Goal: Transaction & Acquisition: Purchase product/service

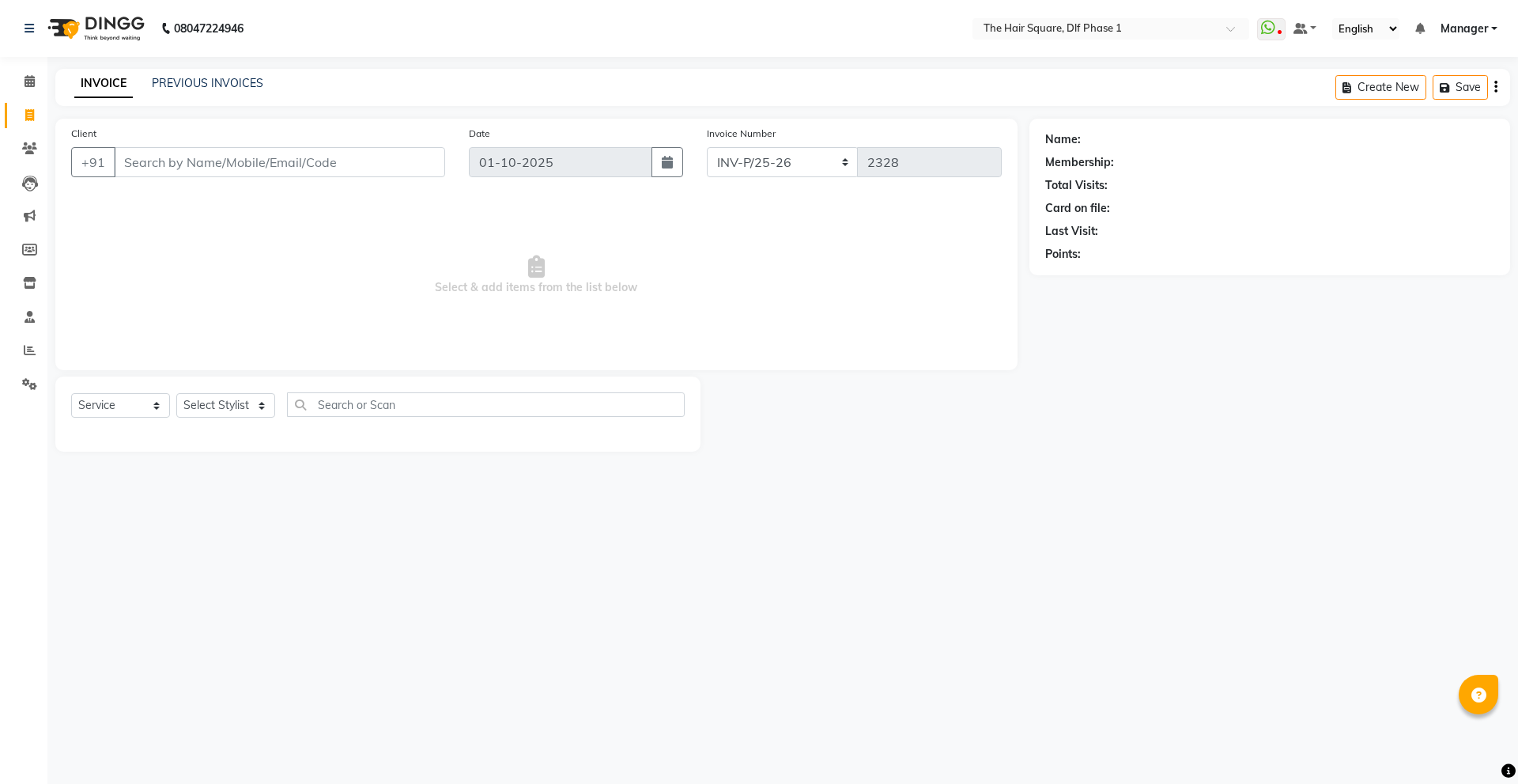
select select "5766"
select select "service"
click at [223, 406] on select "Select Stylist [PERSON_NAME] AMIT [PERSON_NAME] [PERSON_NAME] [PERSON_NAME] Man…" at bounding box center [225, 405] width 99 height 24
select select "39748"
click at [176, 393] on select "Select Stylist [PERSON_NAME] AMIT [PERSON_NAME] [PERSON_NAME] [PERSON_NAME] Man…" at bounding box center [225, 405] width 99 height 24
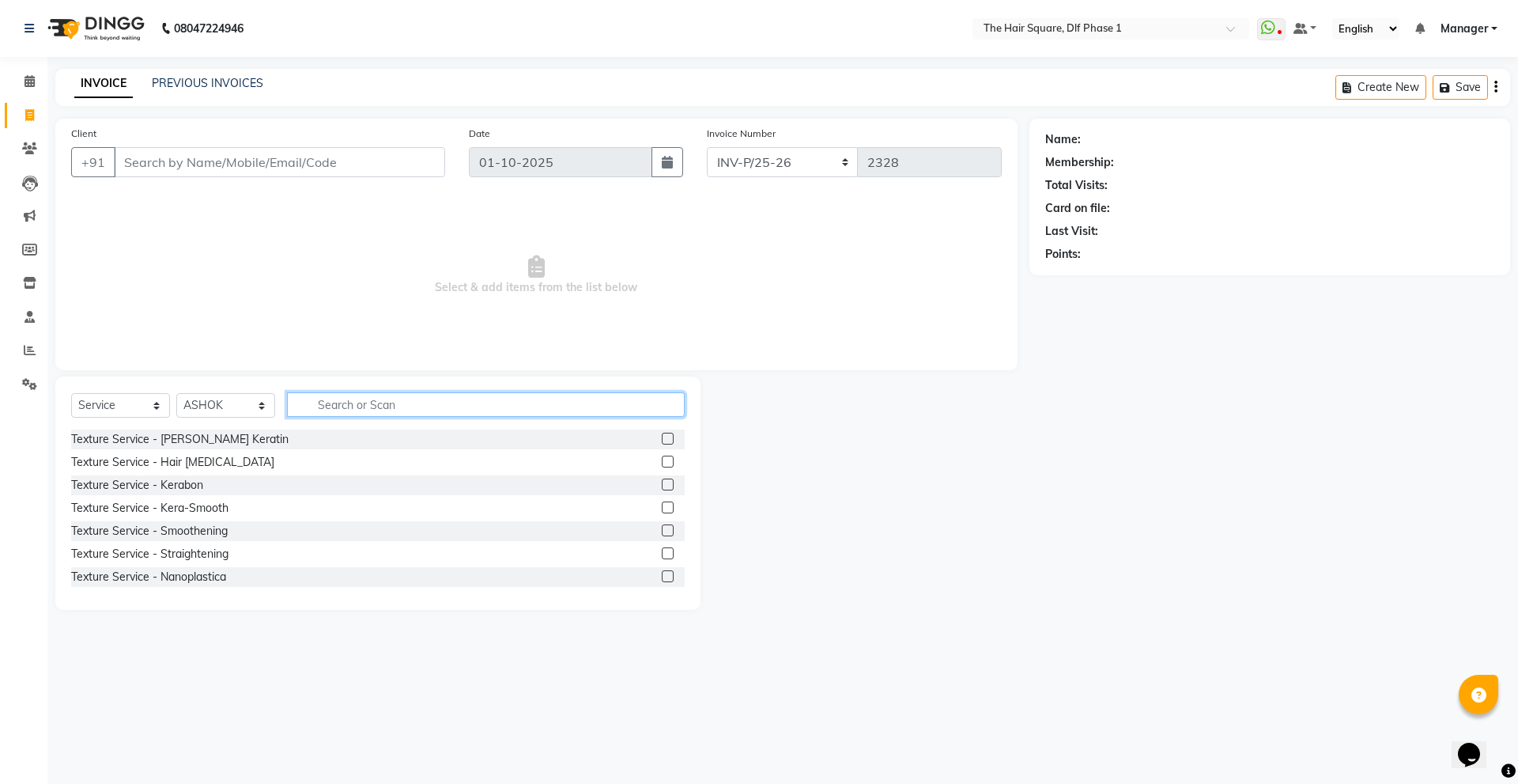
click at [383, 395] on input "text" at bounding box center [485, 404] width 397 height 24
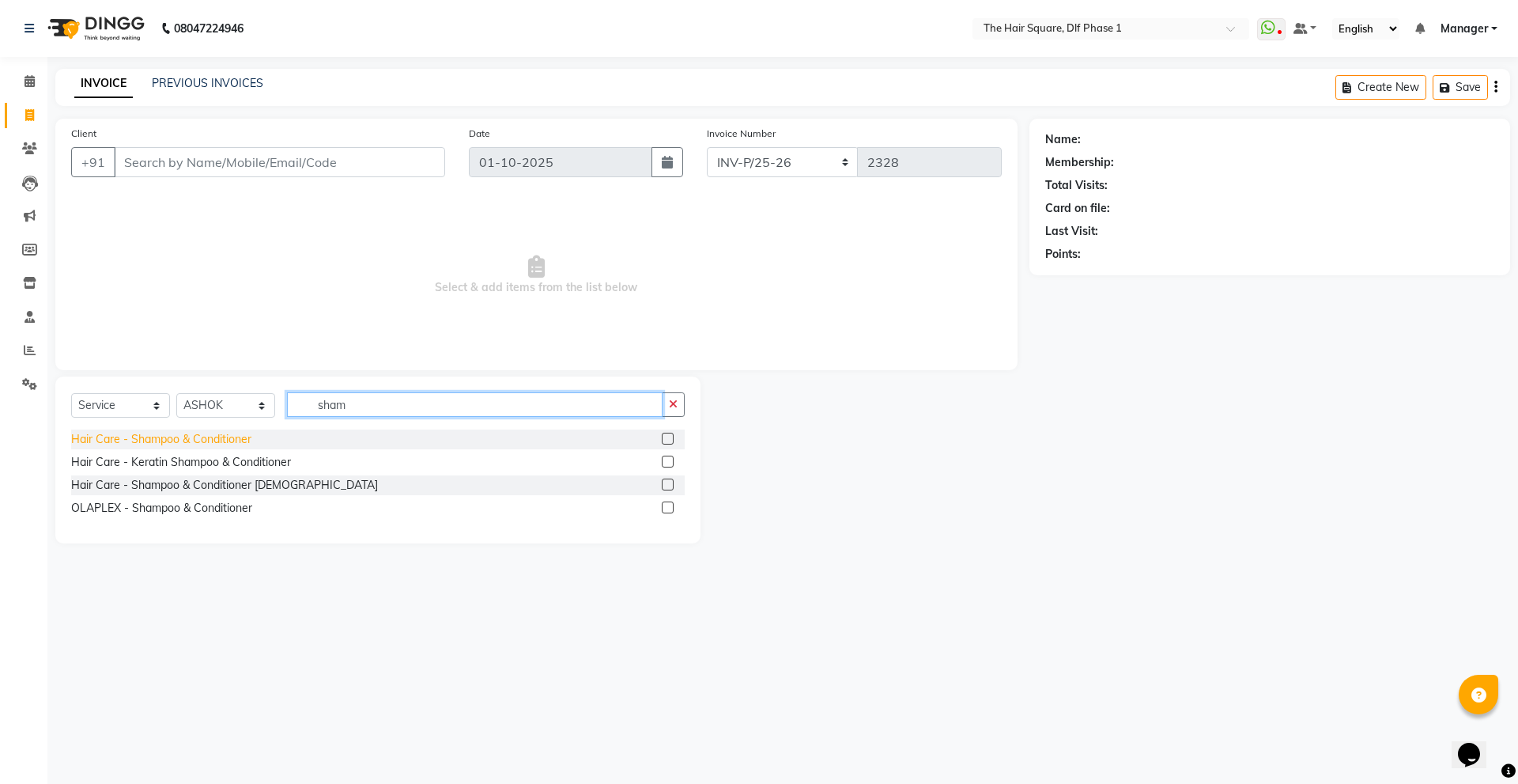
type input "sham"
click at [213, 437] on div "Hair Care - Shampoo & Conditioner" at bounding box center [161, 439] width 180 height 16
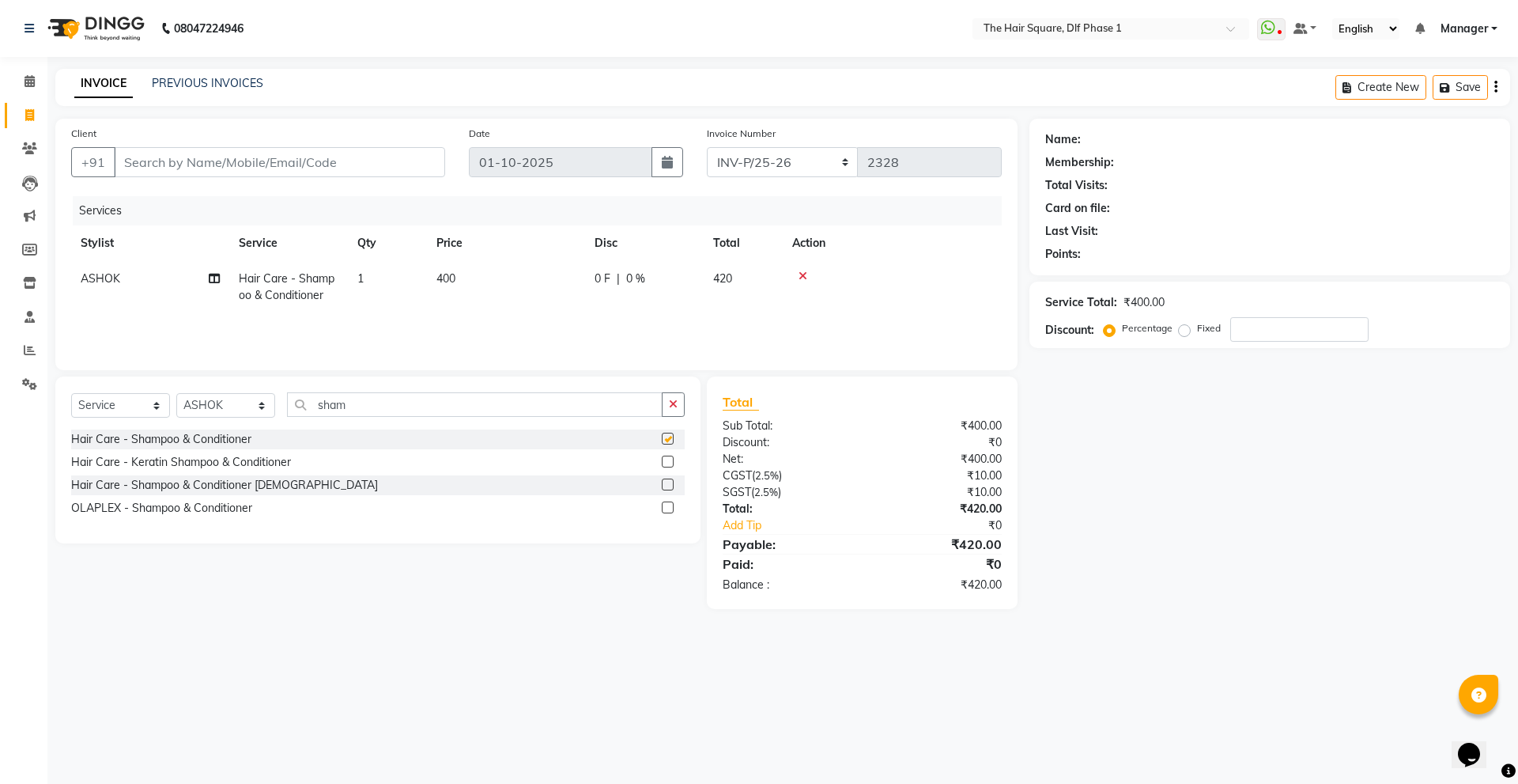
checkbox input "false"
click at [381, 158] on input "Client" at bounding box center [279, 162] width 331 height 30
type input "9"
type input "0"
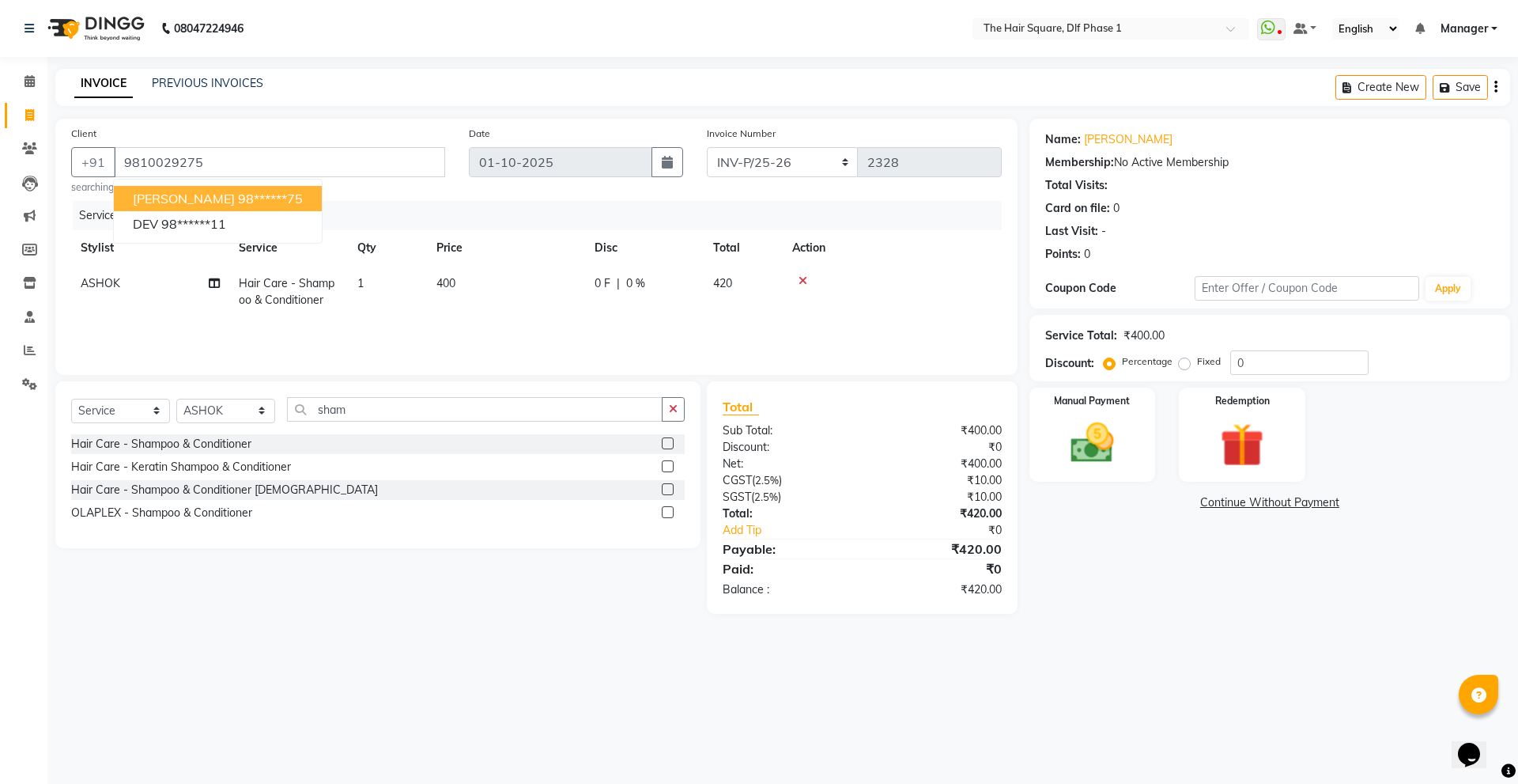
click at [276, 193] on button "[PERSON_NAME] 98******75" at bounding box center [217, 198] width 208 height 25
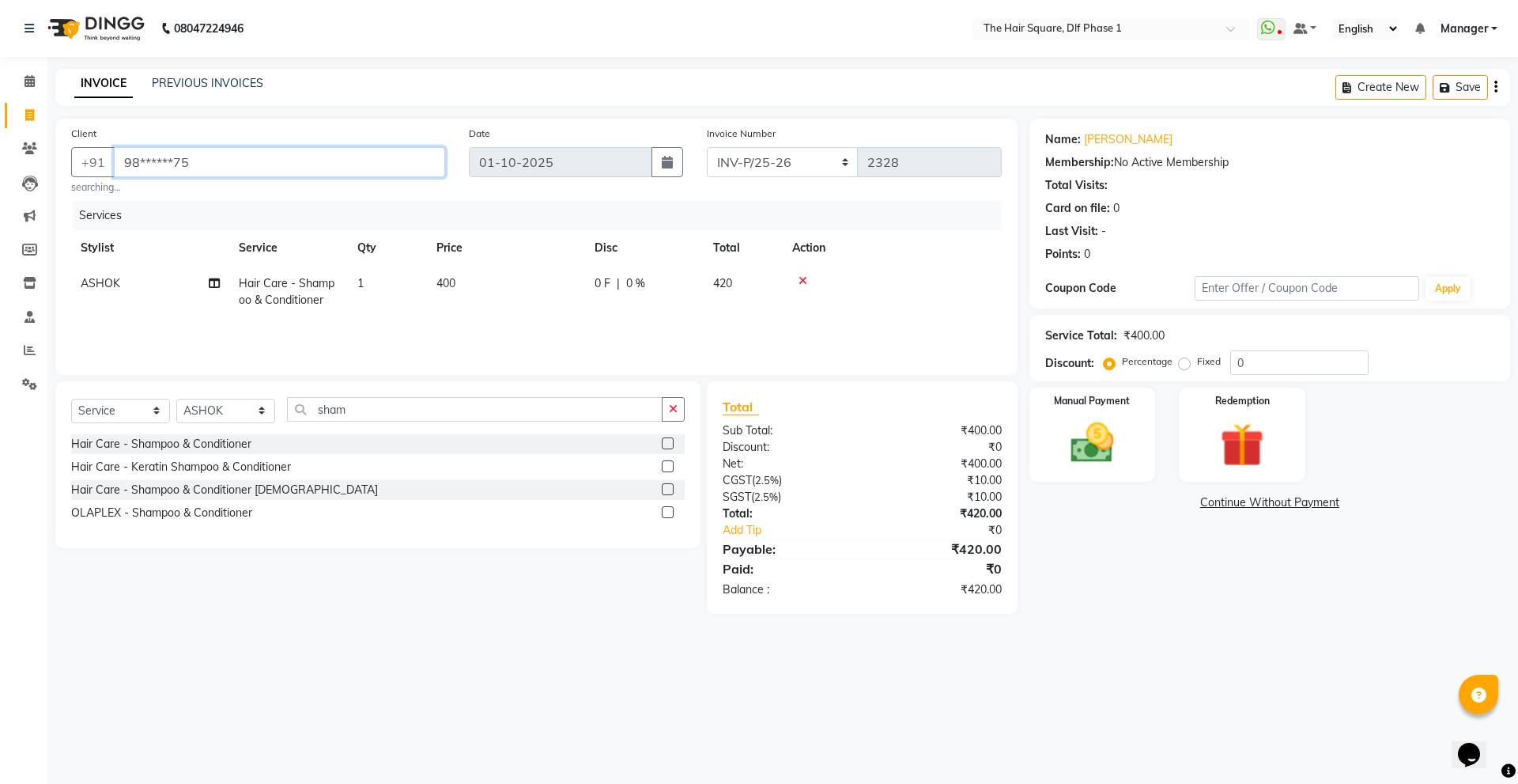
drag, startPoint x: 327, startPoint y: 162, endPoint x: 109, endPoint y: 191, distance: 219.9
click at [109, 191] on div "Client +91 98******75 searching..." at bounding box center [258, 160] width 397 height 69
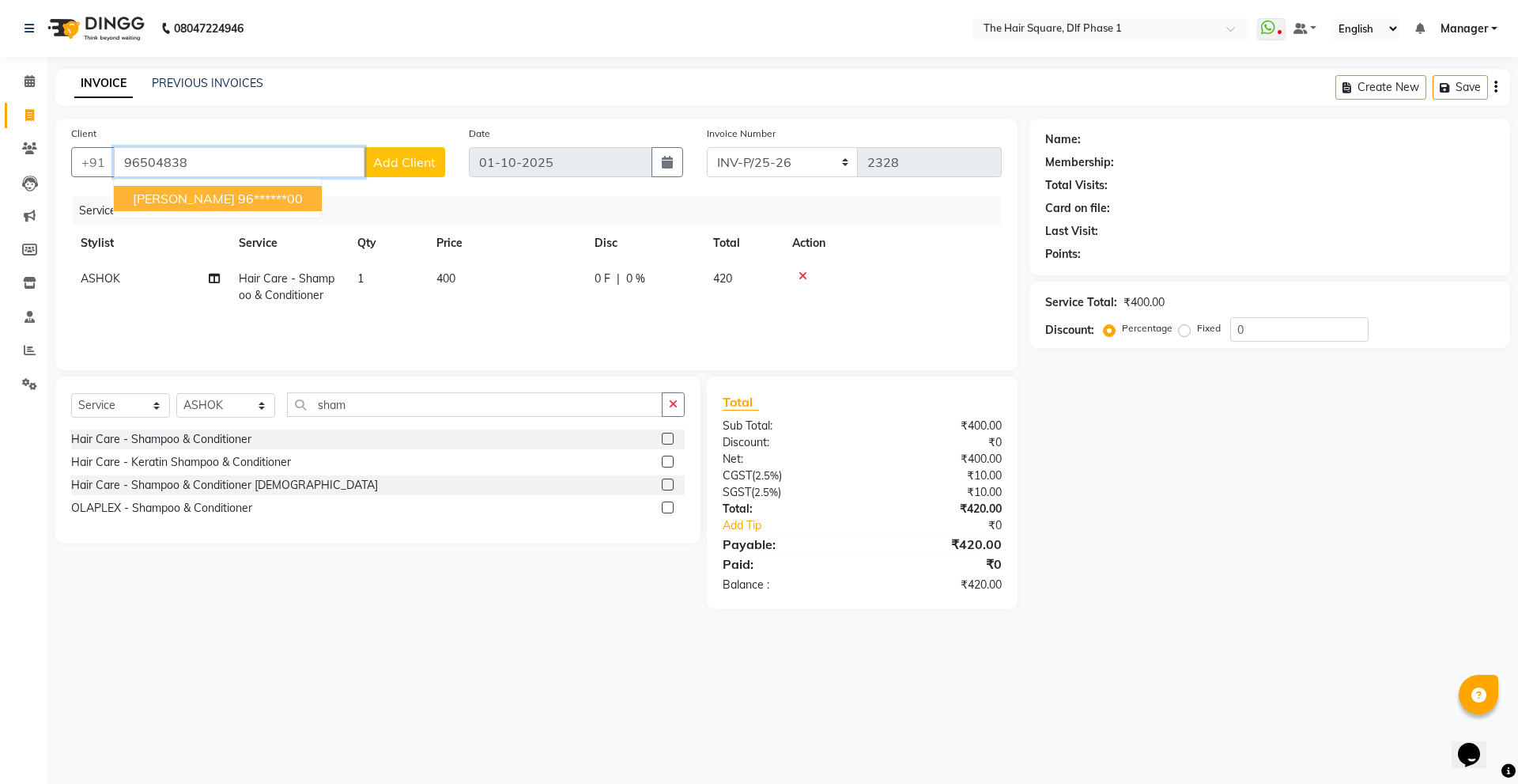
click at [238, 205] on ngb-highlight "96******00" at bounding box center [269, 198] width 64 height 15
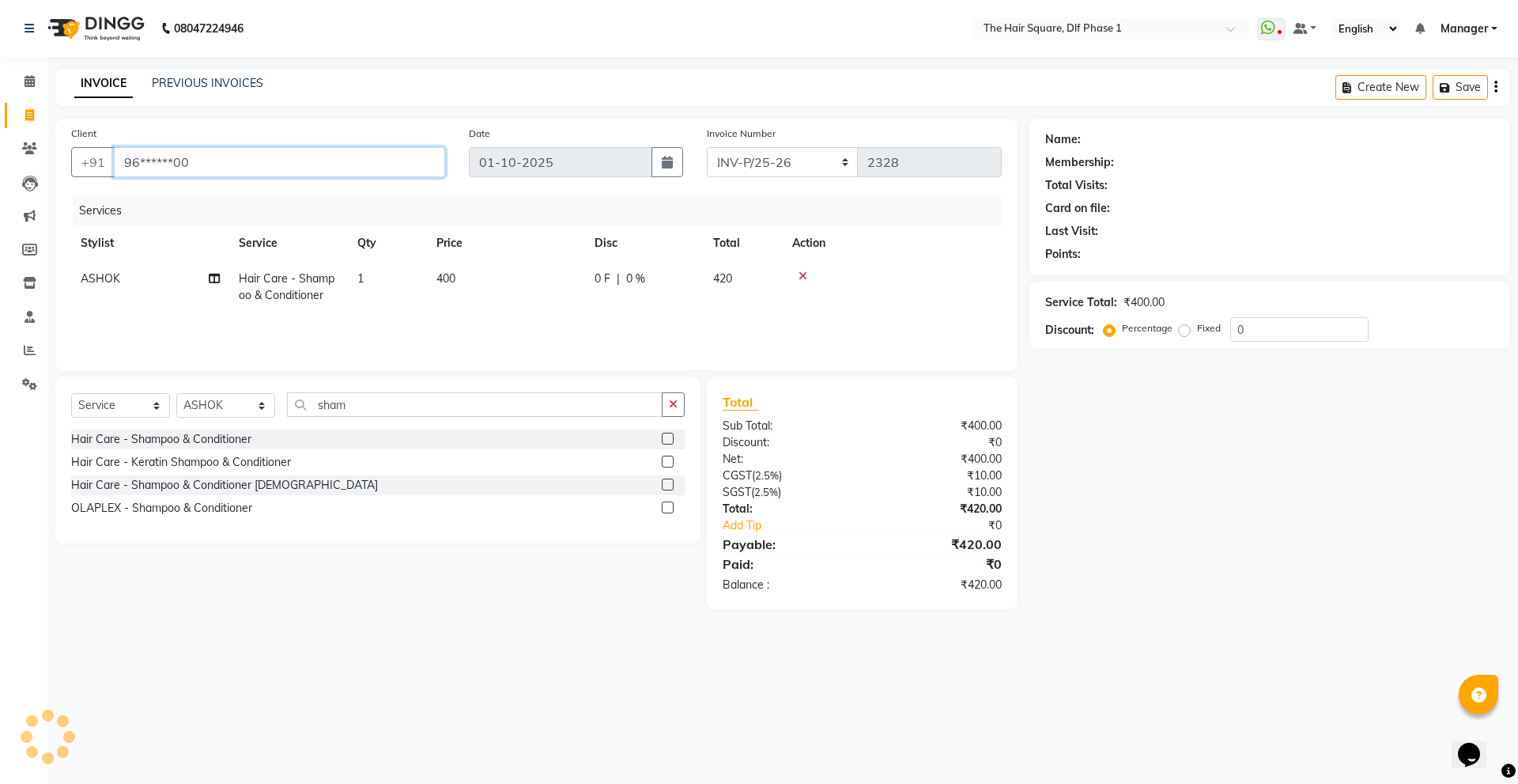
type input "96******00"
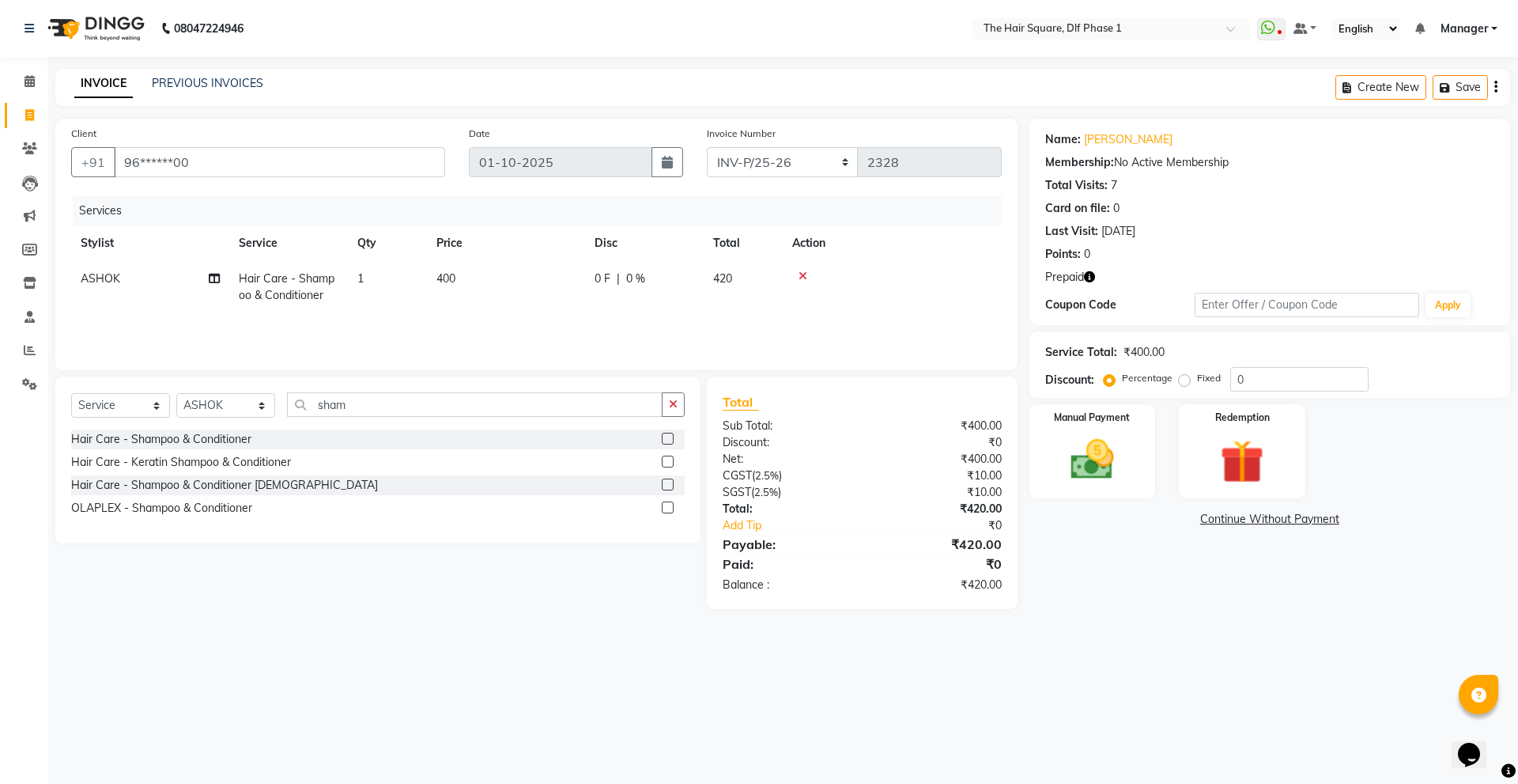
click at [1092, 276] on icon "button" at bounding box center [1090, 277] width 12 height 12
click at [1204, 455] on div "Redemption" at bounding box center [1242, 450] width 131 height 97
click at [1188, 522] on span "1" at bounding box center [1185, 522] width 9 height 10
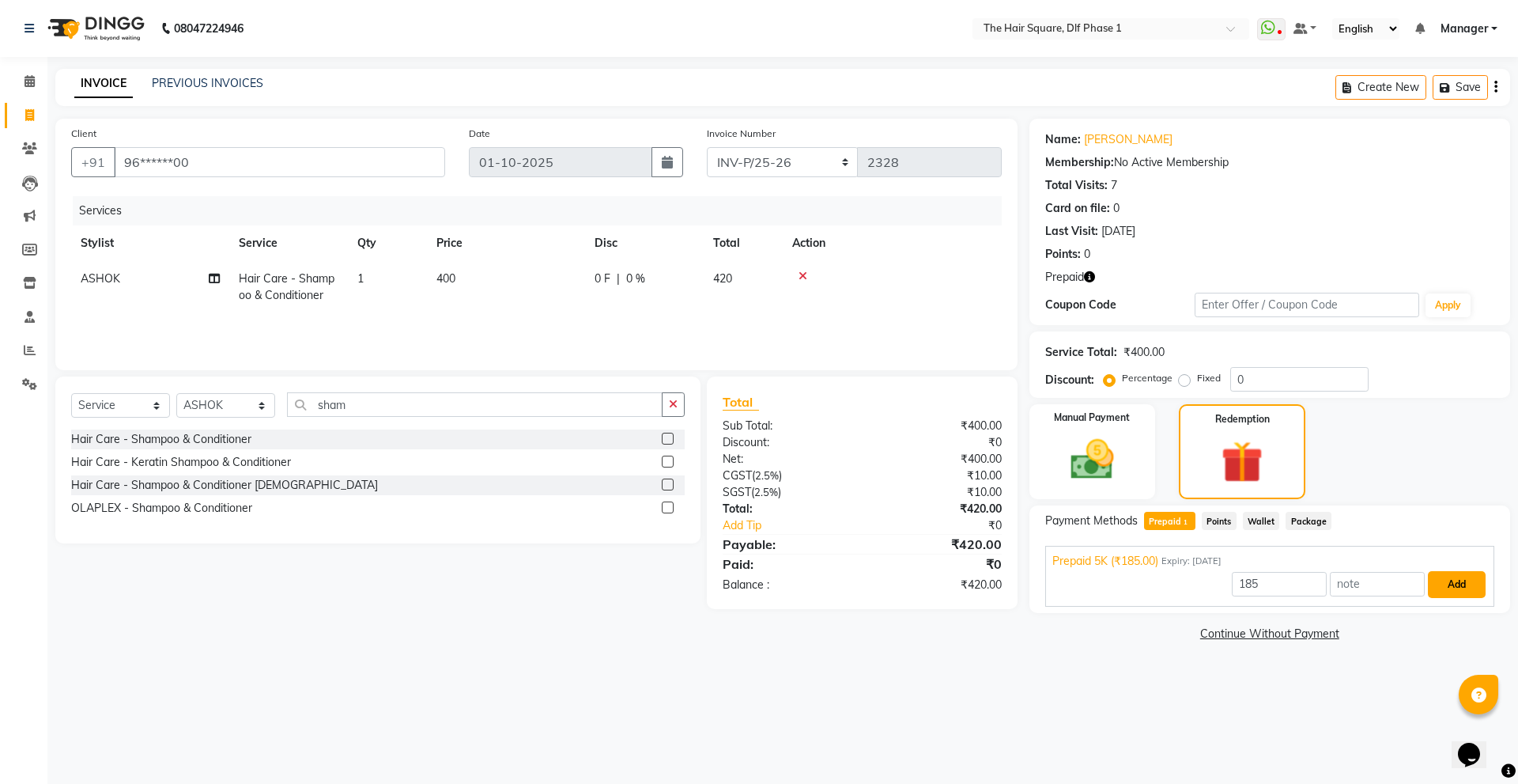
click at [1455, 579] on button "Add" at bounding box center [1456, 584] width 58 height 27
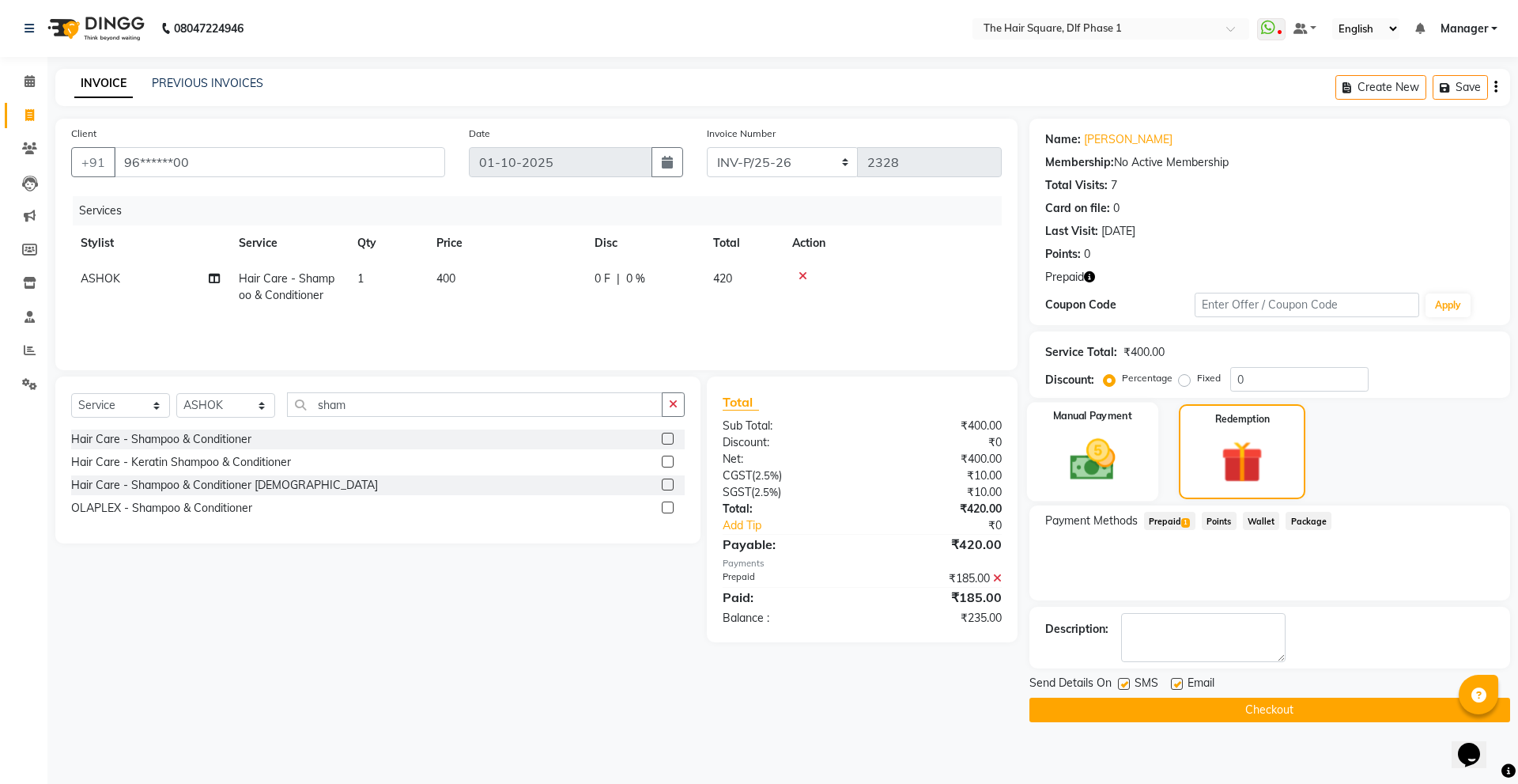
click at [1114, 476] on img at bounding box center [1092, 459] width 73 height 52
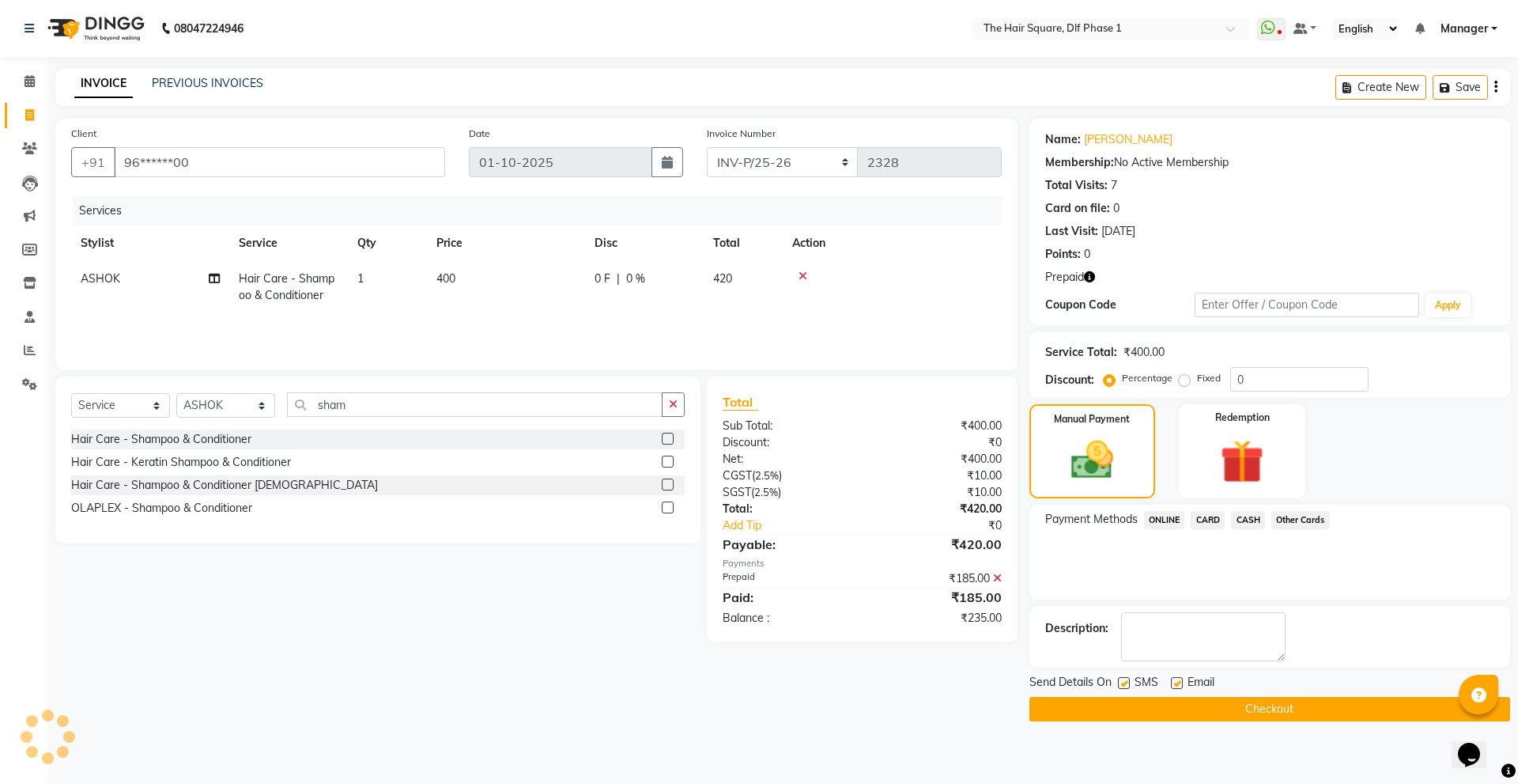
click at [1254, 521] on span "CASH" at bounding box center [1248, 519] width 34 height 18
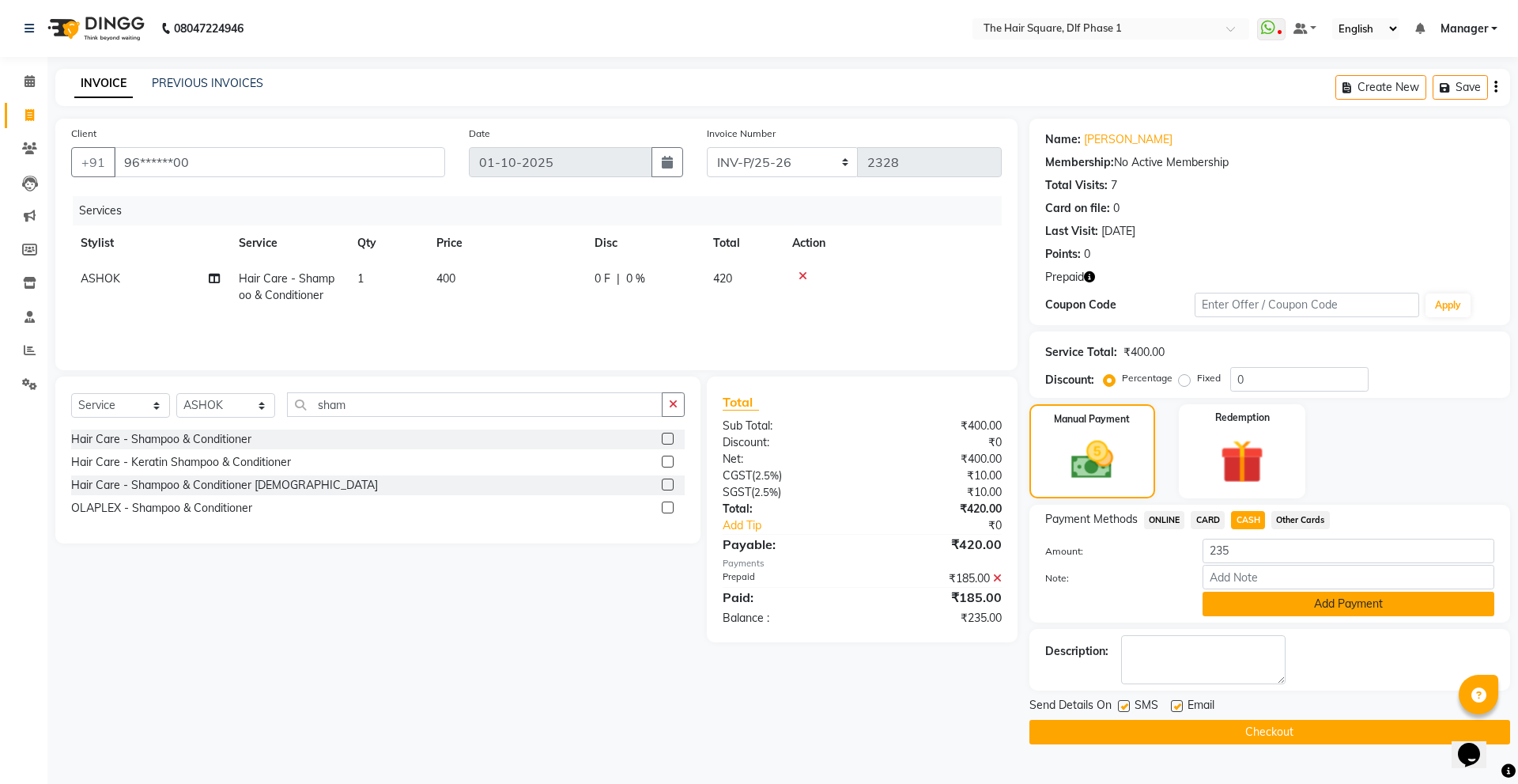
click at [1253, 610] on button "Add Payment" at bounding box center [1348, 603] width 291 height 24
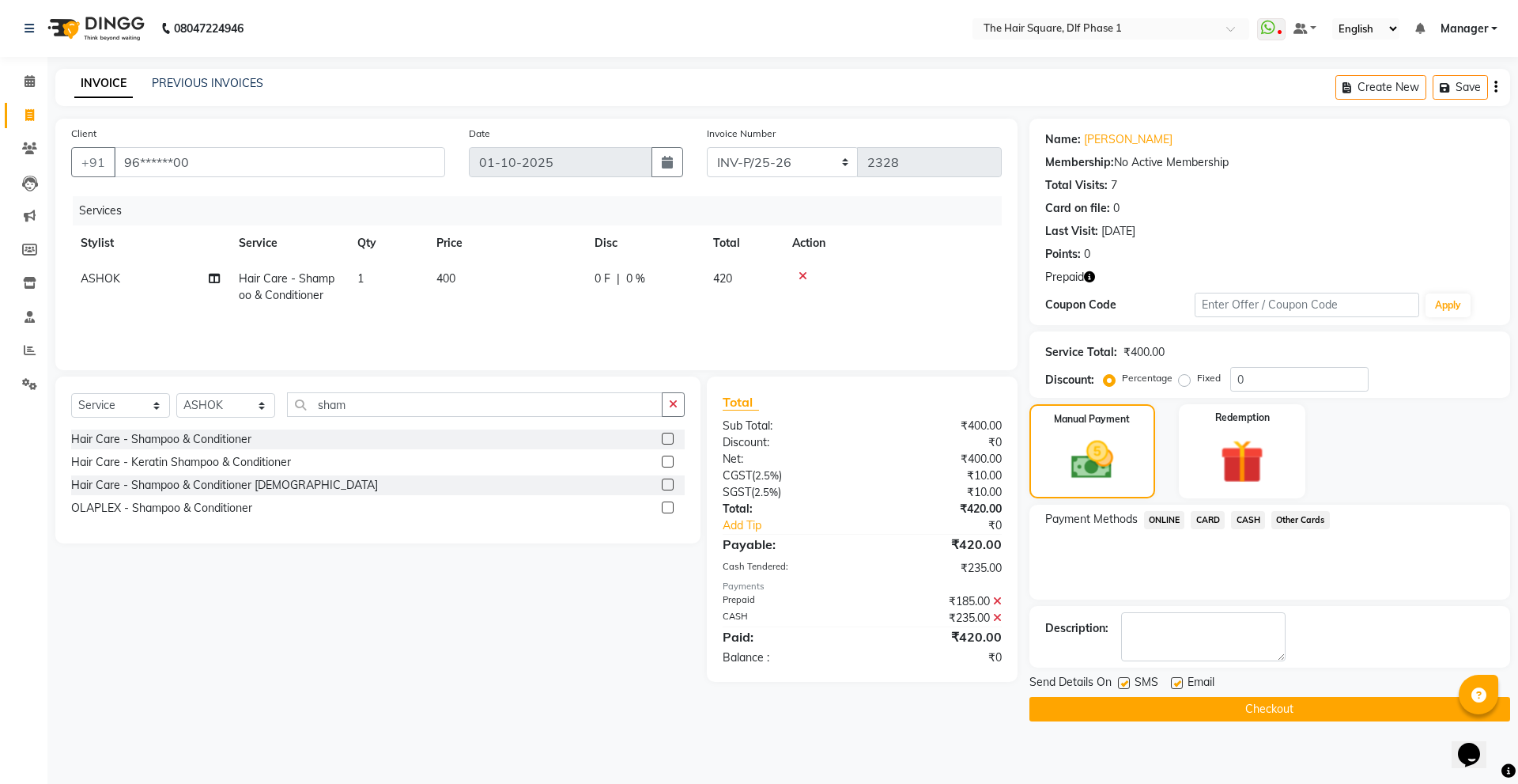
click at [1124, 682] on label at bounding box center [1124, 683] width 12 height 12
click at [1124, 682] on input "checkbox" at bounding box center [1123, 683] width 11 height 11
checkbox input "false"
click at [1176, 685] on label at bounding box center [1176, 683] width 12 height 12
click at [1176, 685] on input "checkbox" at bounding box center [1176, 683] width 11 height 11
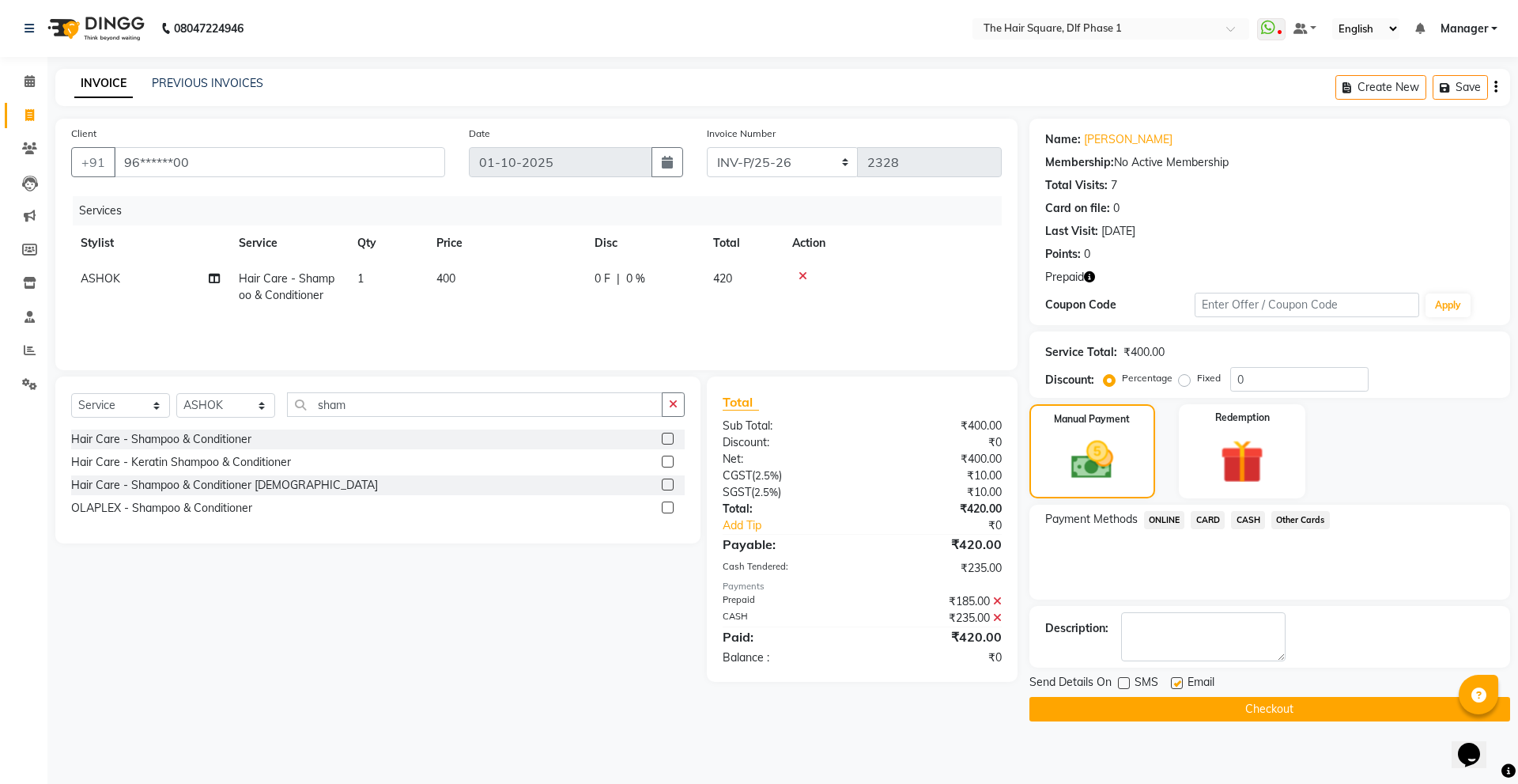
checkbox input "false"
click at [1148, 696] on button "Checkout" at bounding box center [1270, 708] width 481 height 24
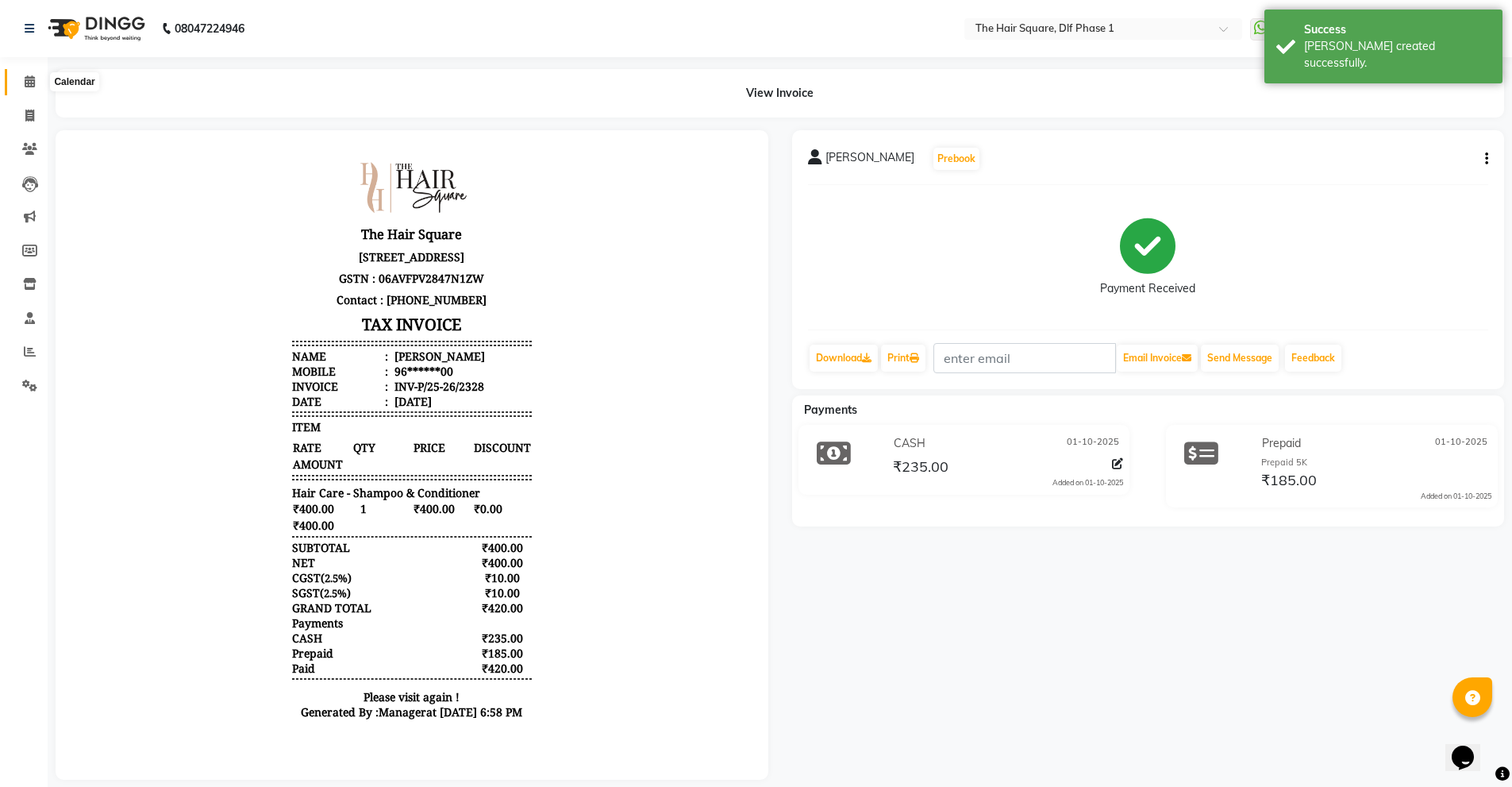
click at [32, 78] on icon at bounding box center [29, 81] width 11 height 12
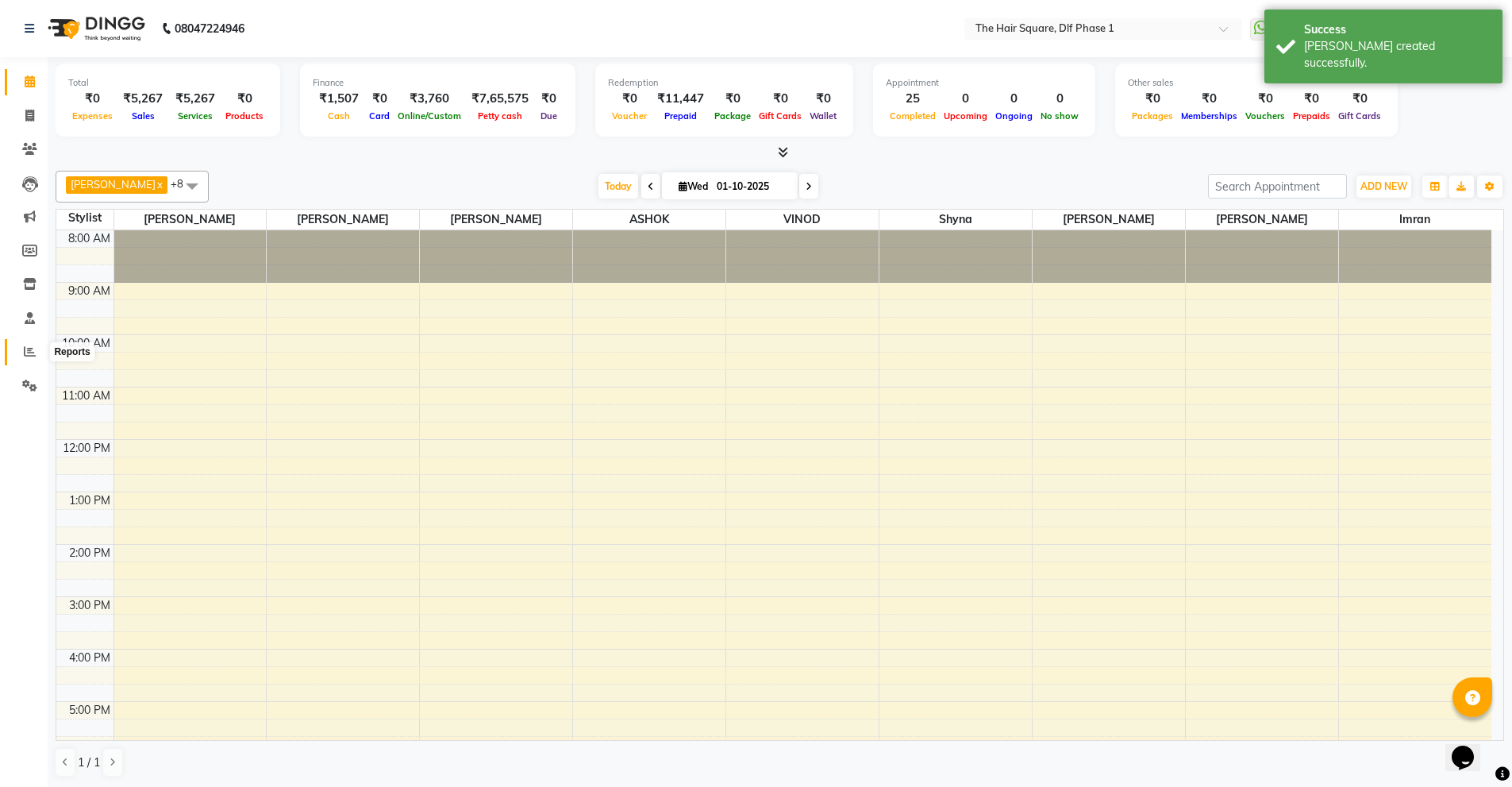
click at [30, 359] on span at bounding box center [29, 351] width 28 height 18
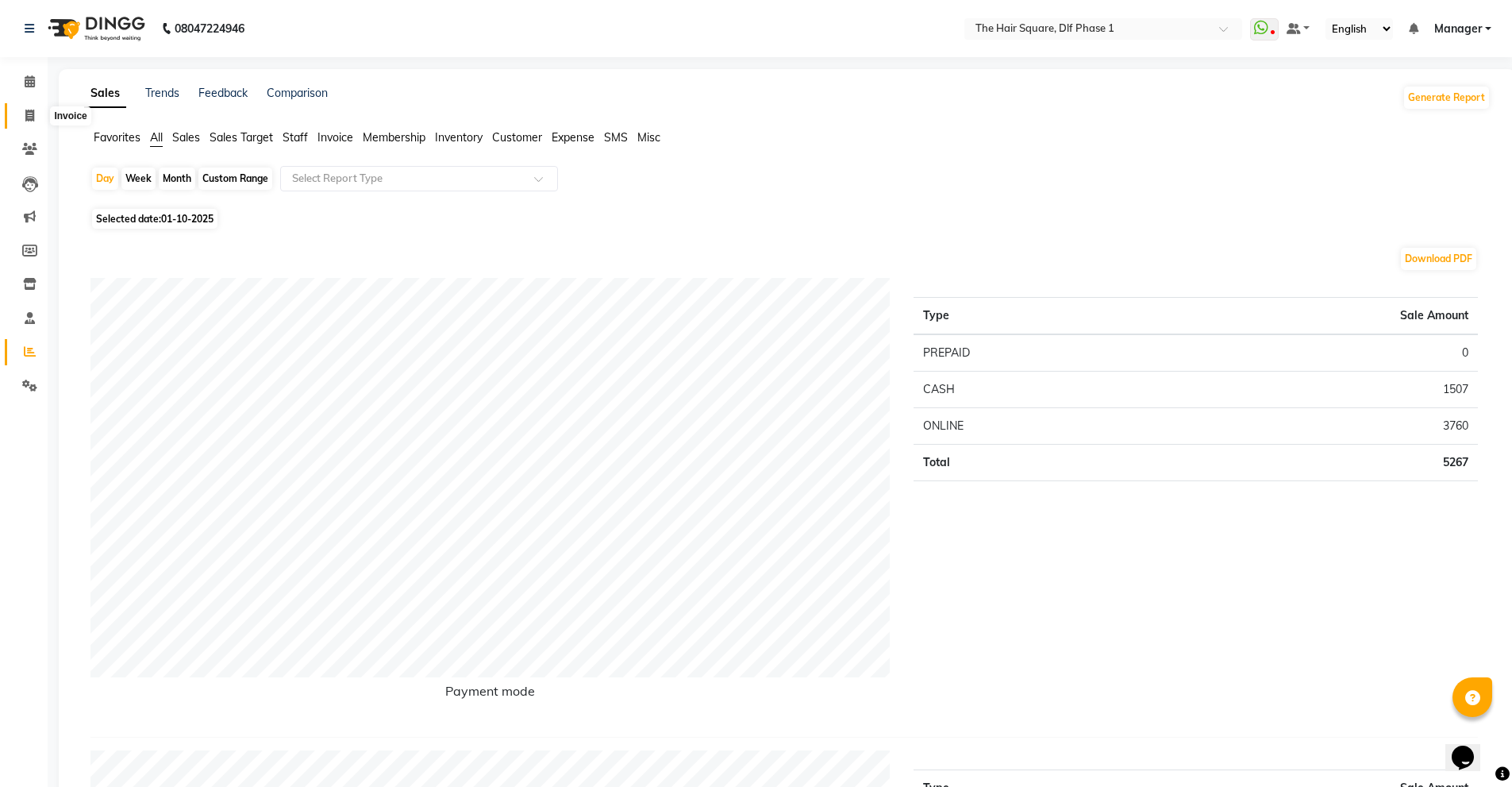
click at [21, 114] on span at bounding box center [29, 116] width 28 height 18
select select "service"
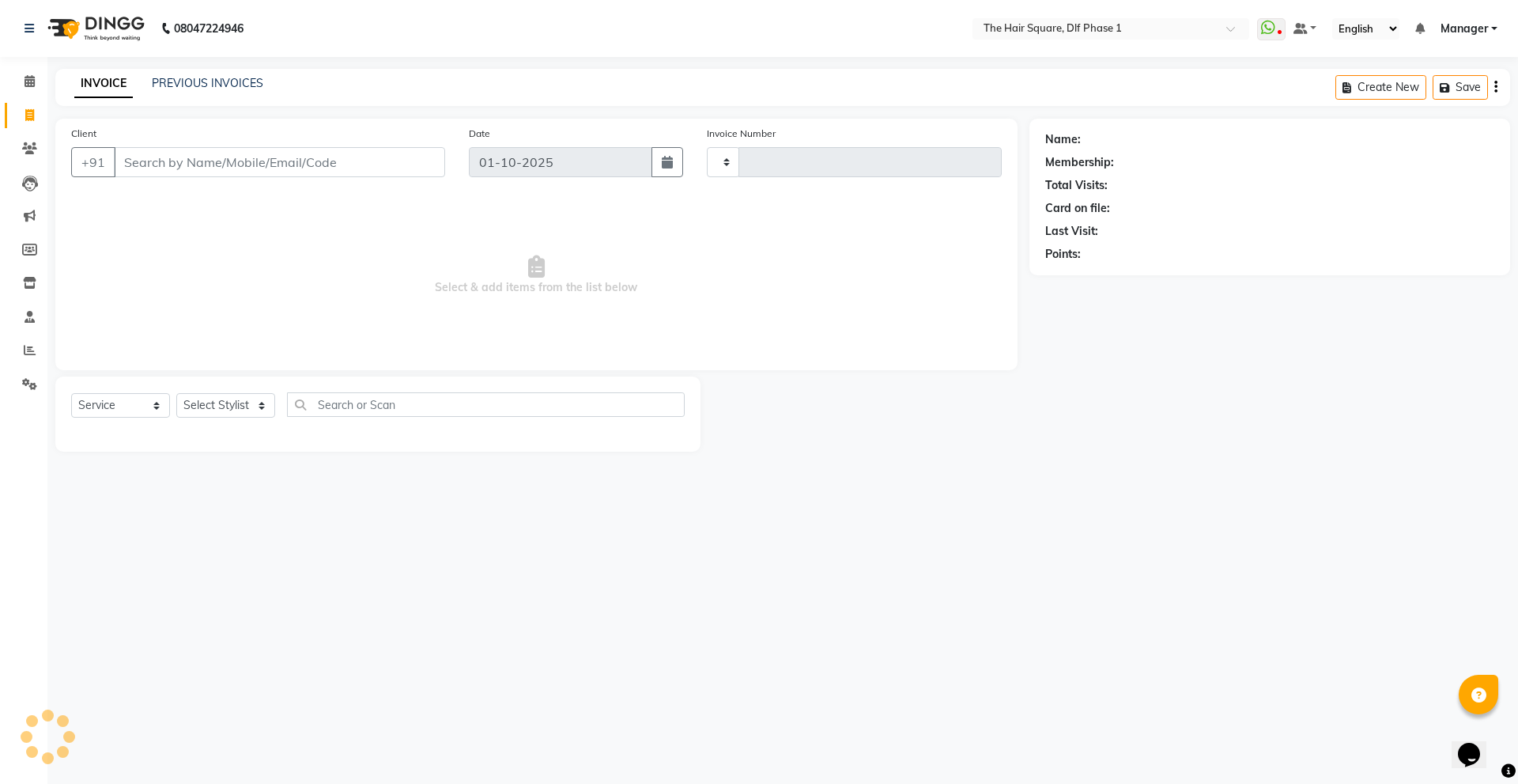
type input "2329"
select select "5766"
type input "12******89"
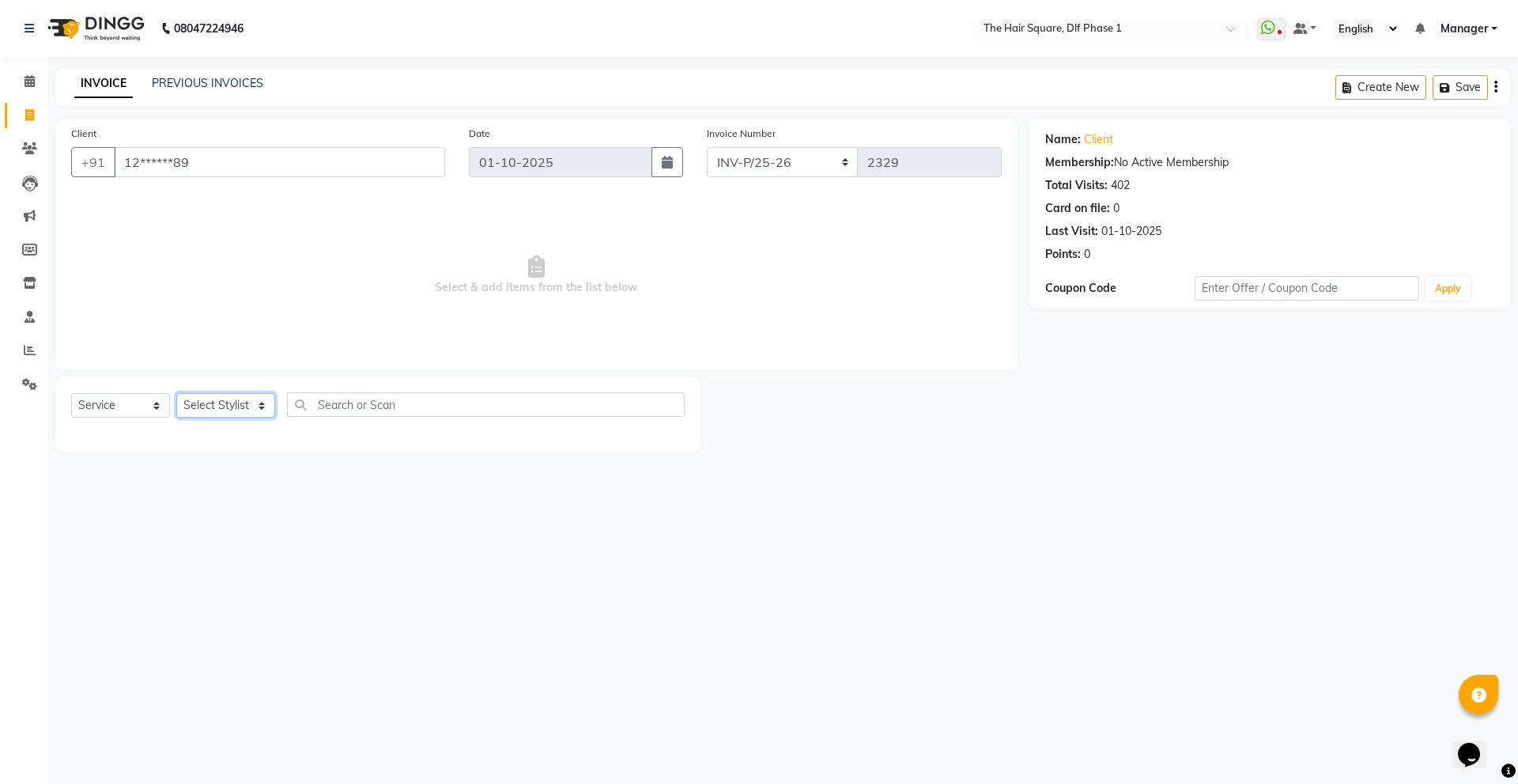
click at [240, 405] on select "Select Stylist [PERSON_NAME] AMIT [PERSON_NAME] [PERSON_NAME] [PERSON_NAME] Man…" at bounding box center [225, 405] width 99 height 24
select select "39560"
click at [176, 393] on select "Select Stylist [PERSON_NAME] AMIT [PERSON_NAME] [PERSON_NAME] [PERSON_NAME] Man…" at bounding box center [225, 405] width 99 height 24
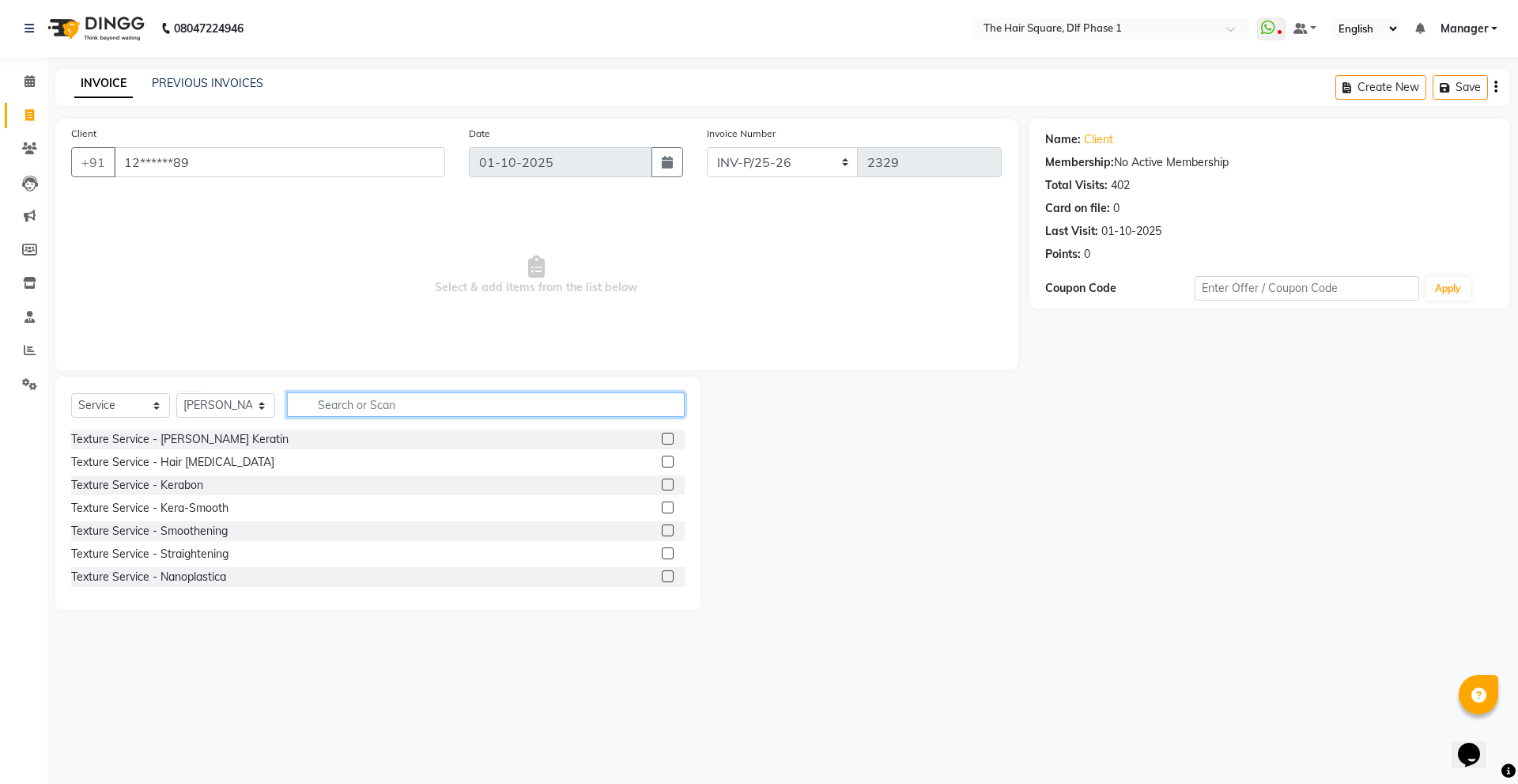
click at [340, 404] on input "text" at bounding box center [485, 404] width 397 height 24
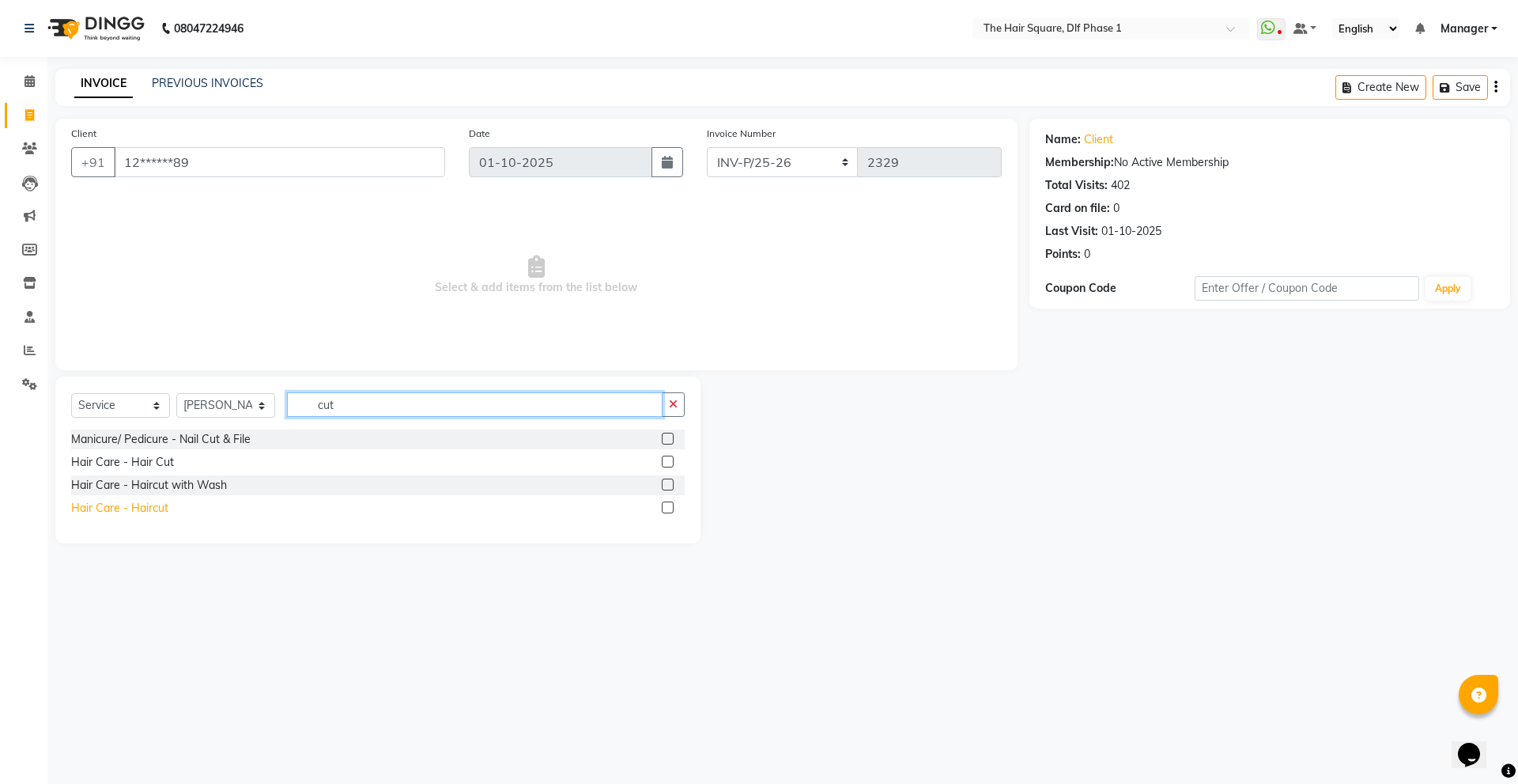
type input "cut"
click at [149, 510] on div "Hair Care - Haircut" at bounding box center [119, 507] width 97 height 16
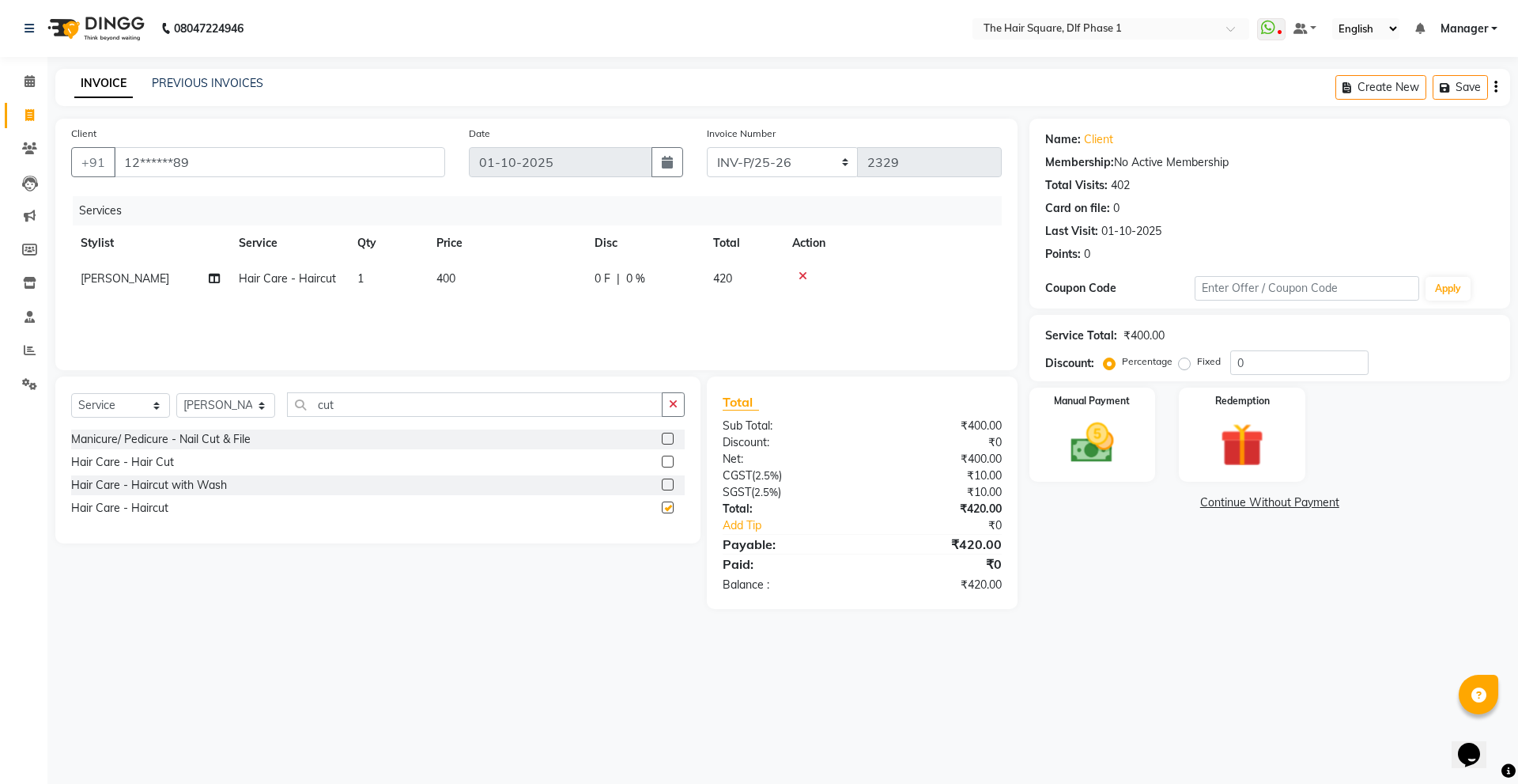
checkbox input "false"
drag, startPoint x: 344, startPoint y: 405, endPoint x: 261, endPoint y: 416, distance: 83.7
click at [261, 416] on div "Select Service Product Membership Package Voucher Prepaid Gift Card Select Styl…" at bounding box center [378, 411] width 614 height 38
type input "beard"
click at [197, 459] on div "Hair Care - [PERSON_NAME] Styling" at bounding box center [164, 462] width 186 height 16
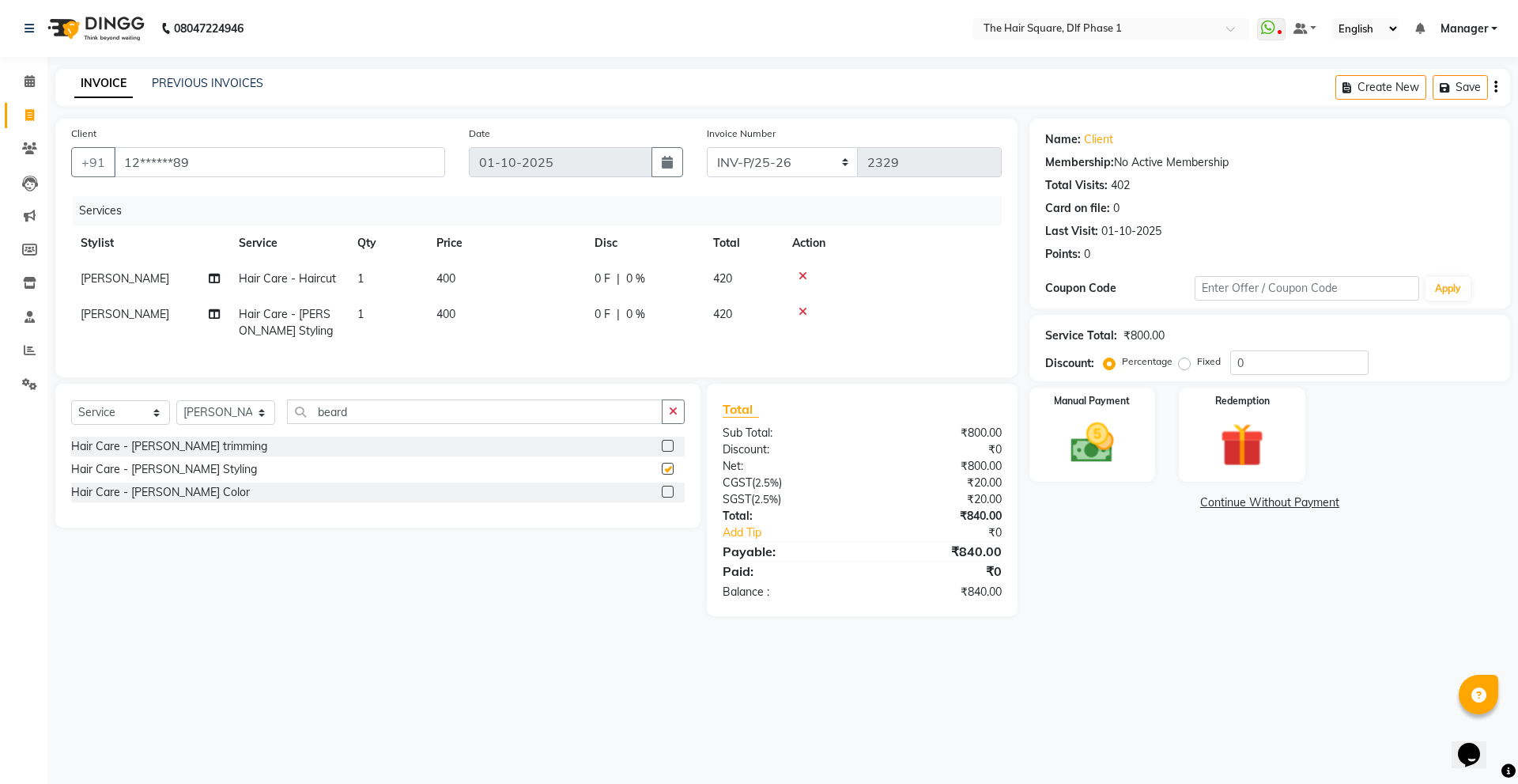
checkbox input "false"
drag, startPoint x: 385, startPoint y: 421, endPoint x: 151, endPoint y: 426, distance: 234.1
click at [151, 426] on div "Select Service Product Membership Package Voucher Prepaid Gift Card Select Styl…" at bounding box center [378, 417] width 614 height 38
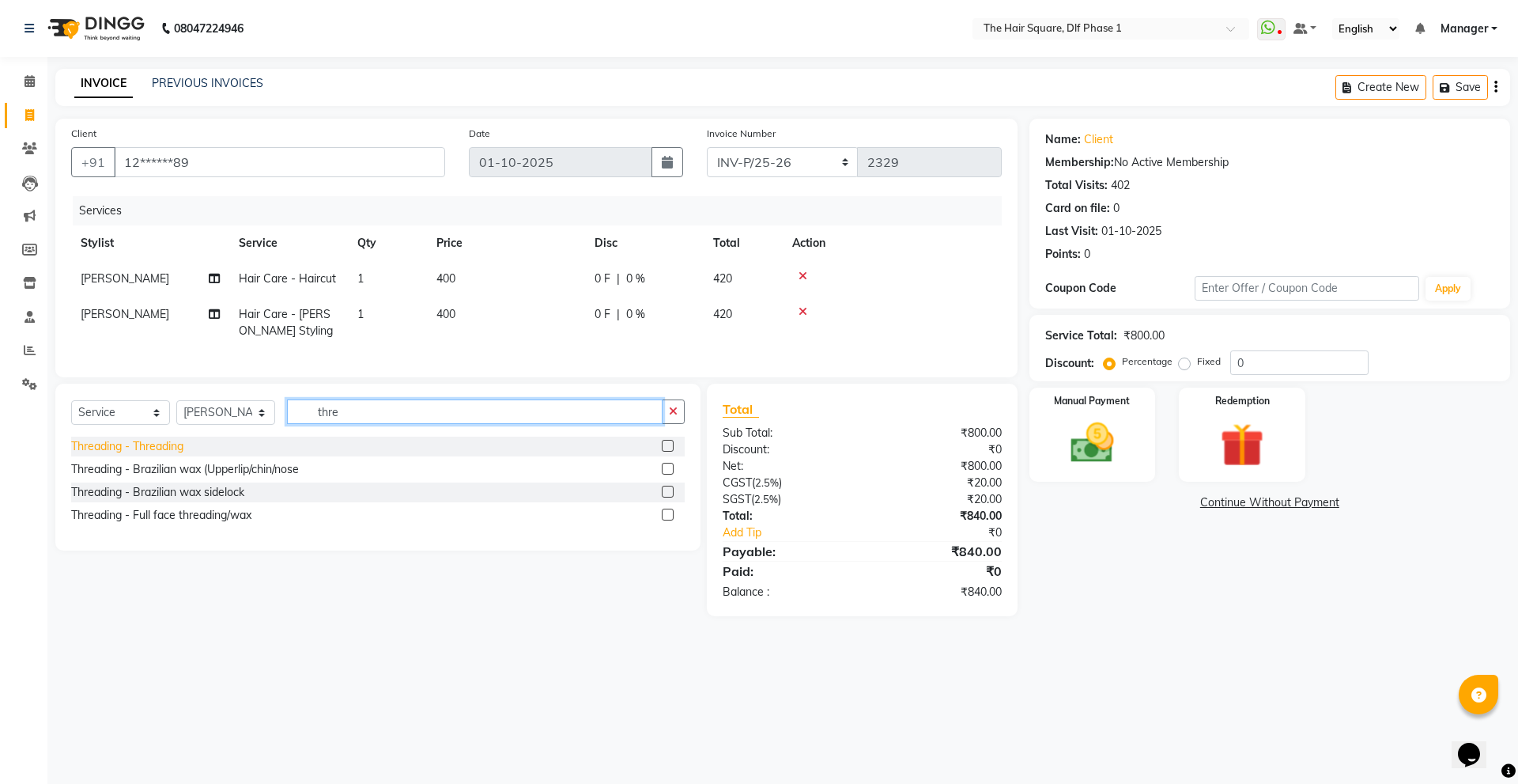
type input "thre"
click at [183, 454] on div "Threading - Threading" at bounding box center [127, 445] width 113 height 16
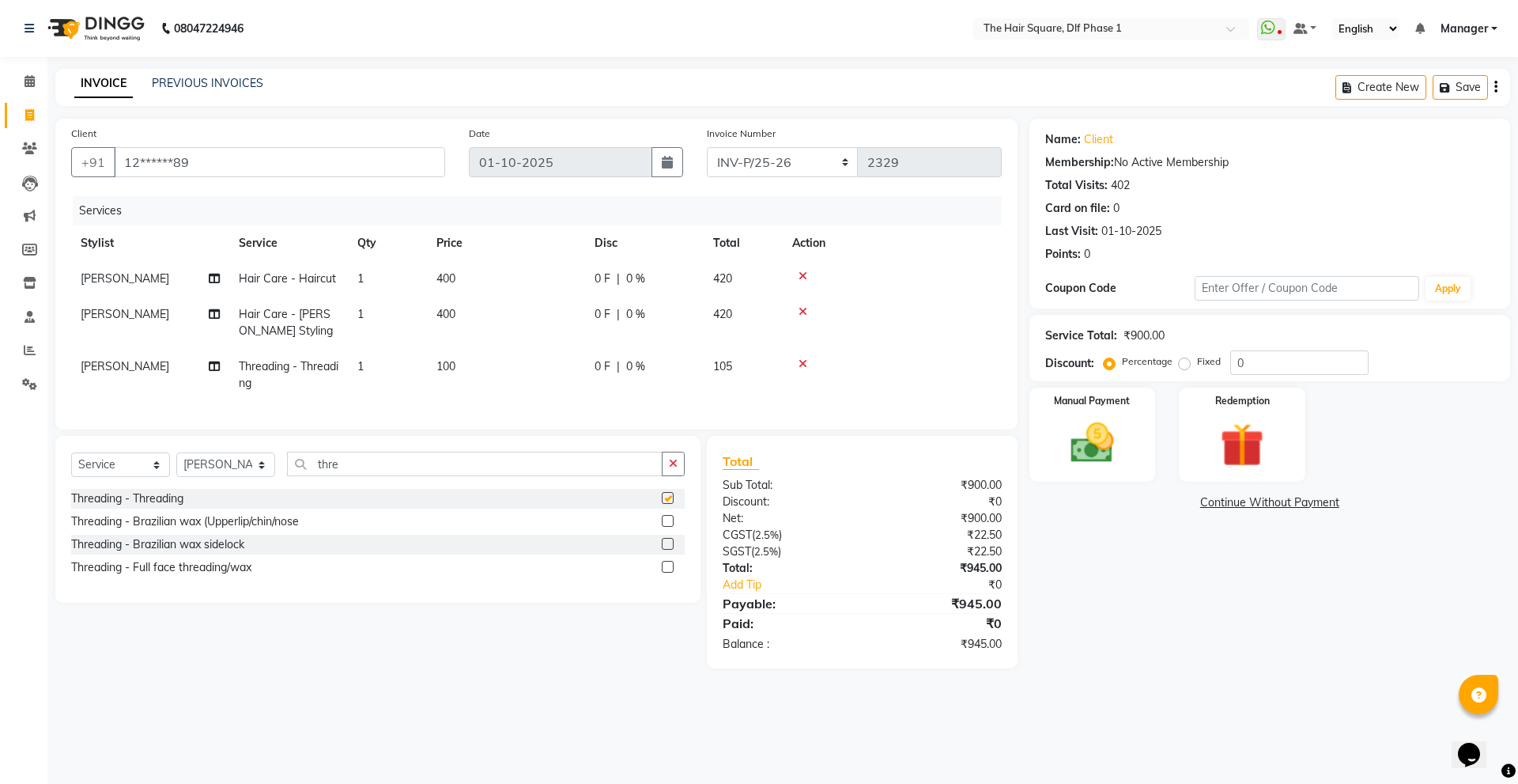
checkbox input "false"
click at [428, 331] on td "400" at bounding box center [506, 322] width 158 height 52
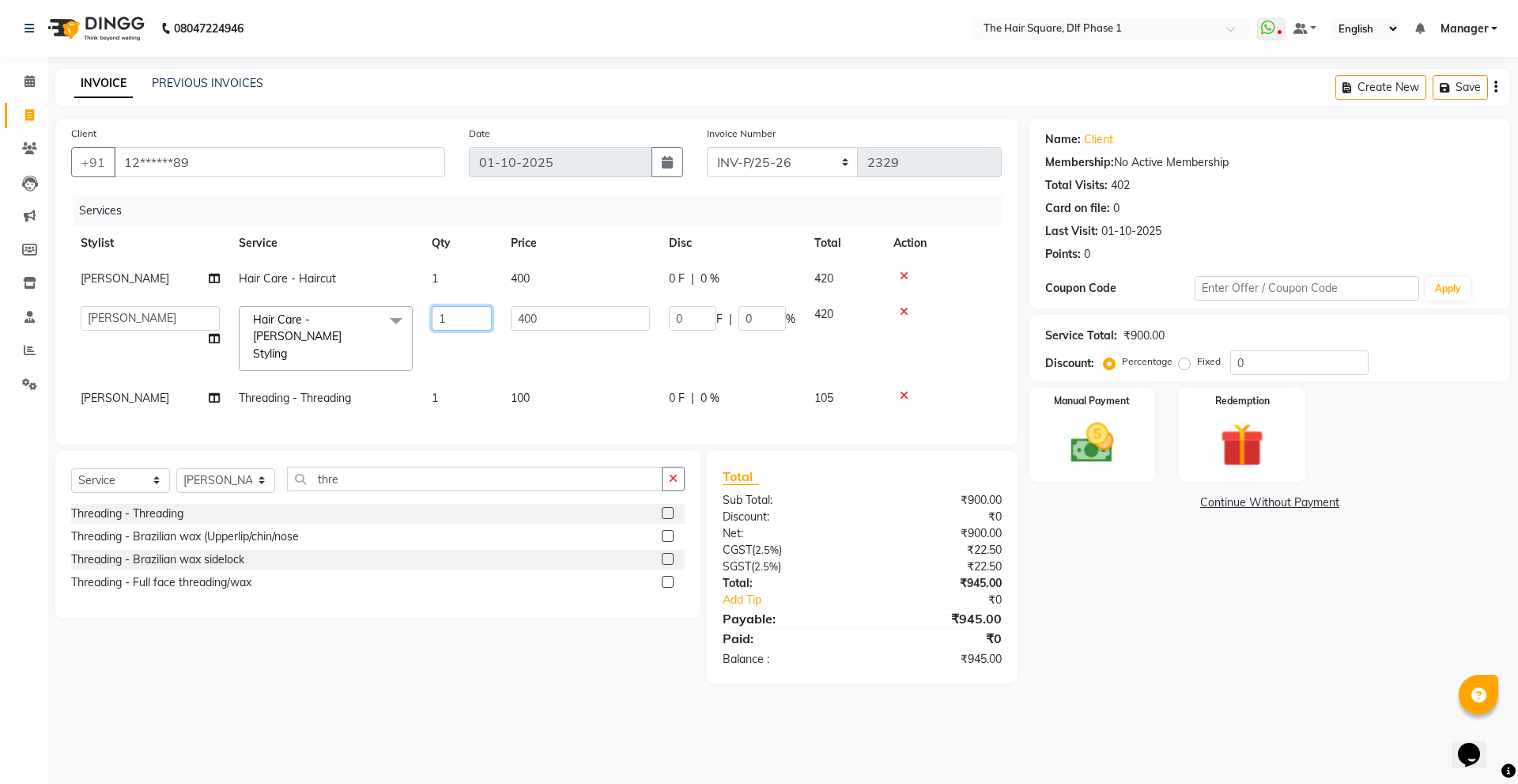
drag, startPoint x: 450, startPoint y: 318, endPoint x: 399, endPoint y: 331, distance: 52.6
click at [399, 331] on tr "[PERSON_NAME] [PERSON_NAME] [PERSON_NAME] [PERSON_NAME] Manager [PERSON_NAME] […" at bounding box center [536, 338] width 930 height 84
type input "2"
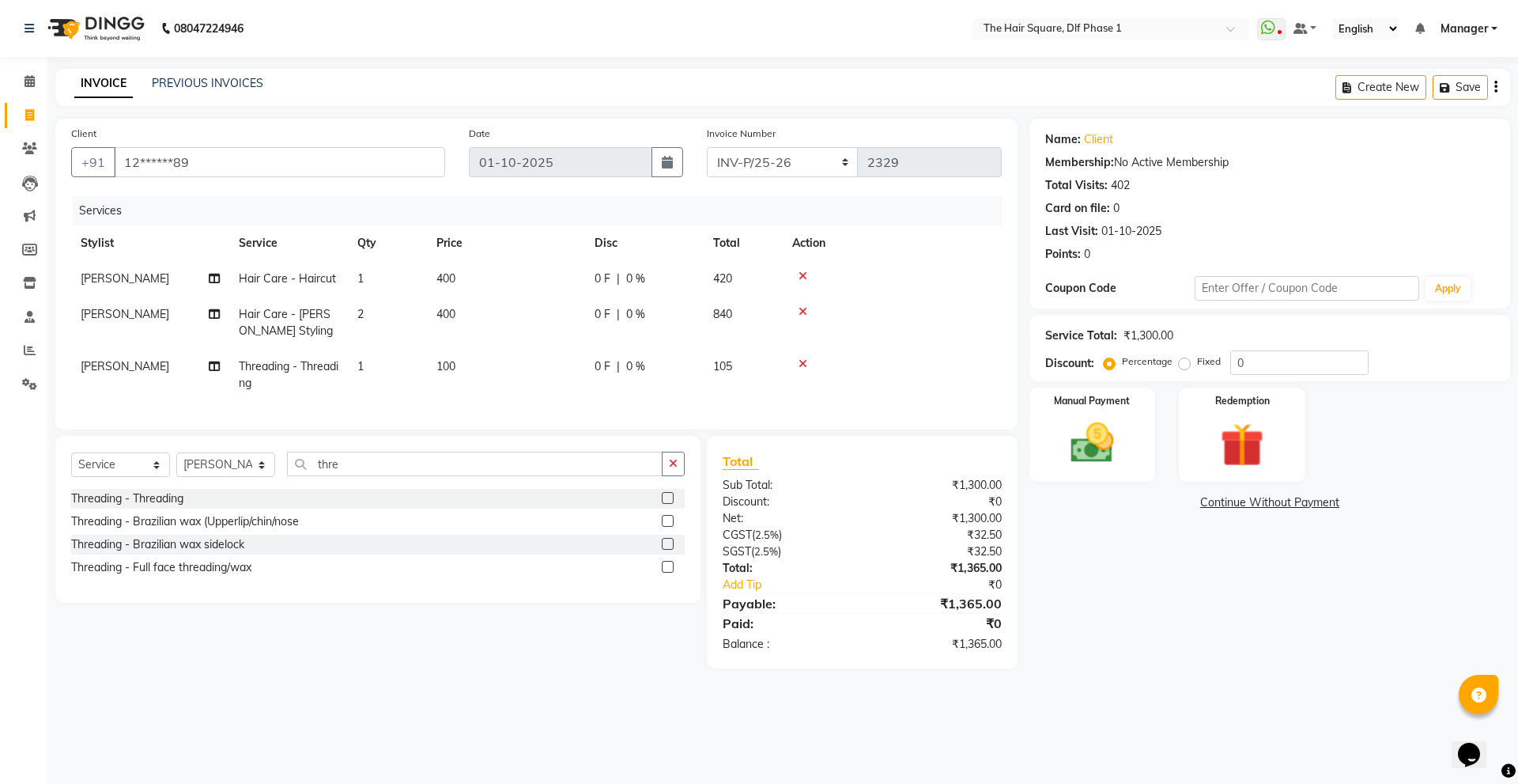
click at [454, 288] on tr "Abdul Hair Care - Haircut 1 400 0 F | 0 % 420" at bounding box center [536, 278] width 930 height 36
click at [401, 285] on td "1" at bounding box center [388, 278] width 79 height 36
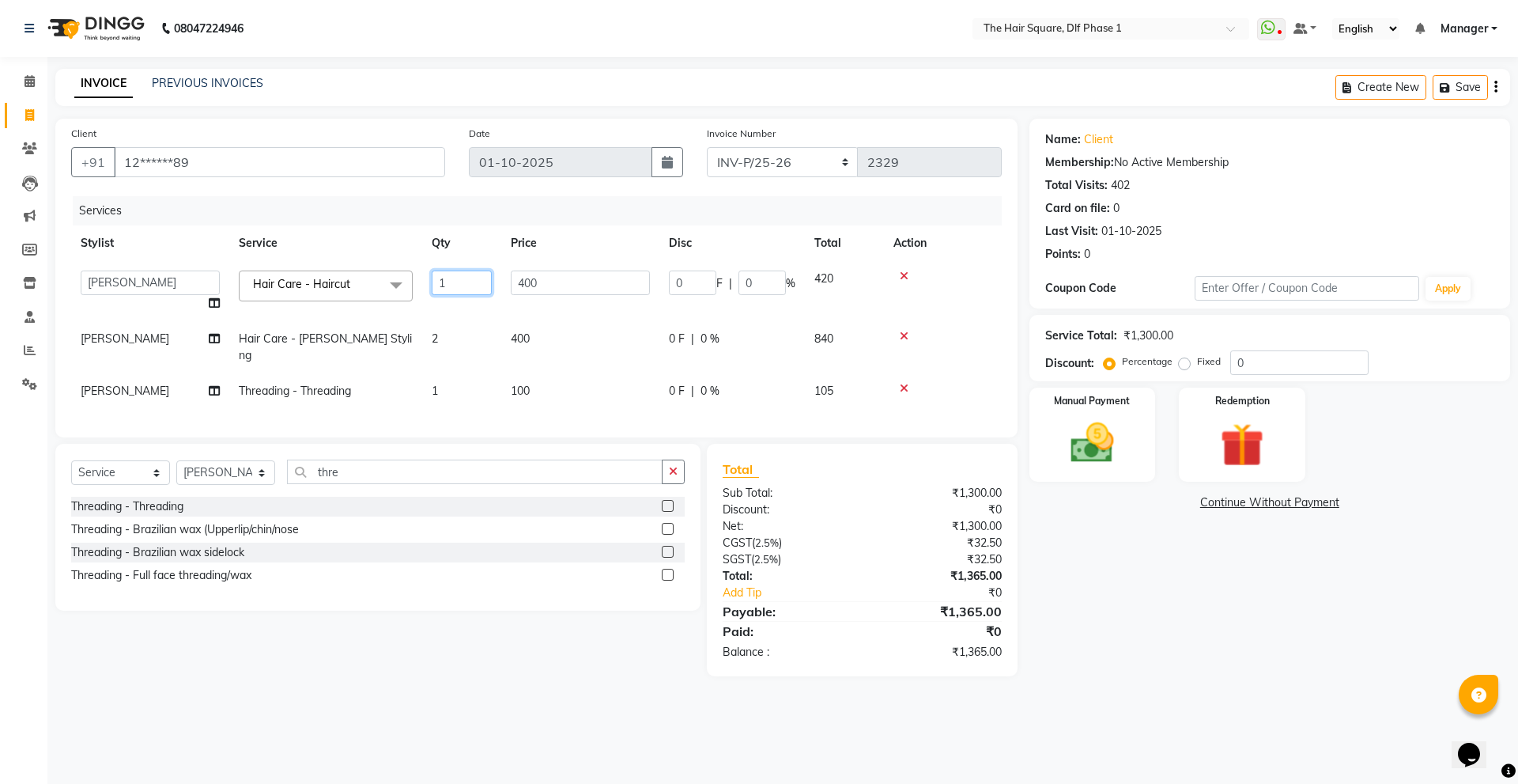
drag, startPoint x: 466, startPoint y: 284, endPoint x: 415, endPoint y: 293, distance: 51.8
click at [415, 293] on tr "[PERSON_NAME] [PERSON_NAME] [PERSON_NAME] [PERSON_NAME] Manager [PERSON_NAME] […" at bounding box center [536, 291] width 930 height 60
type input "2"
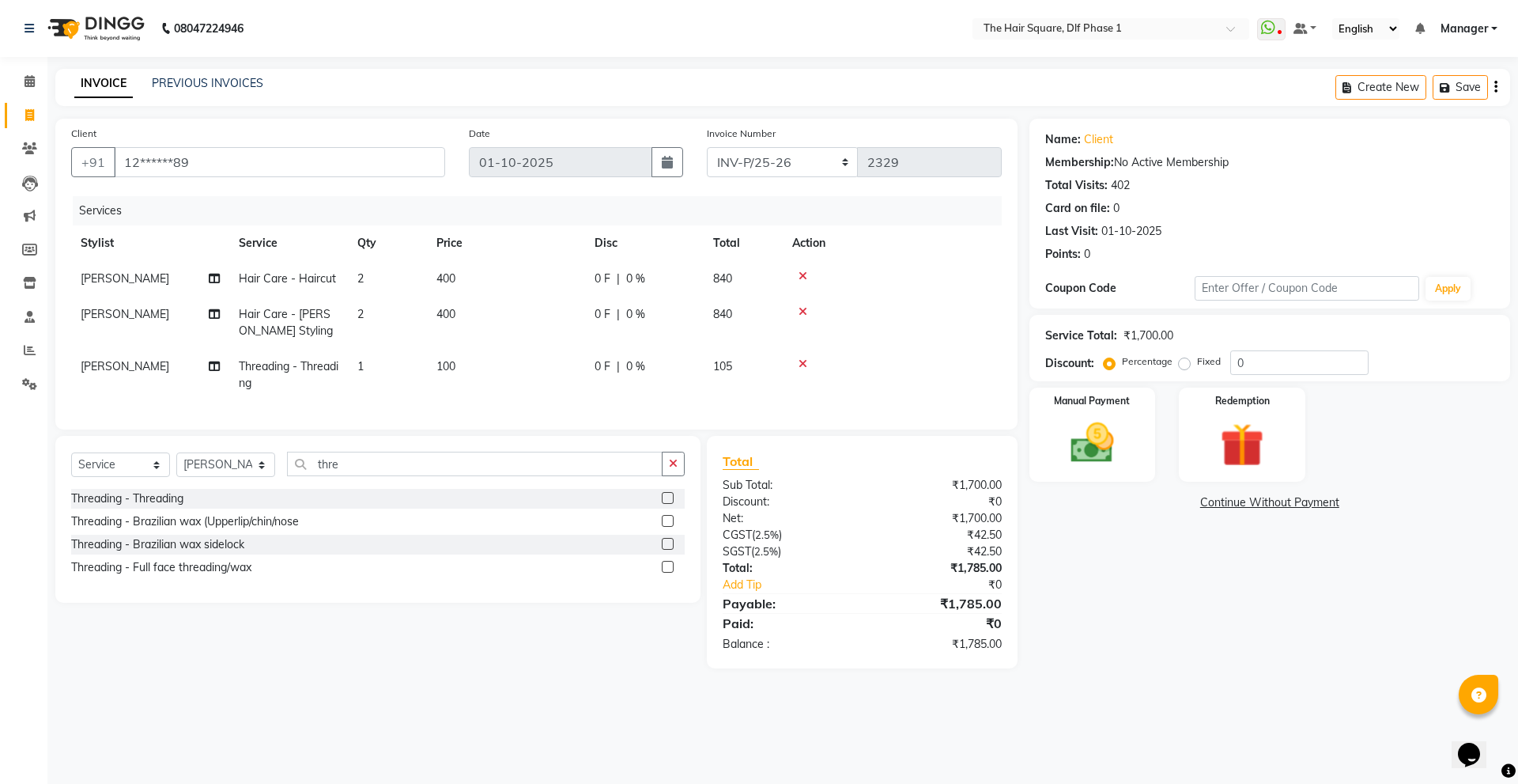
click at [464, 240] on tr "Stylist Service Qty Price Disc Total Action" at bounding box center [536, 242] width 930 height 36
click at [1197, 367] on label "Fixed" at bounding box center [1208, 361] width 24 height 14
click at [1182, 367] on input "Fixed" at bounding box center [1188, 362] width 12 height 12
radio input "true"
drag, startPoint x: 1279, startPoint y: 365, endPoint x: 1170, endPoint y: 375, distance: 109.5
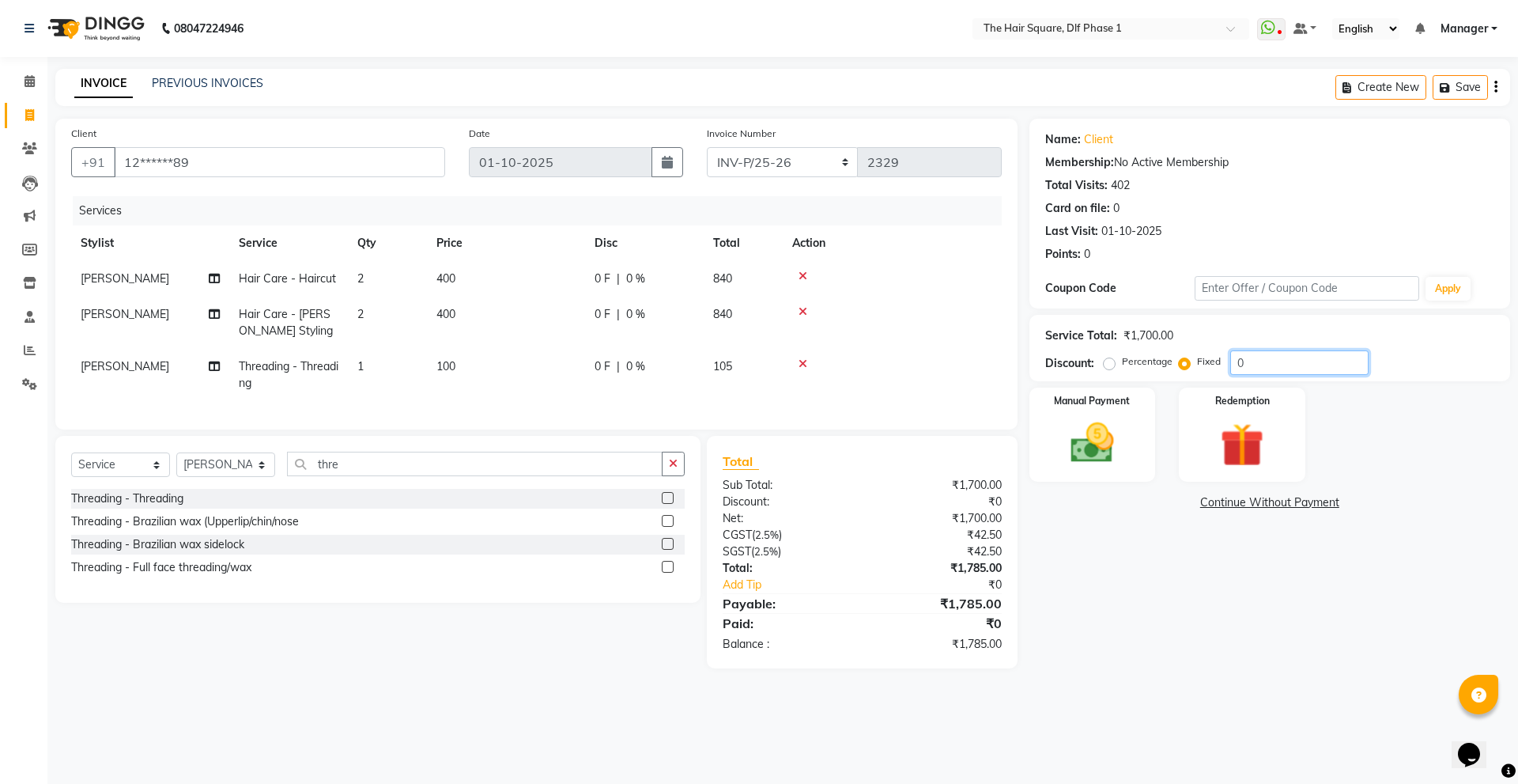
click at [1170, 375] on div "Service Total: ₹1,700.00 Discount: Percentage Fixed 0" at bounding box center [1270, 347] width 481 height 66
type input "45"
click at [1085, 595] on div "Name: Client Membership: No Active Membership Total Visits: 402 Card on file: 0…" at bounding box center [1276, 401] width 493 height 567
click at [1126, 416] on div "Manual Payment" at bounding box center [1092, 434] width 131 height 97
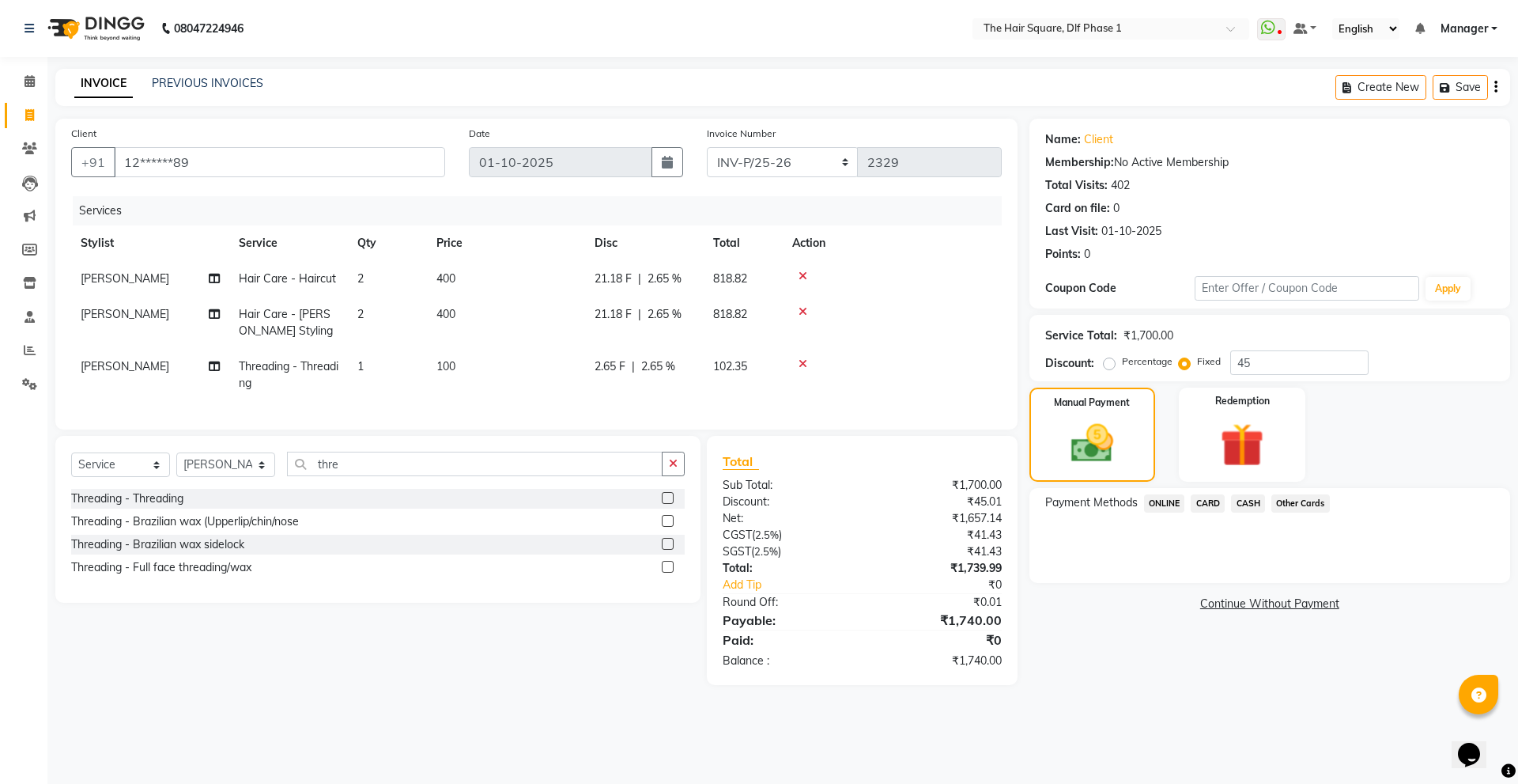
click at [1268, 496] on div "Other Cards" at bounding box center [1297, 505] width 64 height 21
click at [1254, 503] on span "CASH" at bounding box center [1248, 503] width 34 height 18
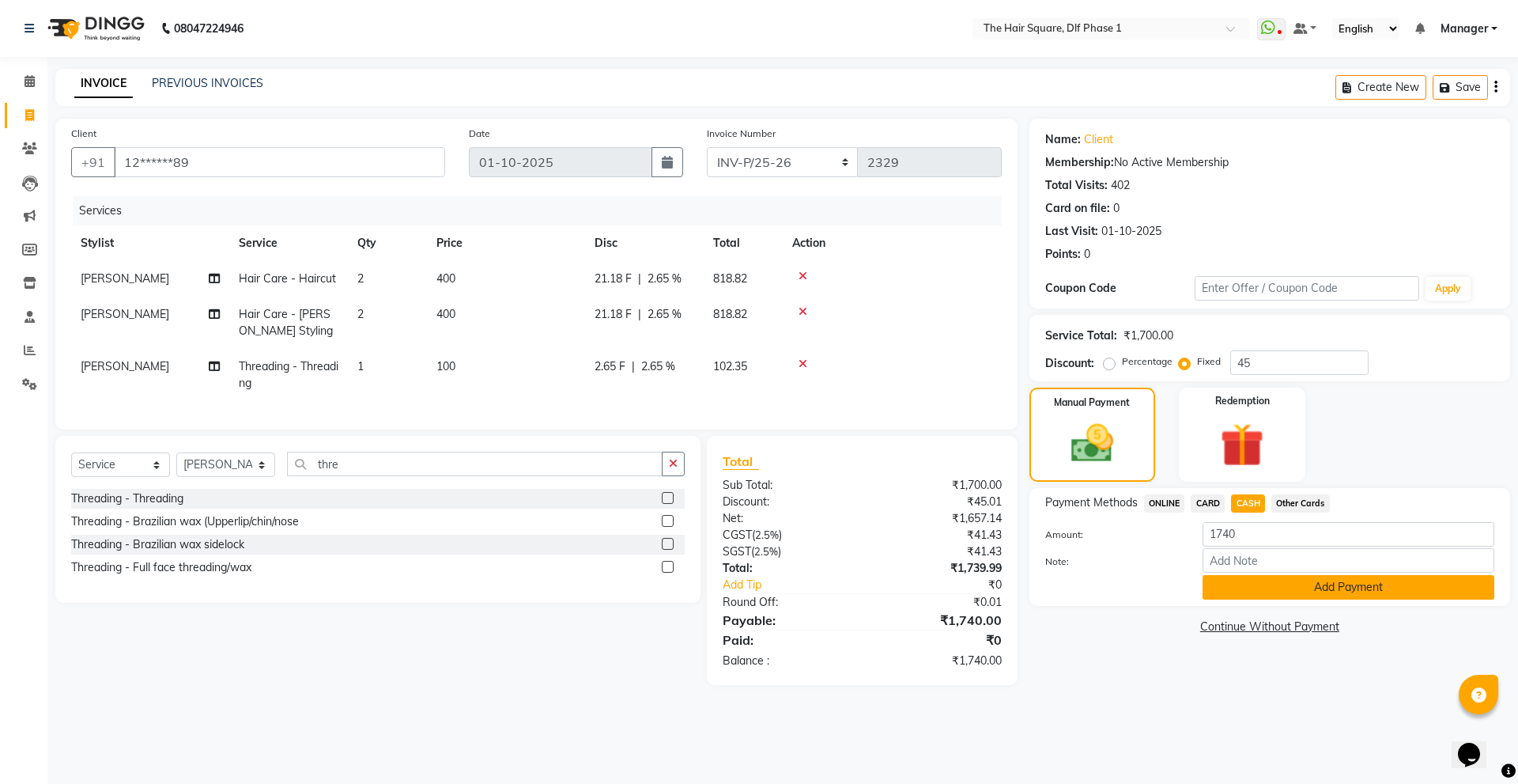
click at [1269, 597] on button "Add Payment" at bounding box center [1348, 587] width 291 height 24
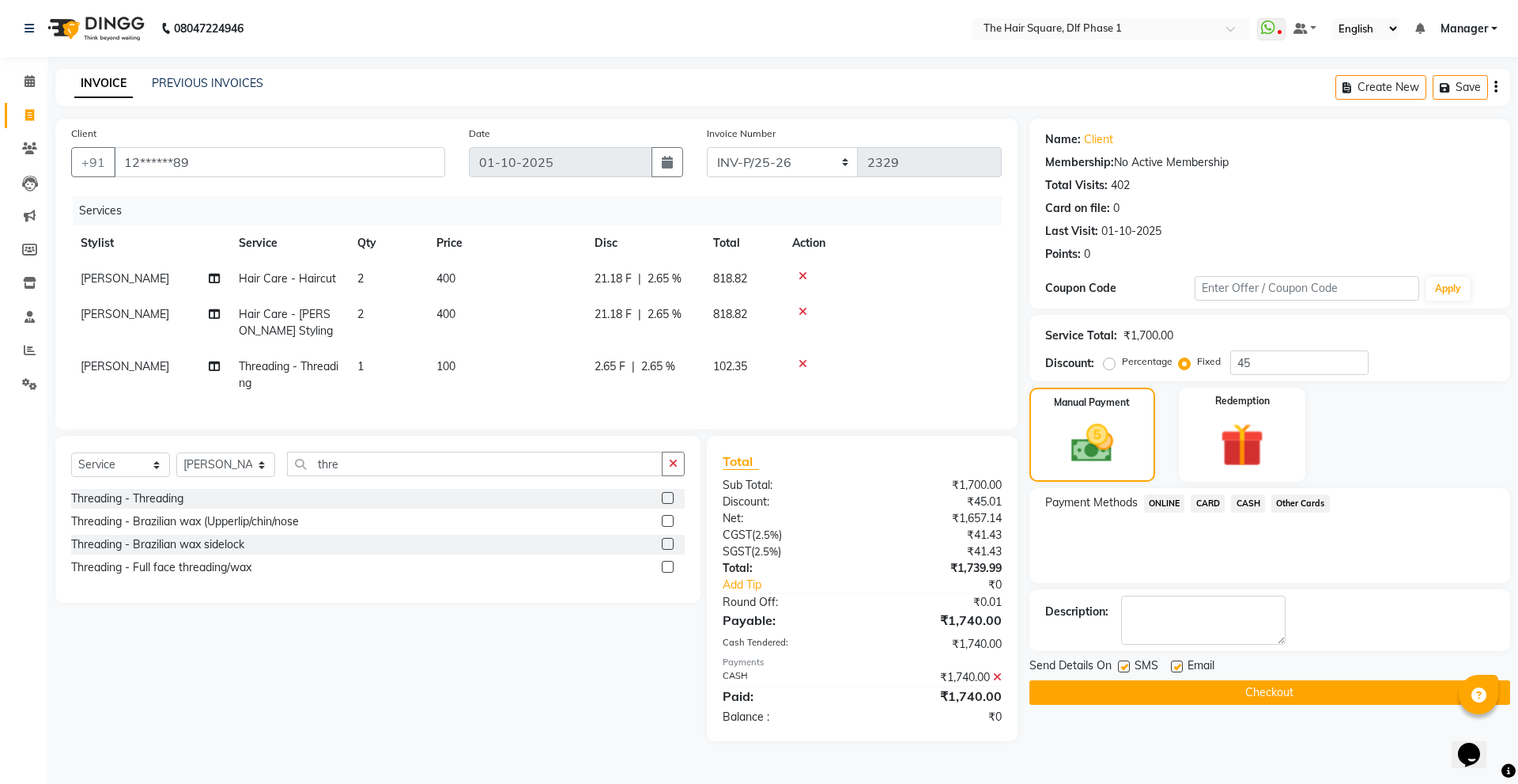
click at [1119, 689] on button "Checkout" at bounding box center [1270, 692] width 481 height 24
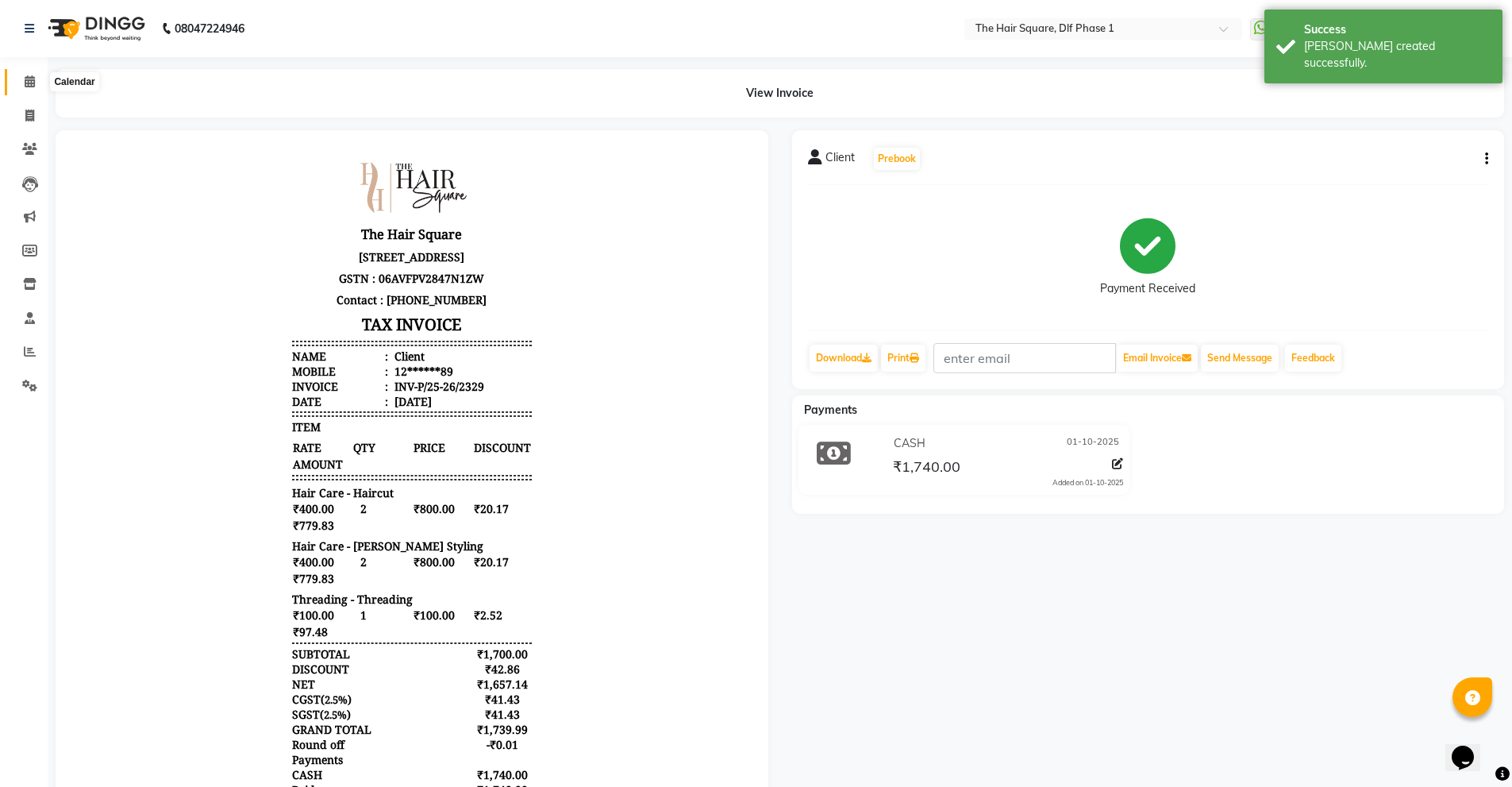
click at [28, 82] on icon at bounding box center [29, 81] width 11 height 12
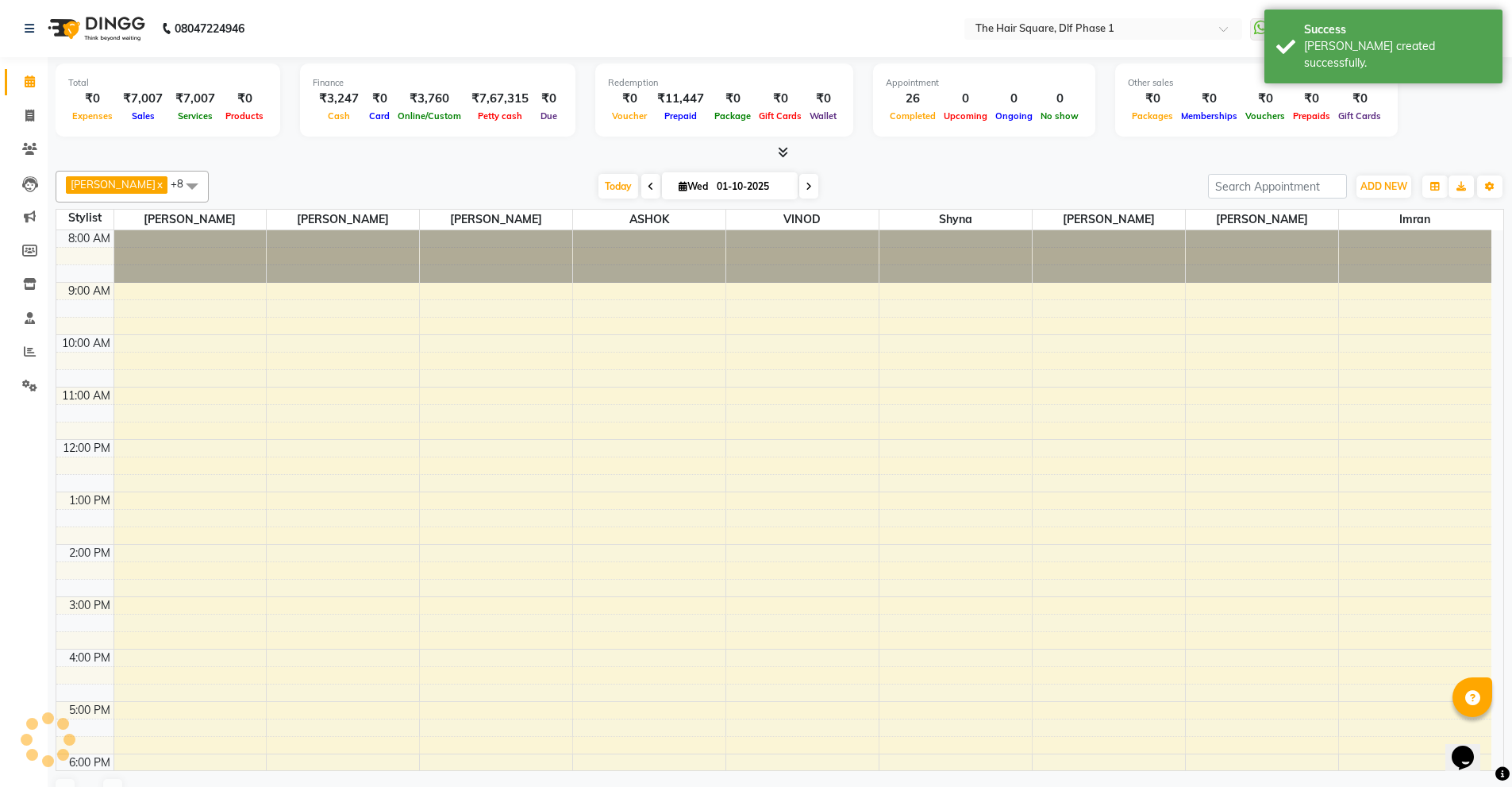
scroll to position [297, 0]
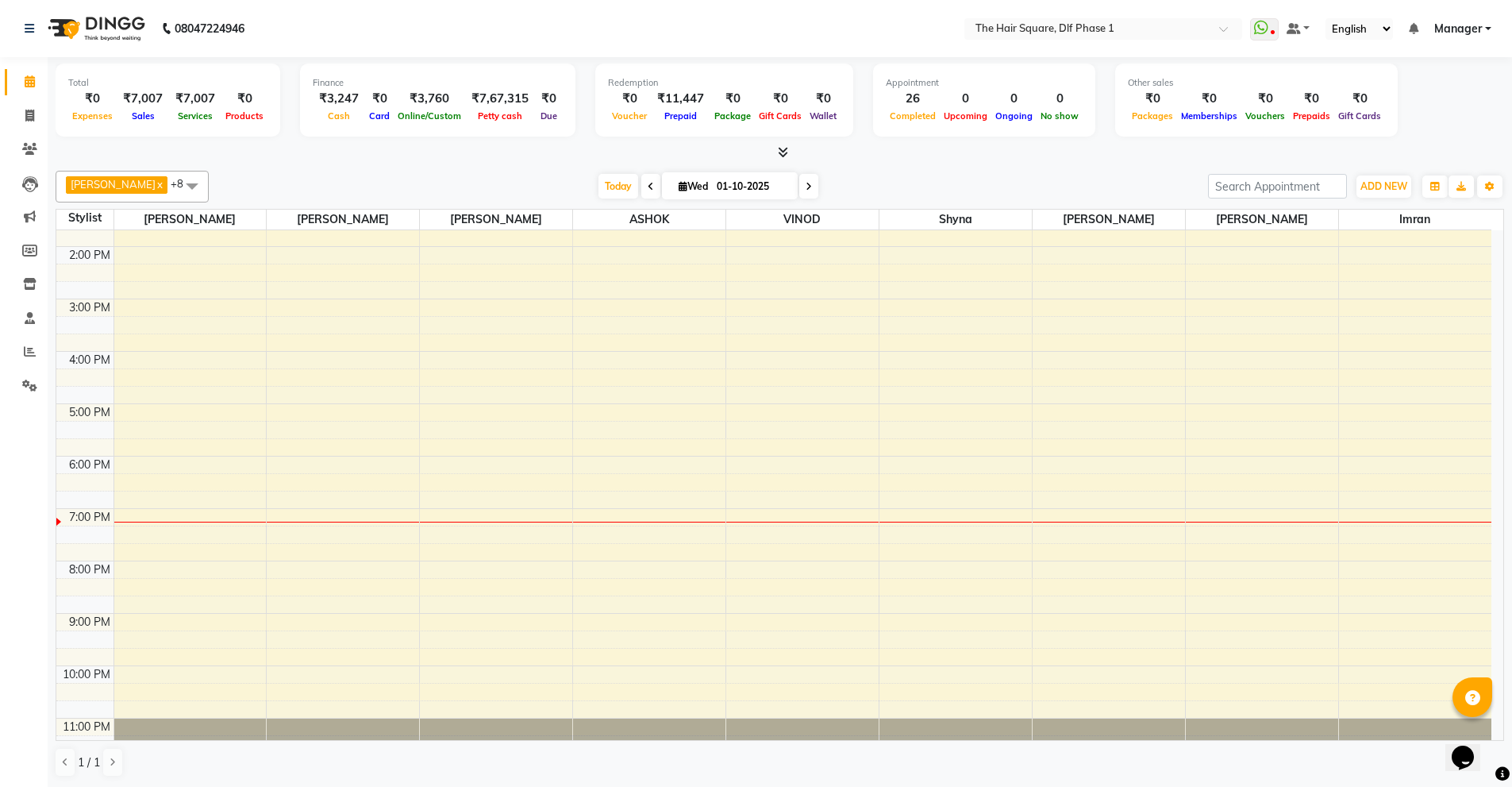
click at [25, 421] on div "Calendar Invoice Clients Leads Marketing Members Inventory Staff Reports Settin…" at bounding box center [107, 405] width 214 height 718
click at [22, 110] on span at bounding box center [29, 116] width 28 height 18
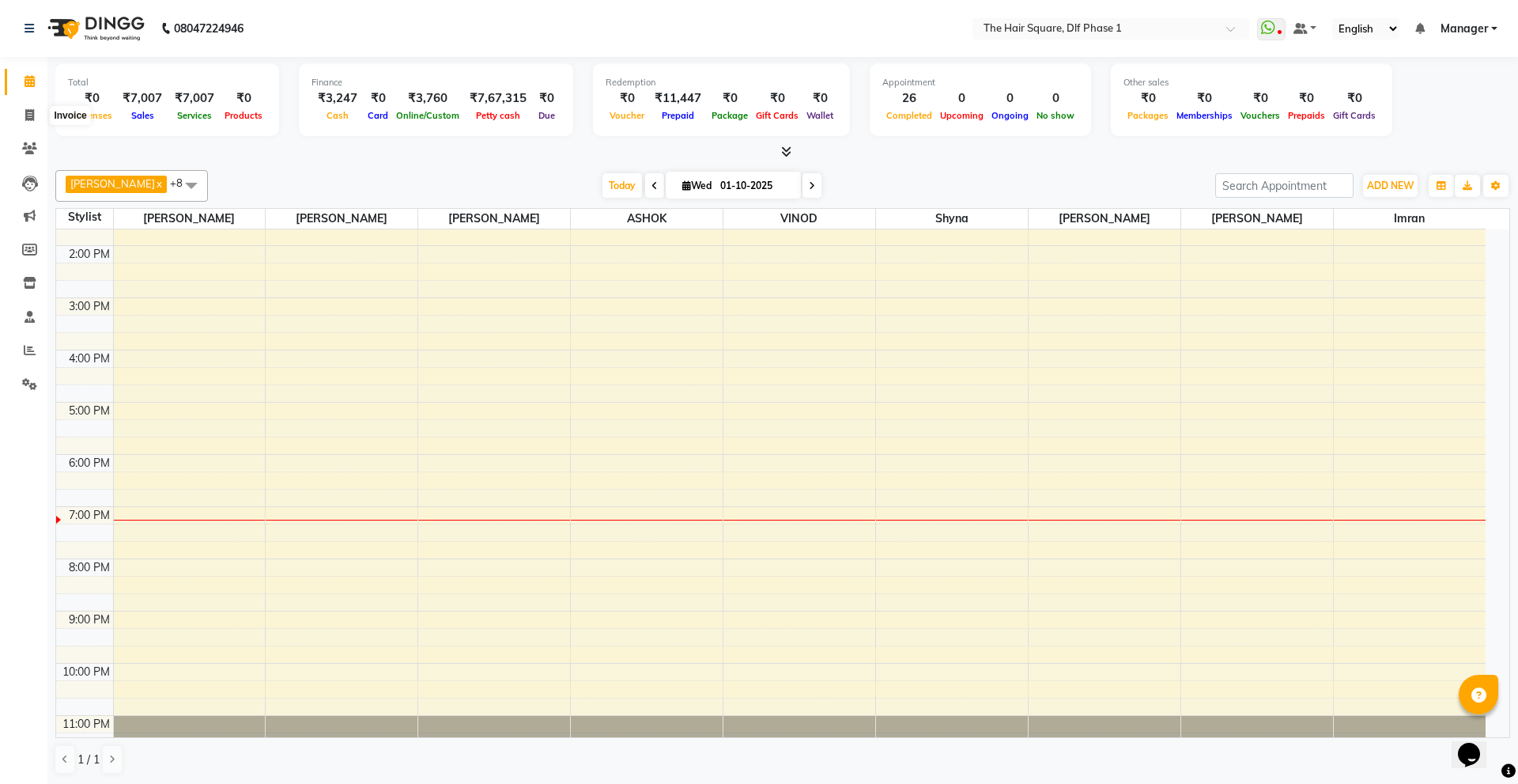
select select "5766"
select select "service"
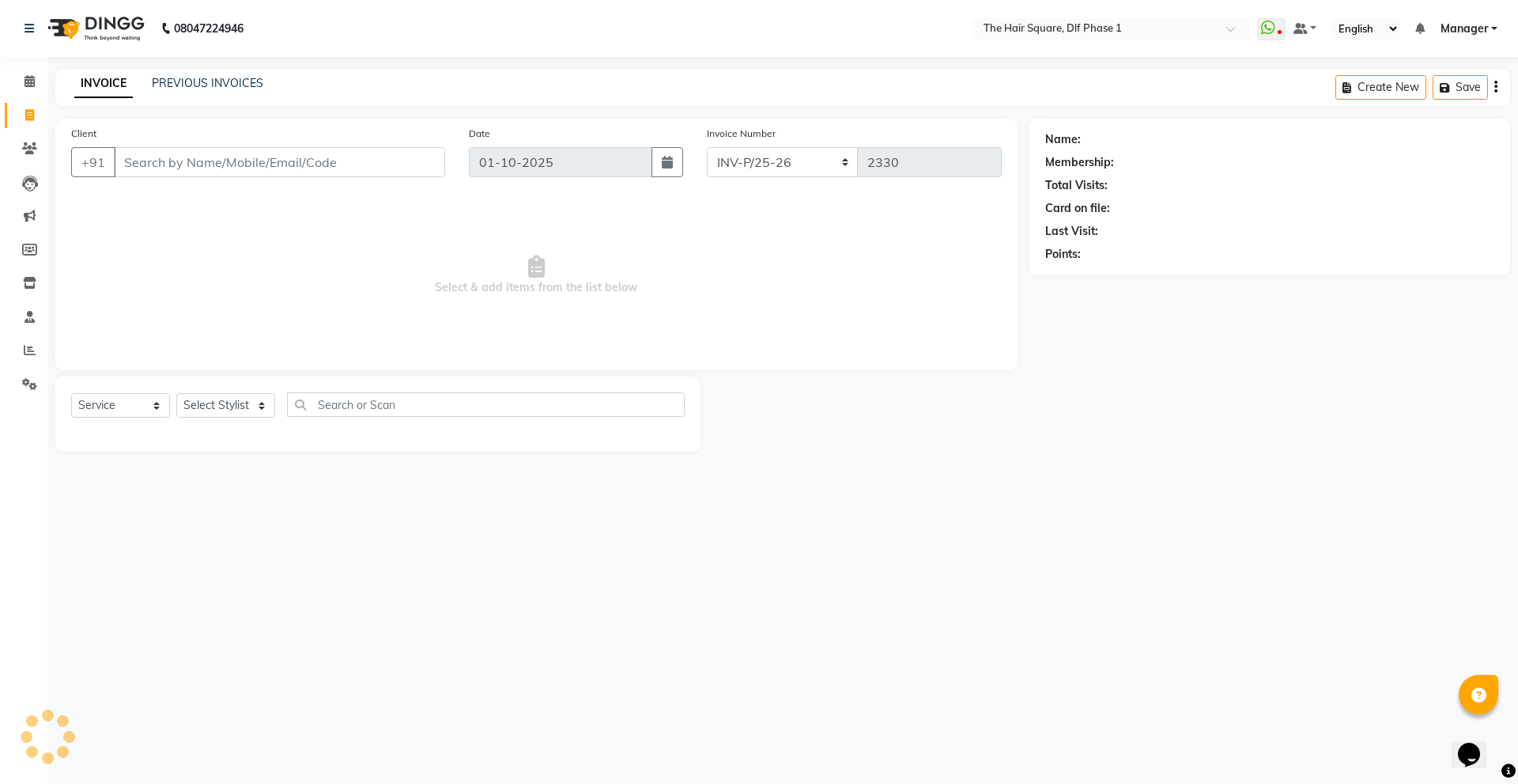
click at [209, 169] on input "Client" at bounding box center [279, 162] width 331 height 30
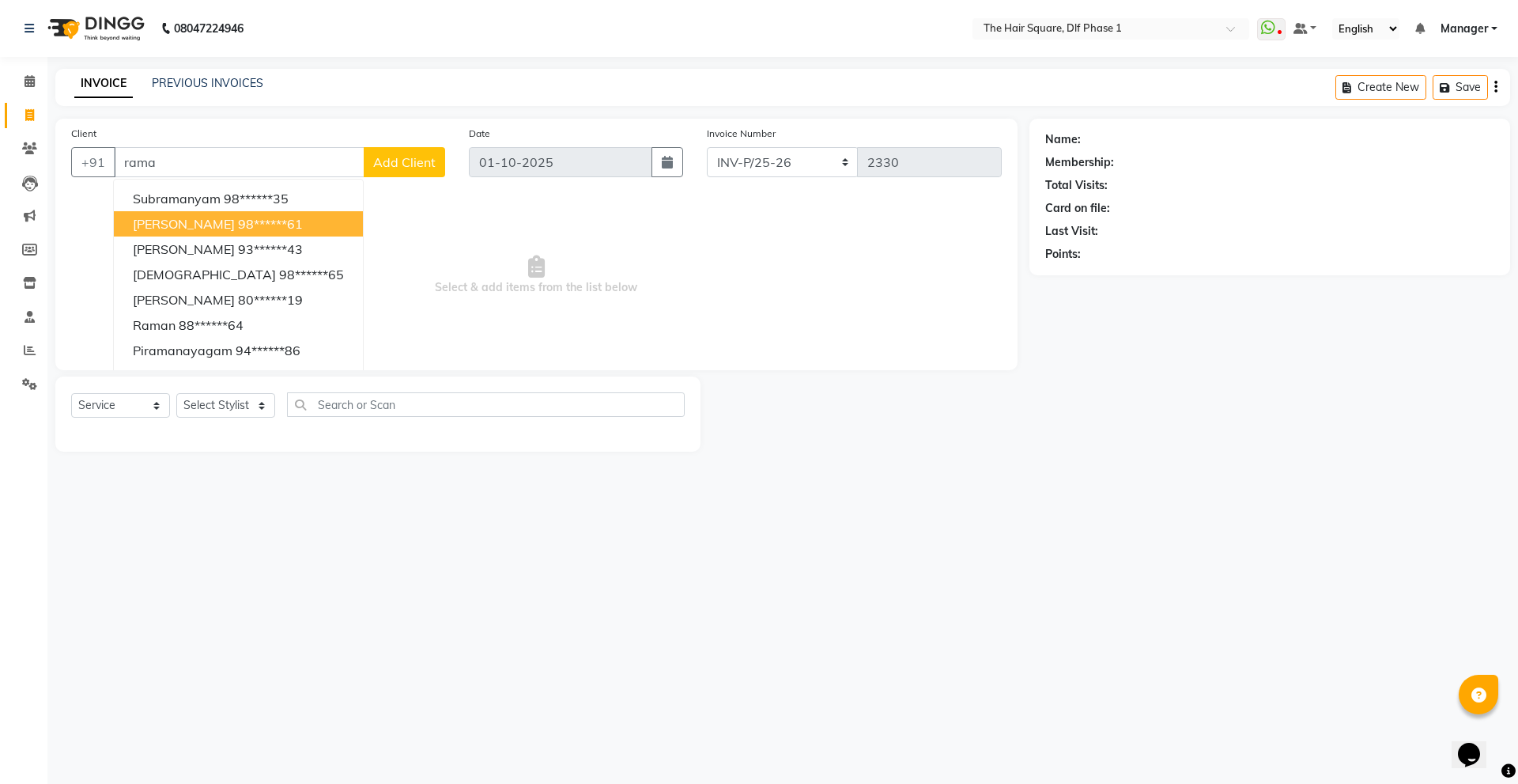
click at [259, 227] on ngb-highlight "98******61" at bounding box center [269, 223] width 64 height 15
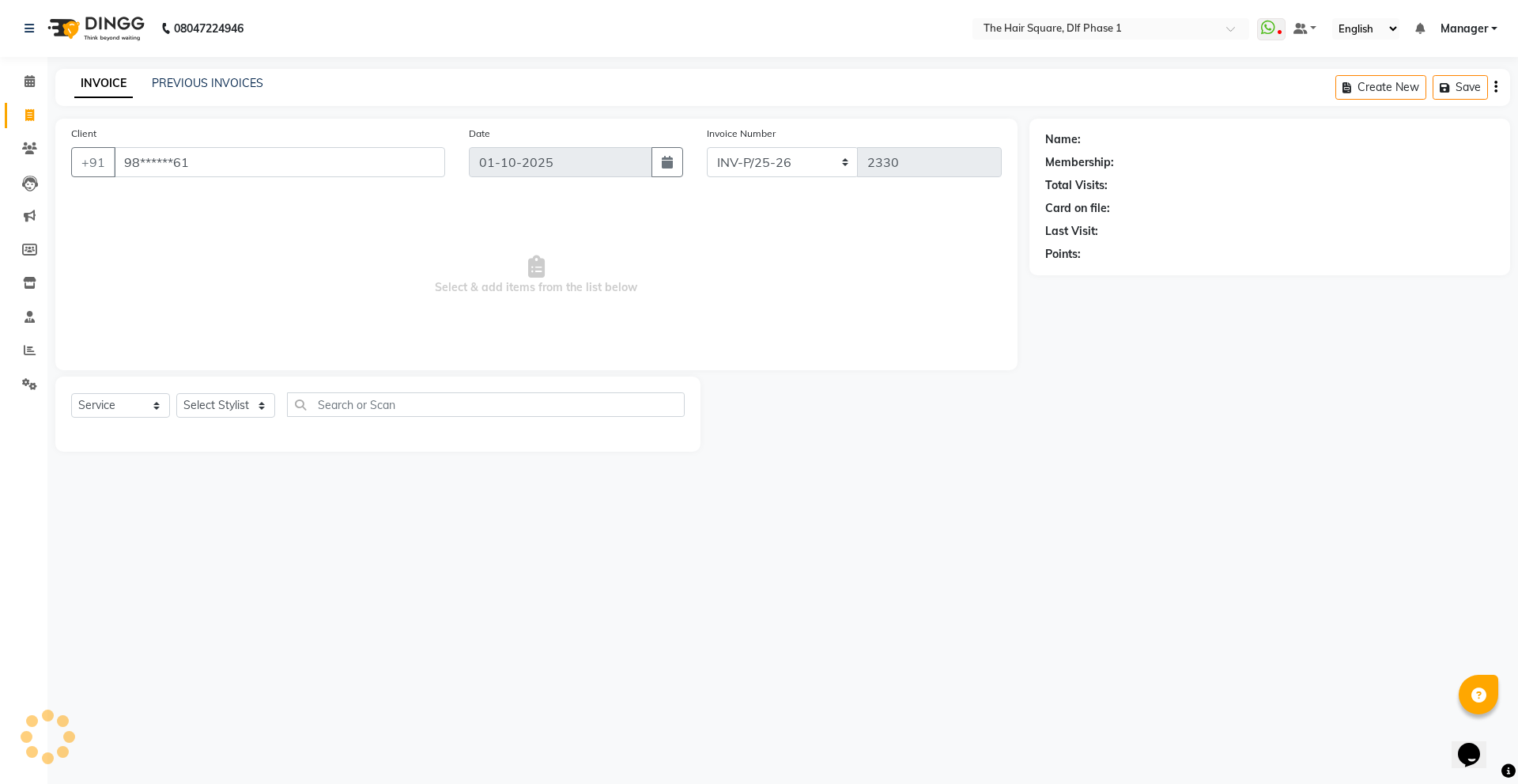
type input "98******61"
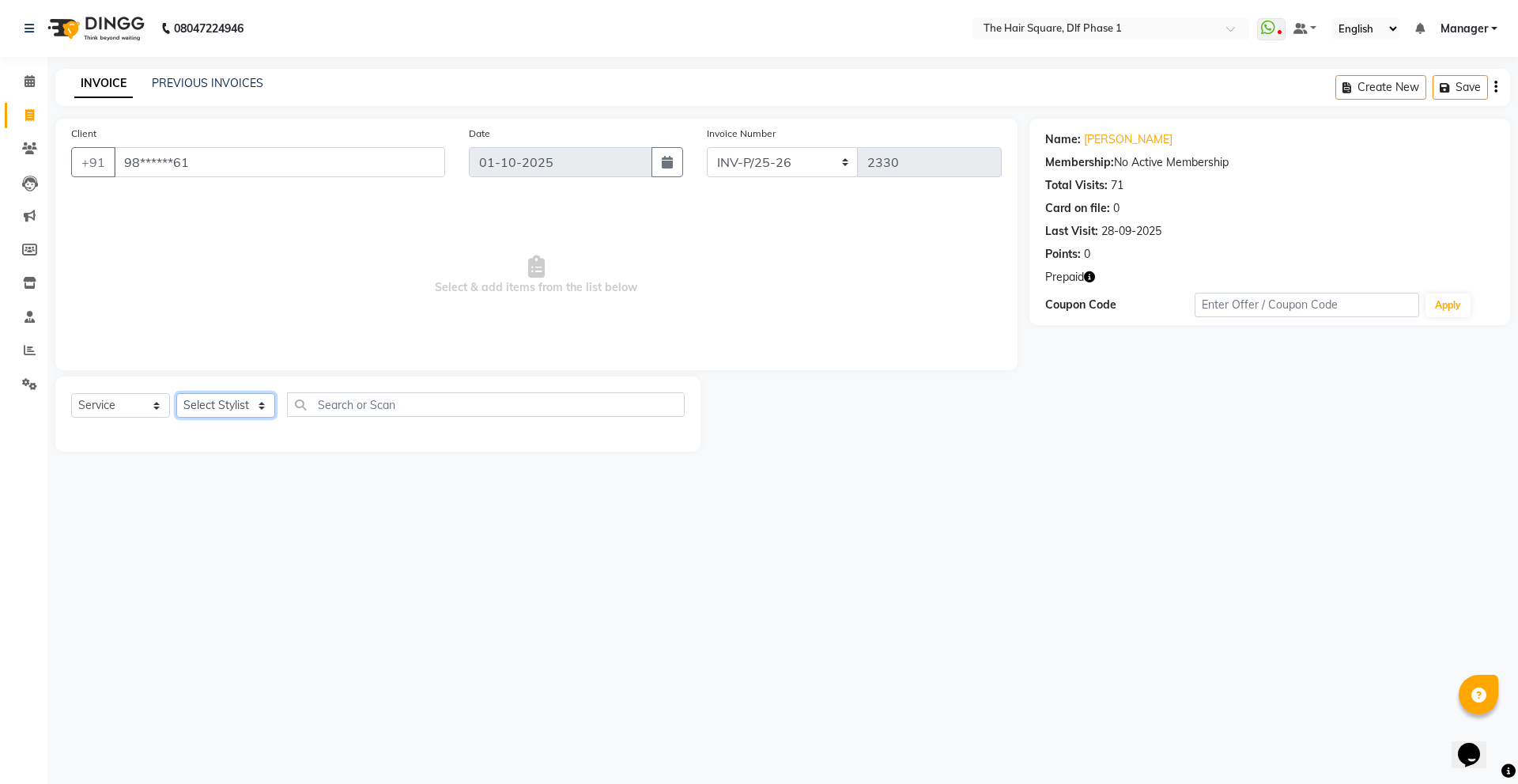
click at [233, 398] on select "Select Stylist [PERSON_NAME] AMIT [PERSON_NAME] [PERSON_NAME] [PERSON_NAME] Man…" at bounding box center [225, 405] width 99 height 24
select select "39749"
click at [176, 393] on select "Select Stylist [PERSON_NAME] AMIT [PERSON_NAME] [PERSON_NAME] [PERSON_NAME] Man…" at bounding box center [225, 405] width 99 height 24
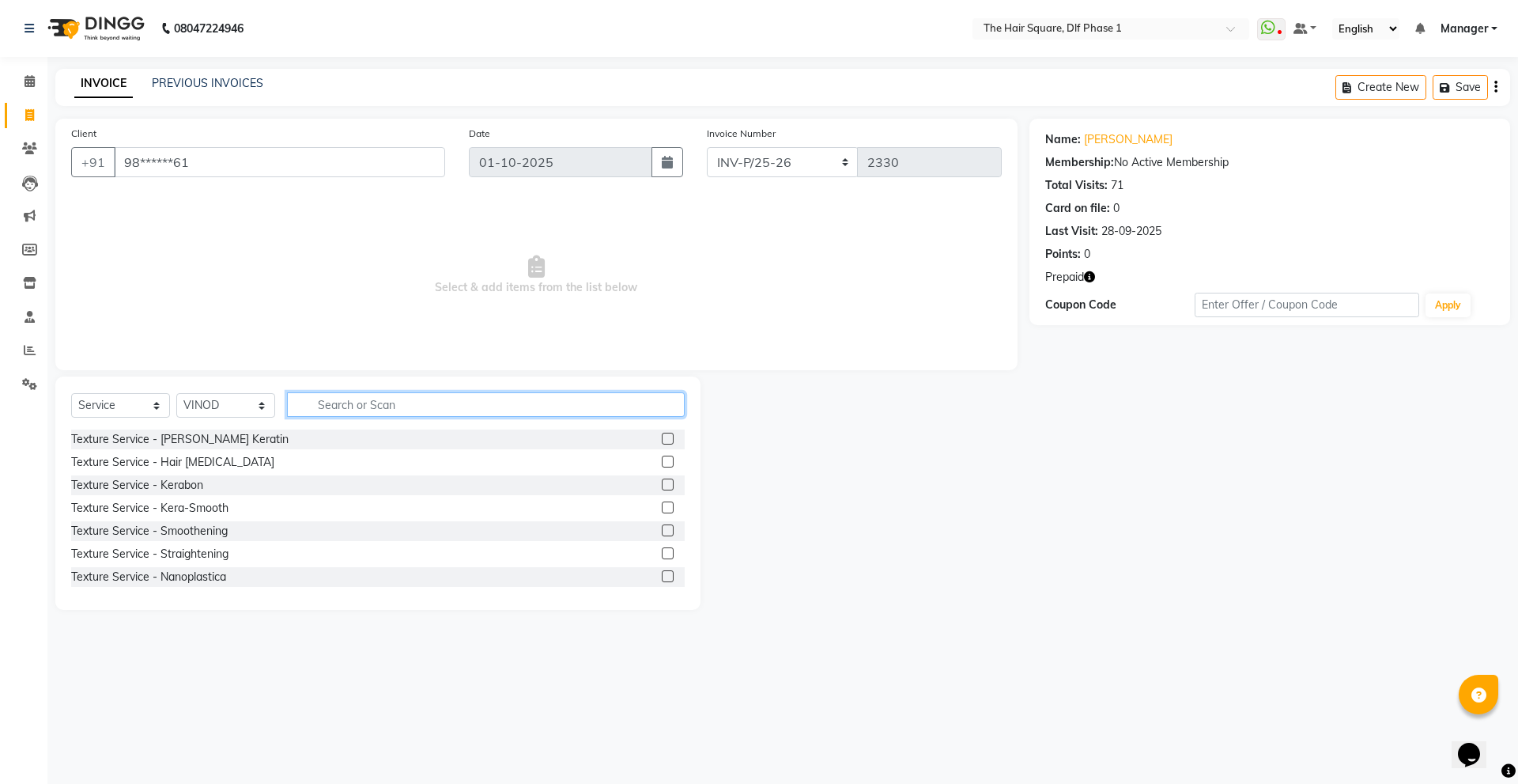
click at [364, 406] on input "text" at bounding box center [485, 404] width 397 height 24
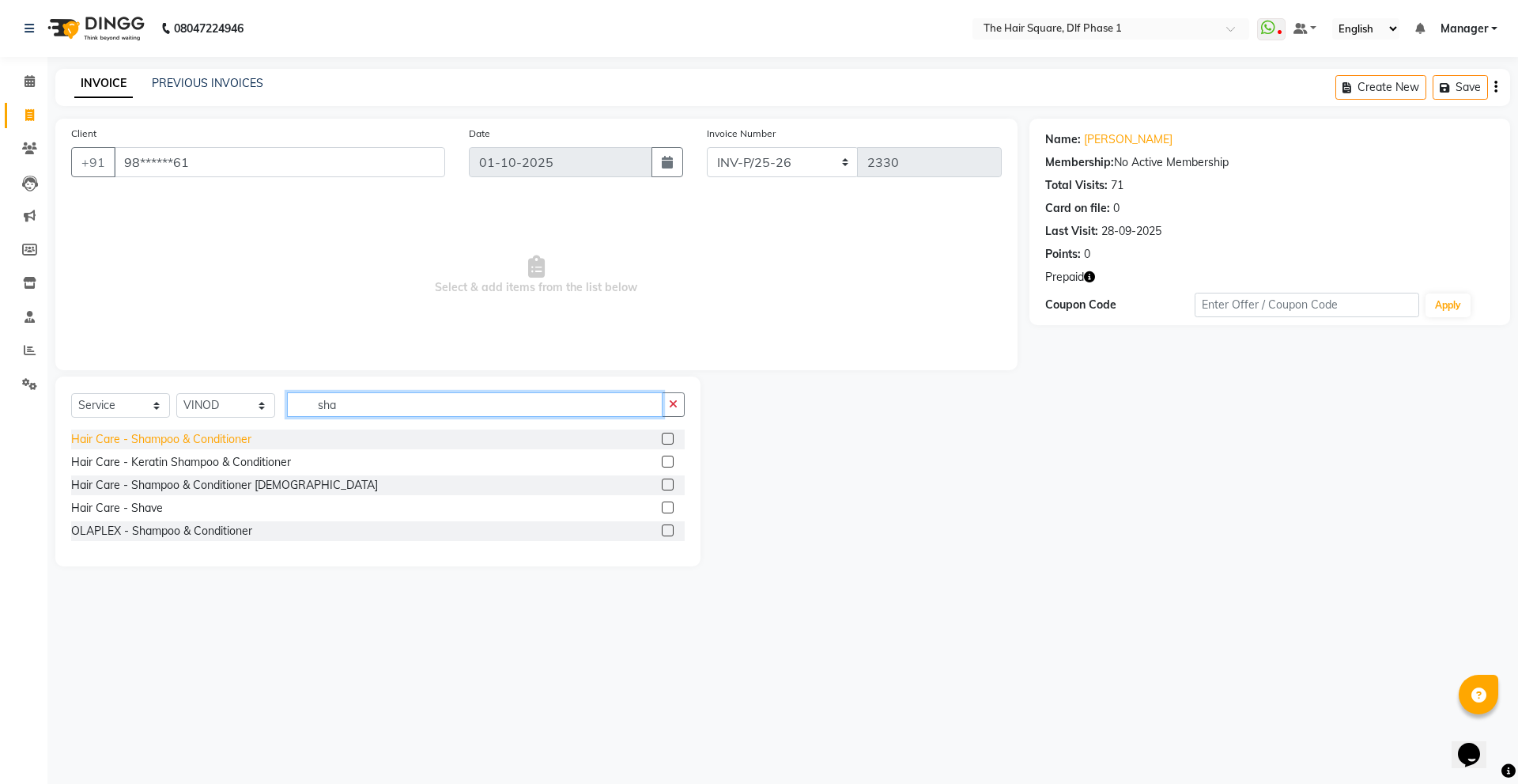
type input "sha"
click at [232, 441] on div "Hair Care - Shampoo & Conditioner" at bounding box center [161, 439] width 180 height 16
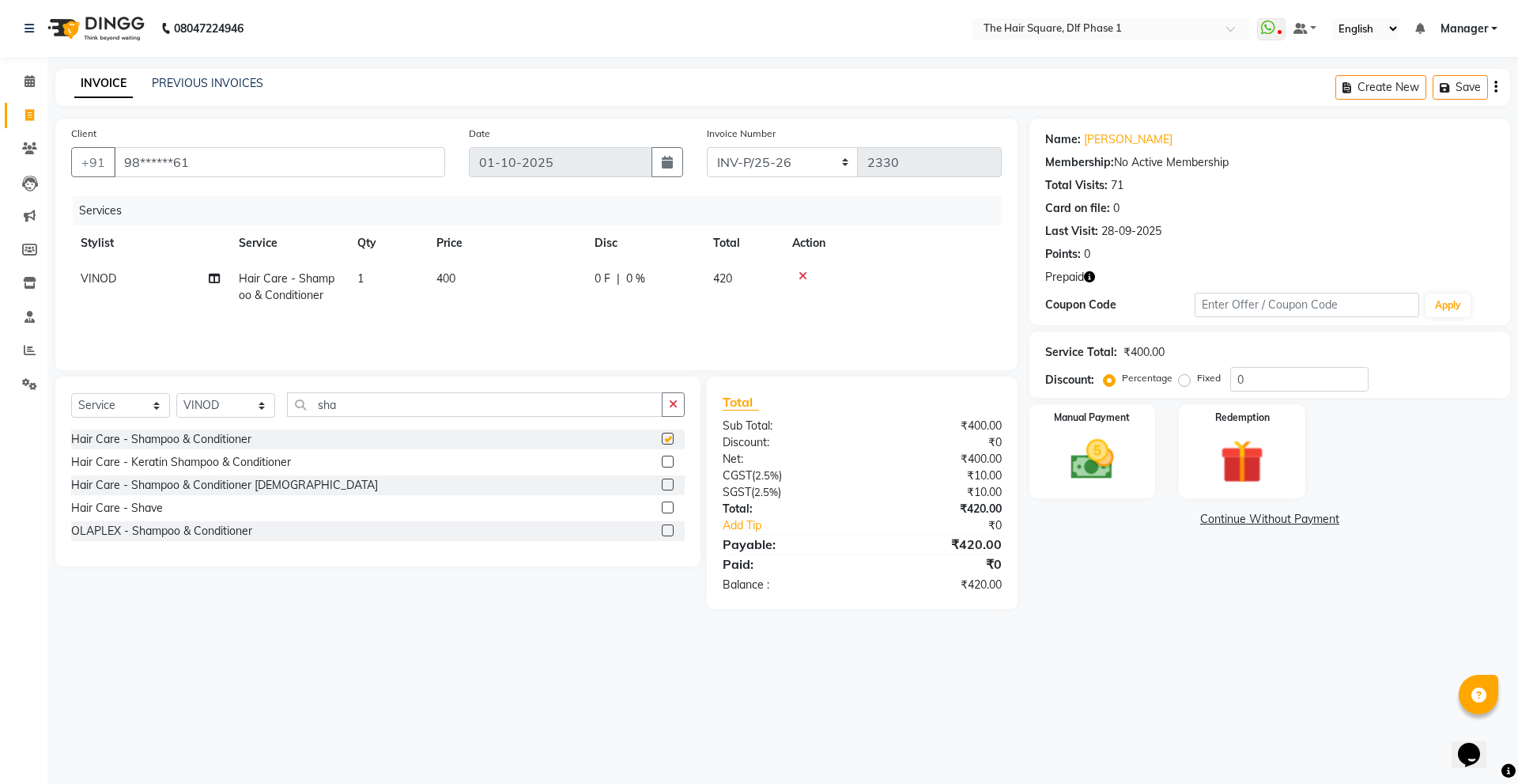
checkbox input "false"
click at [1086, 275] on icon "button" at bounding box center [1090, 277] width 12 height 12
click at [1206, 470] on img at bounding box center [1242, 461] width 73 height 56
click at [1171, 522] on span "Prepaid 2" at bounding box center [1169, 520] width 51 height 18
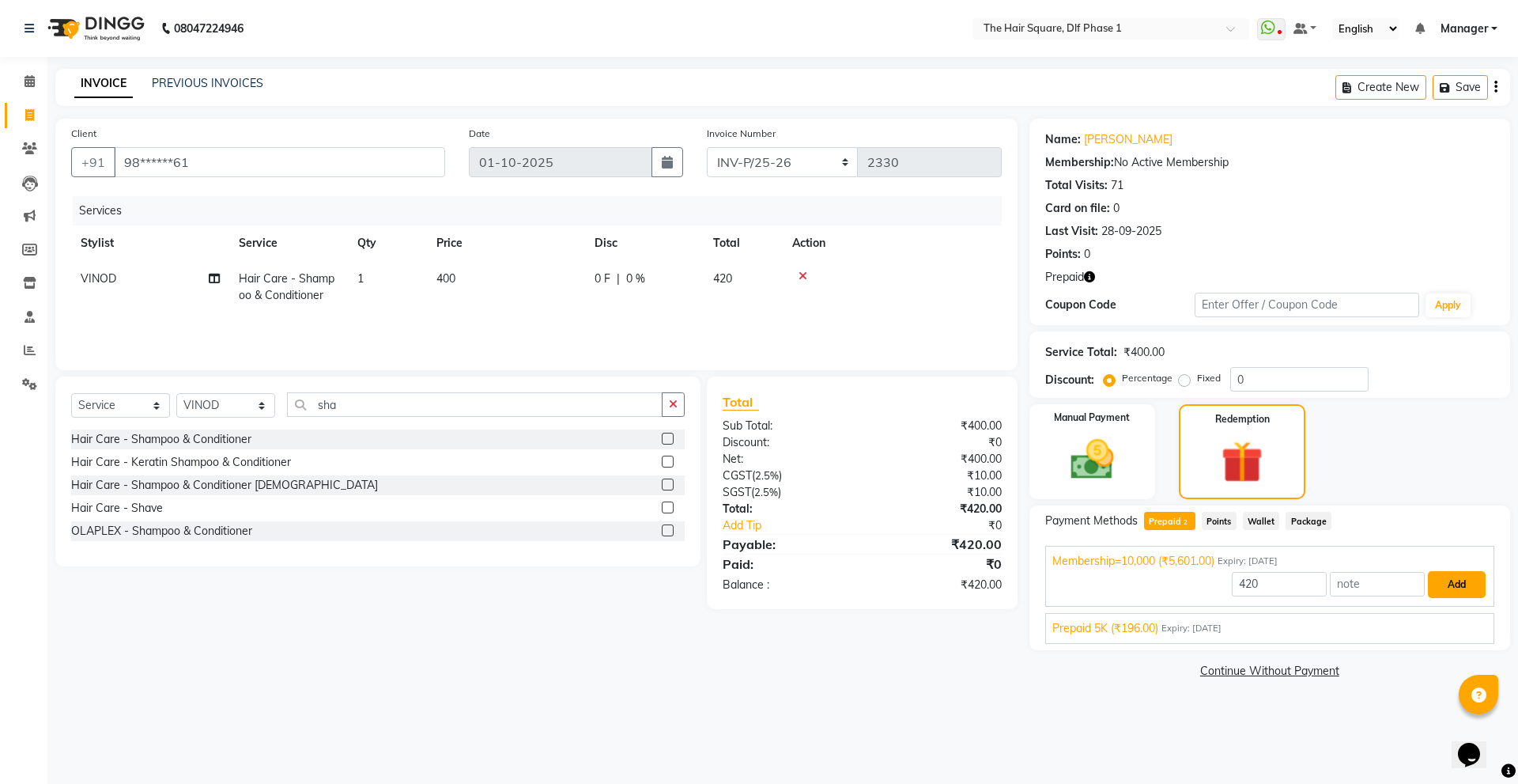
click at [1448, 590] on button "Add" at bounding box center [1456, 584] width 58 height 27
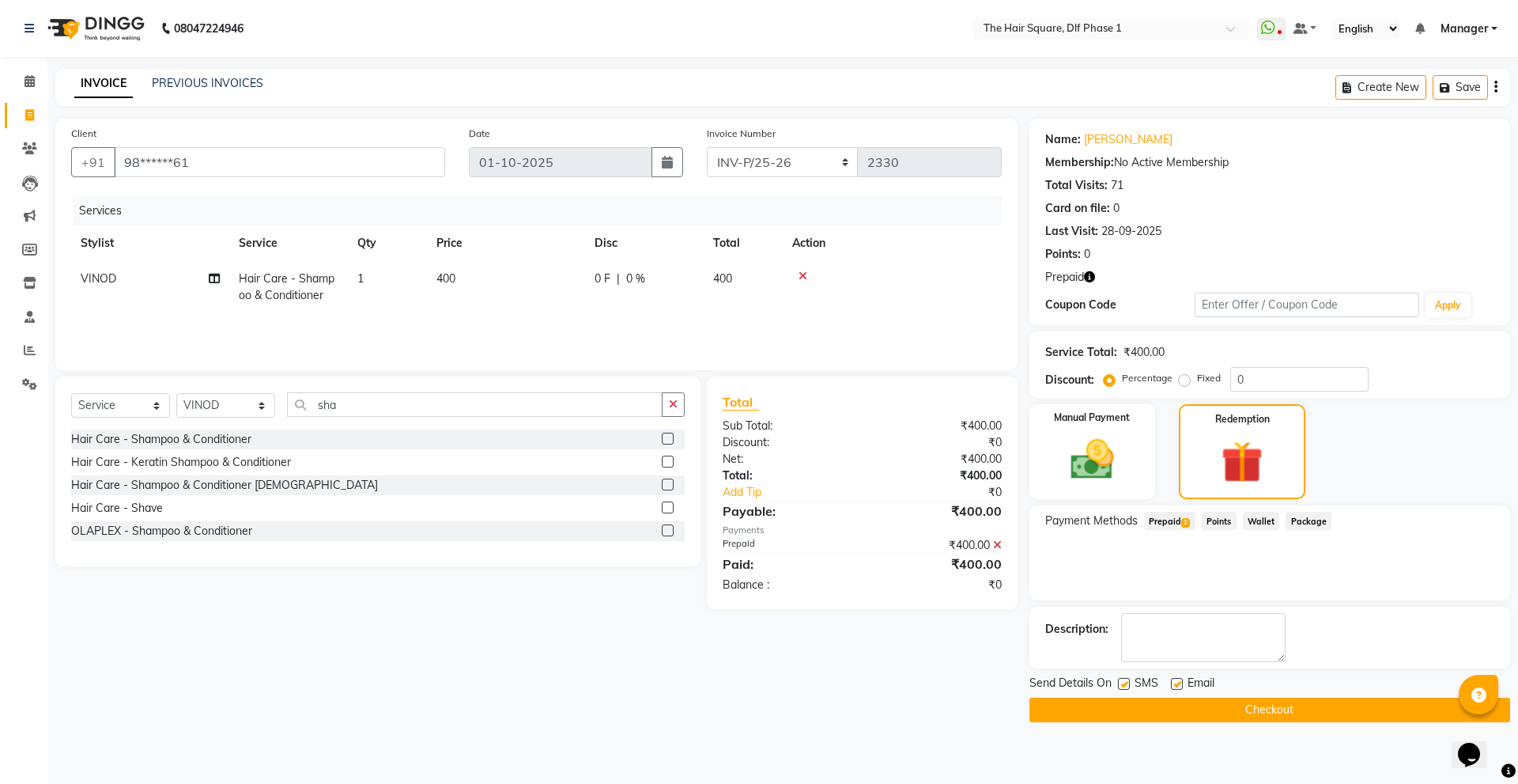
click at [1273, 707] on button "Checkout" at bounding box center [1270, 709] width 481 height 24
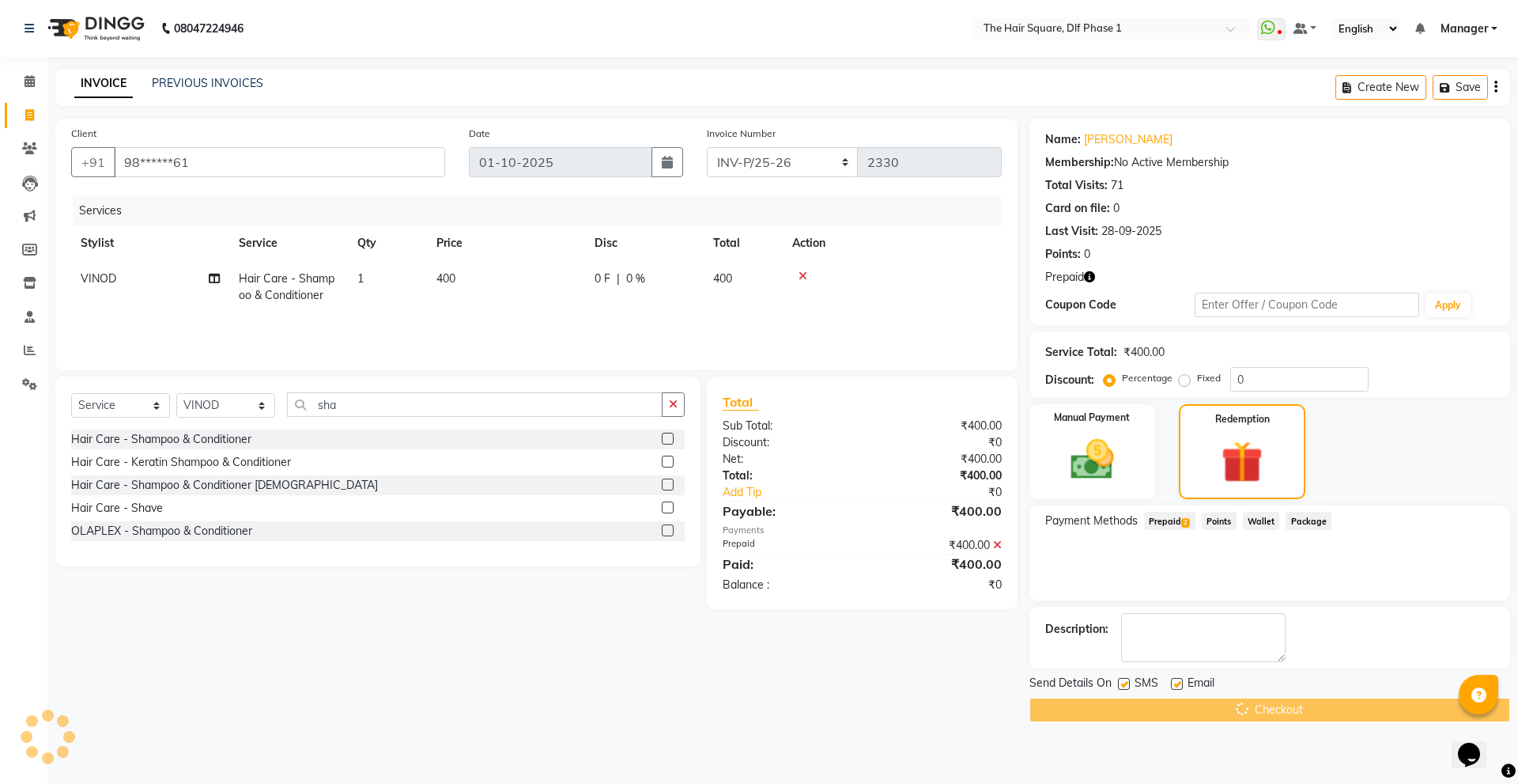
click at [1273, 707] on div "Checkout" at bounding box center [1270, 709] width 481 height 24
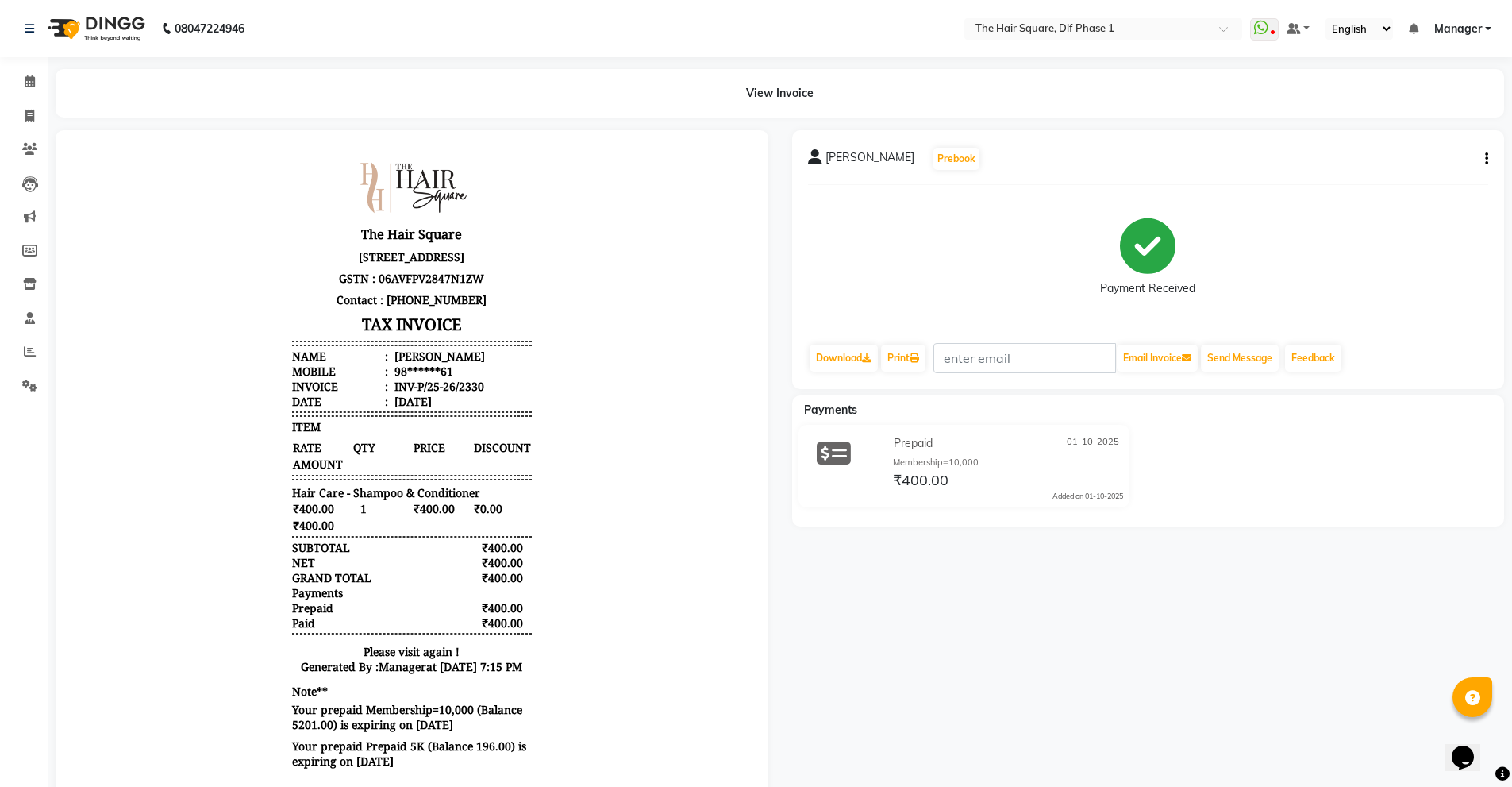
click at [830, 310] on div "Payment Received" at bounding box center [1148, 257] width 681 height 119
click at [35, 114] on span at bounding box center [29, 116] width 28 height 18
select select "service"
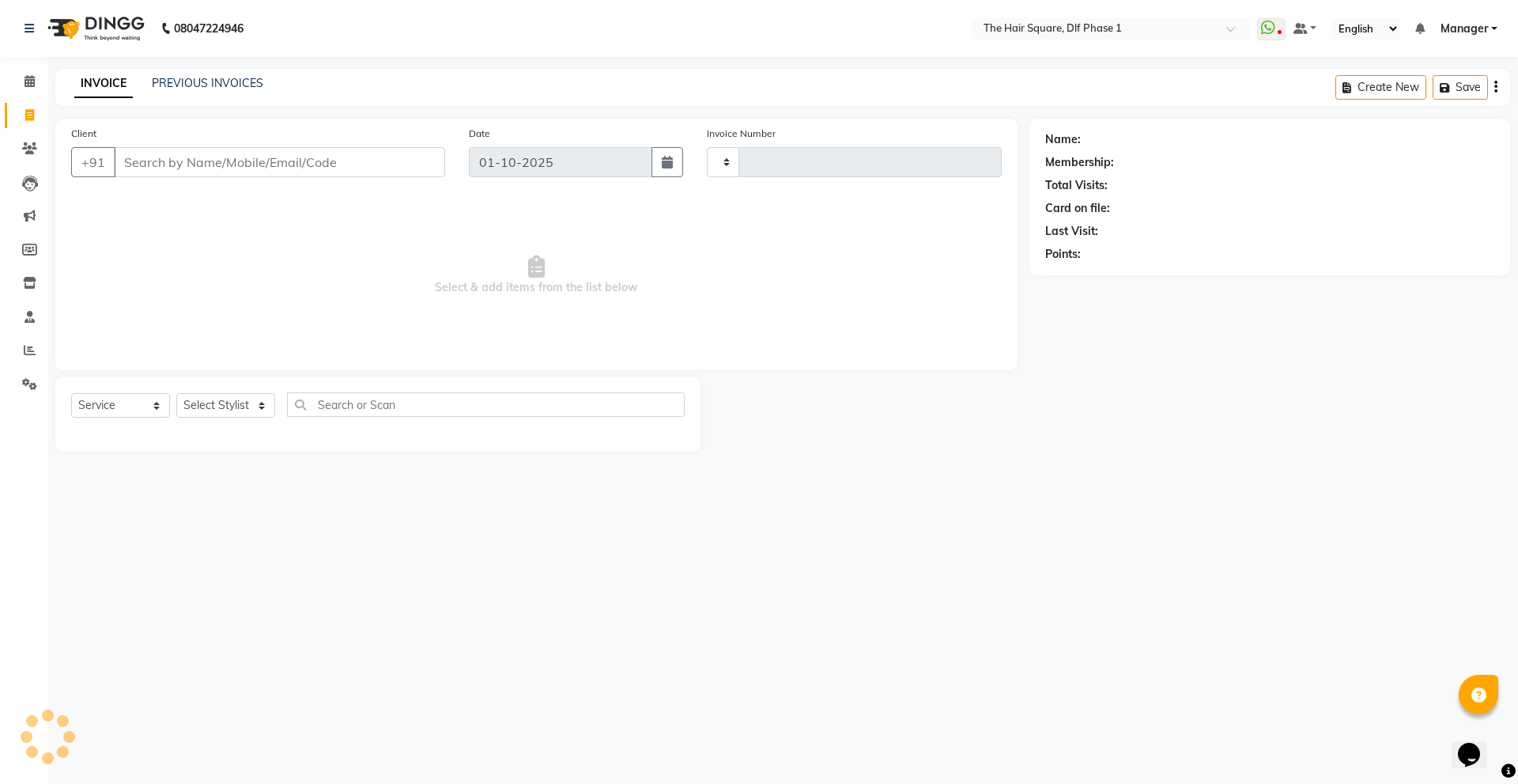
type input "2331"
select select "5766"
click at [314, 158] on input "Client" at bounding box center [279, 162] width 331 height 30
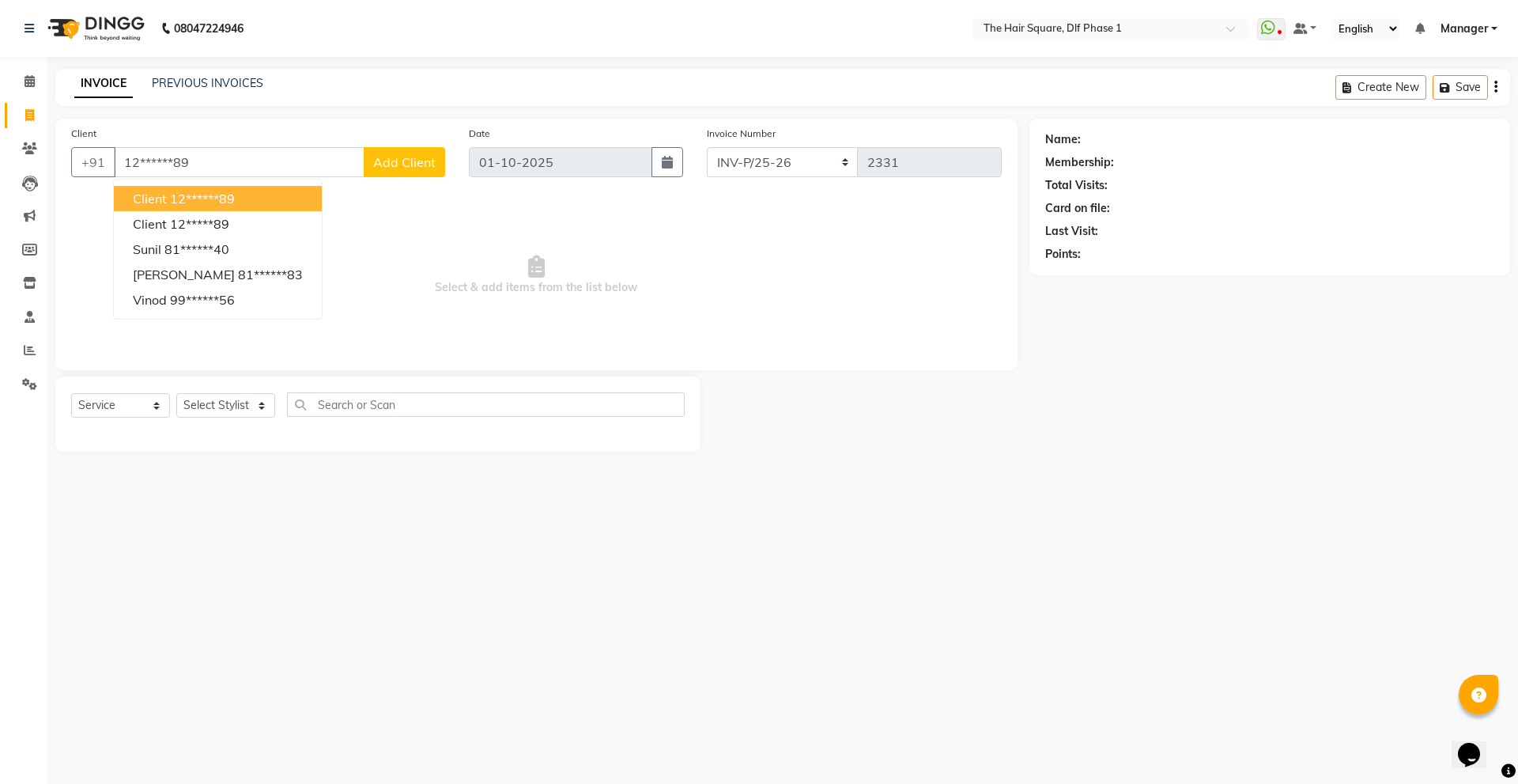
type input "12******89"
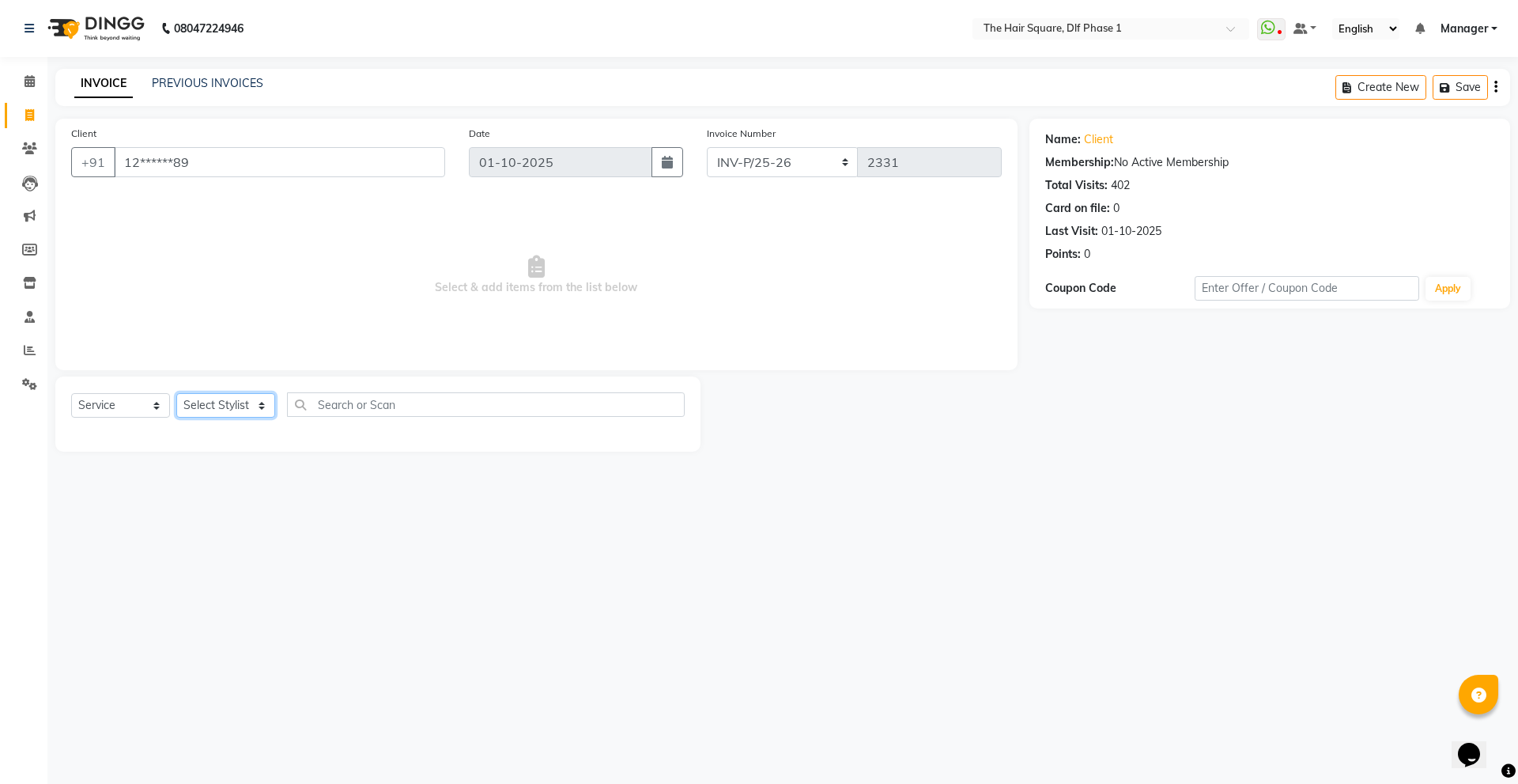
click at [205, 416] on select "Select Stylist [PERSON_NAME] AMIT [PERSON_NAME] [PERSON_NAME] [PERSON_NAME] Man…" at bounding box center [225, 405] width 99 height 24
select select "39560"
click at [176, 393] on select "Select Stylist [PERSON_NAME] AMIT [PERSON_NAME] [PERSON_NAME] [PERSON_NAME] Man…" at bounding box center [225, 405] width 99 height 24
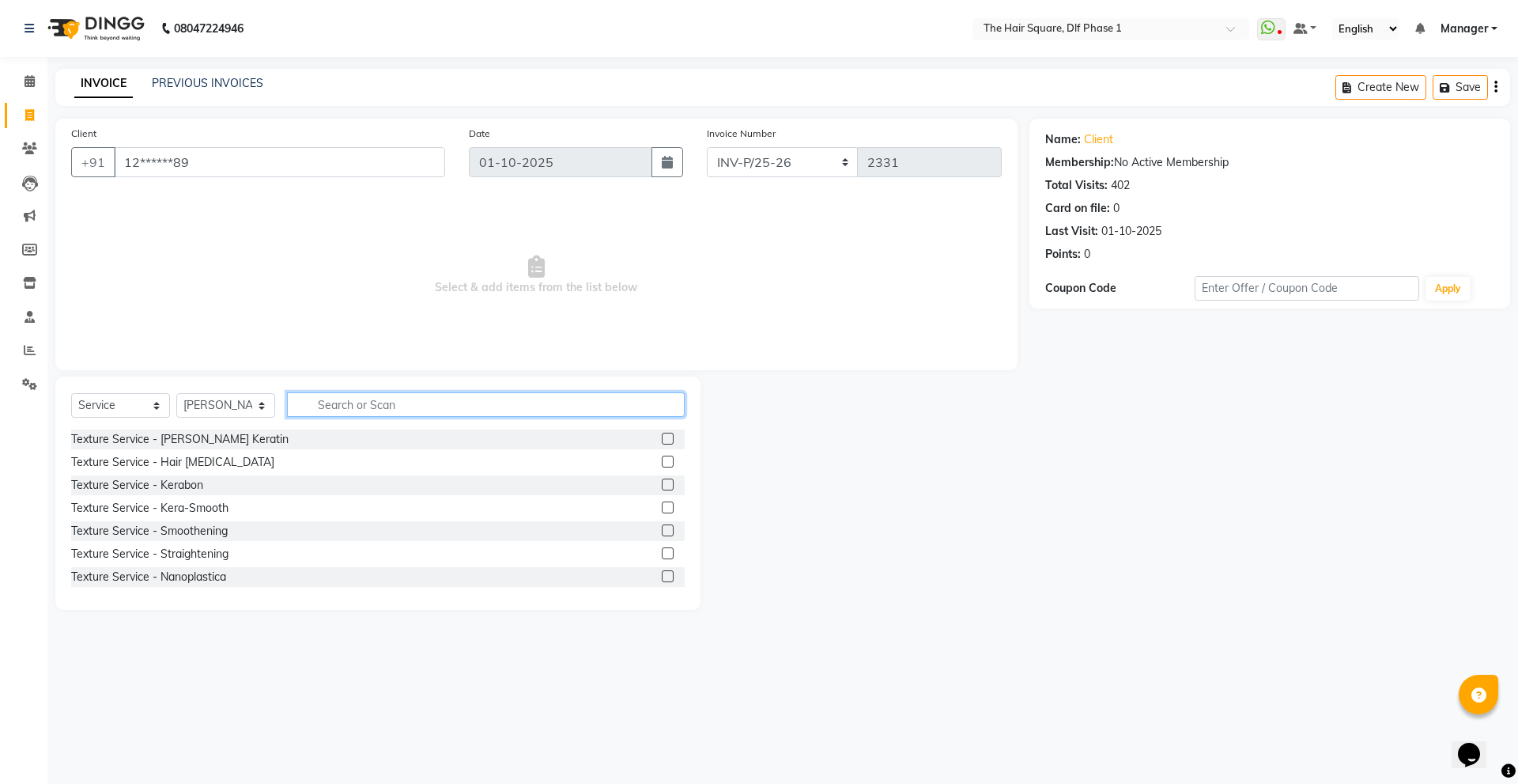
click at [366, 396] on input "text" at bounding box center [485, 404] width 397 height 24
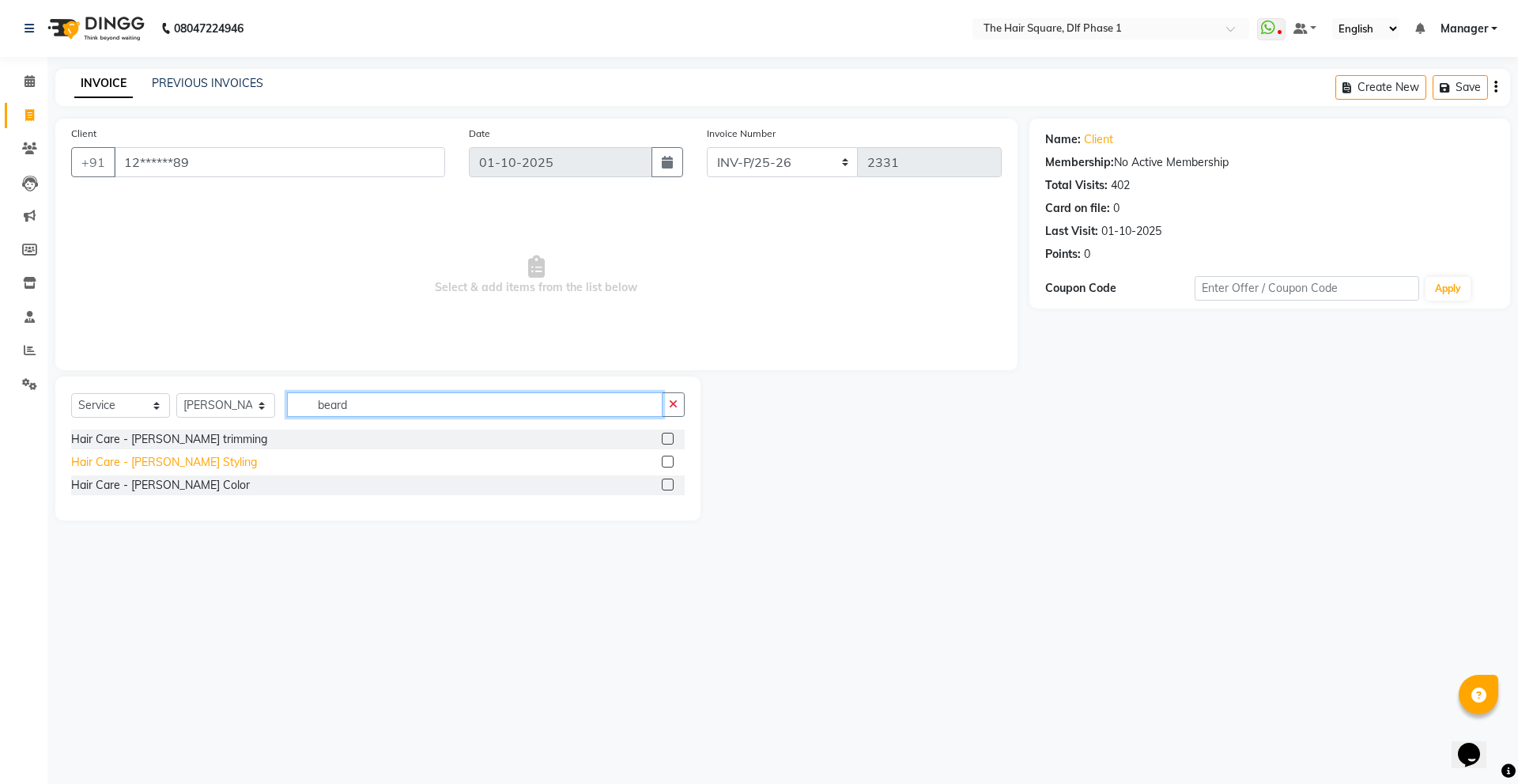
type input "beard"
click at [197, 466] on div "Hair Care - [PERSON_NAME] Styling" at bounding box center [164, 462] width 186 height 16
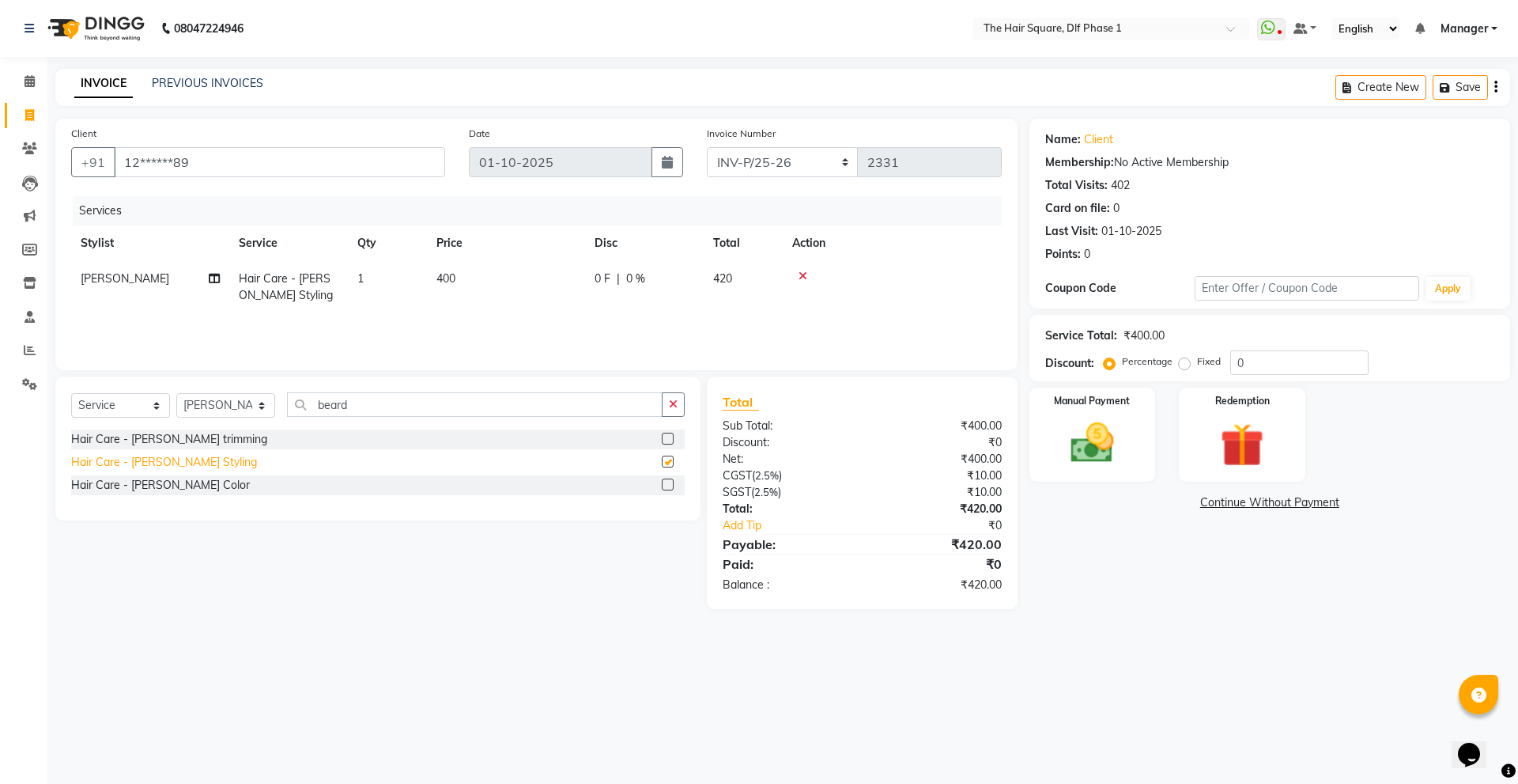
checkbox input "false"
click at [1065, 446] on img at bounding box center [1092, 443] width 73 height 52
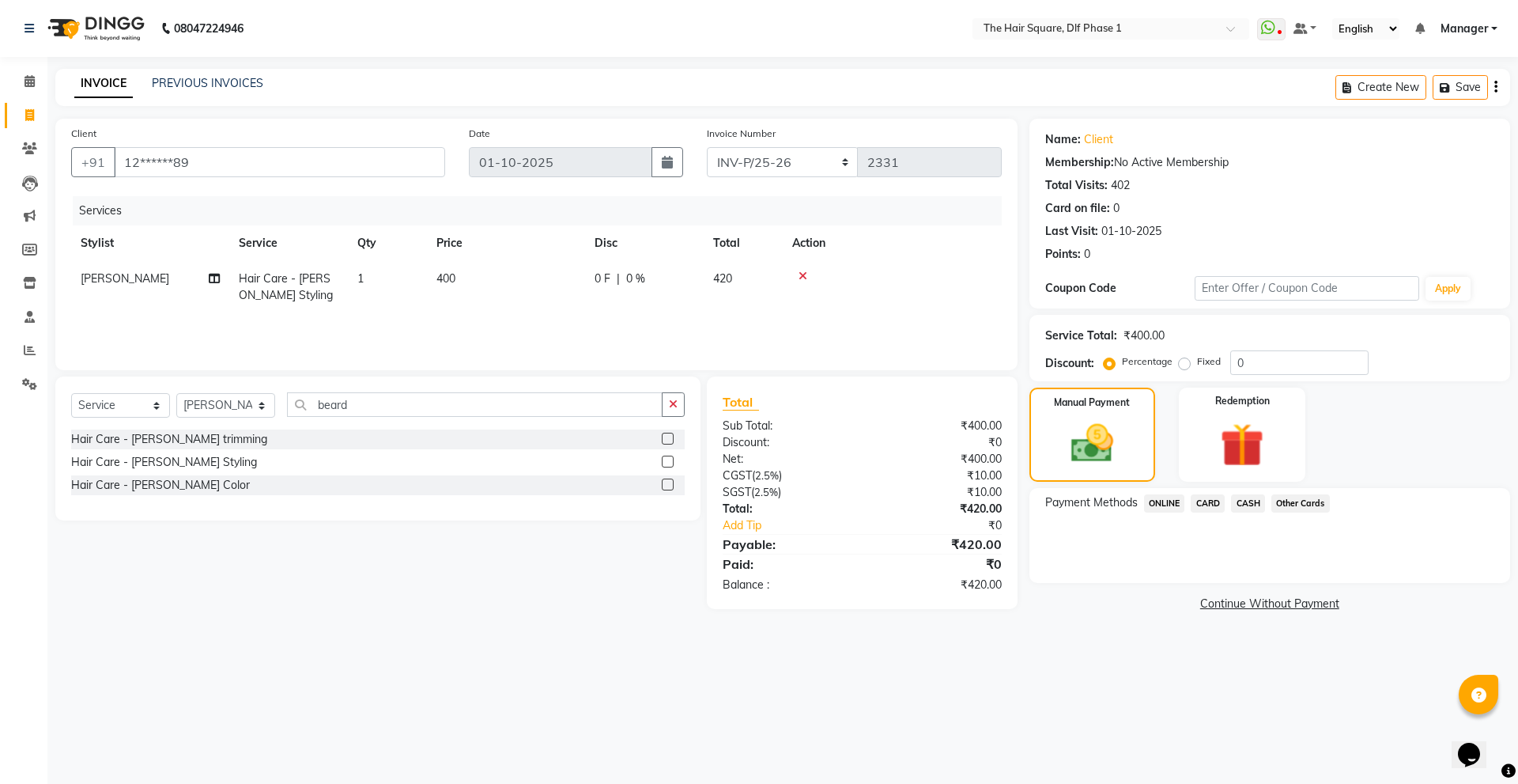
click at [1162, 504] on span "ONLINE" at bounding box center [1164, 503] width 41 height 18
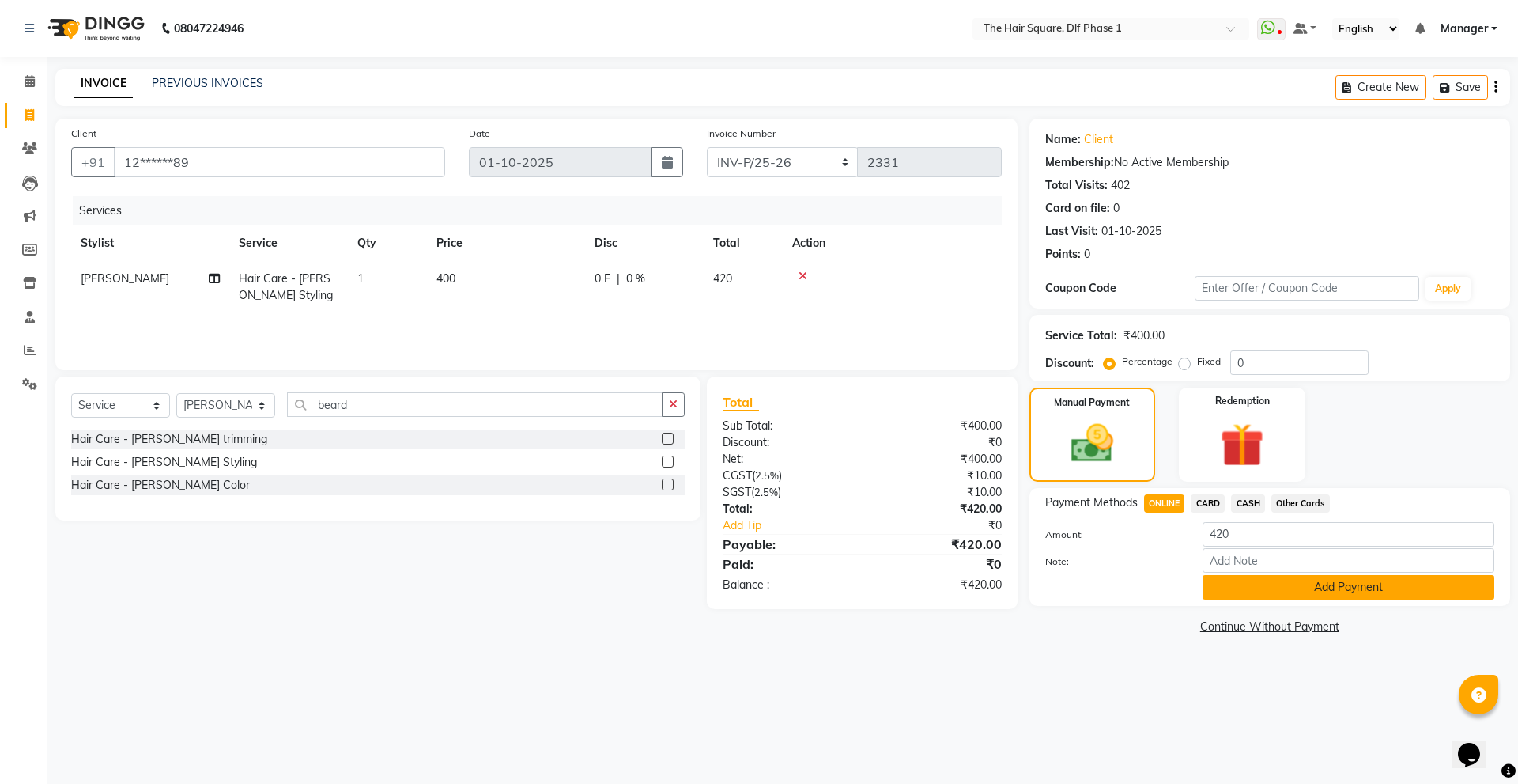
click at [1210, 589] on button "Add Payment" at bounding box center [1348, 587] width 291 height 24
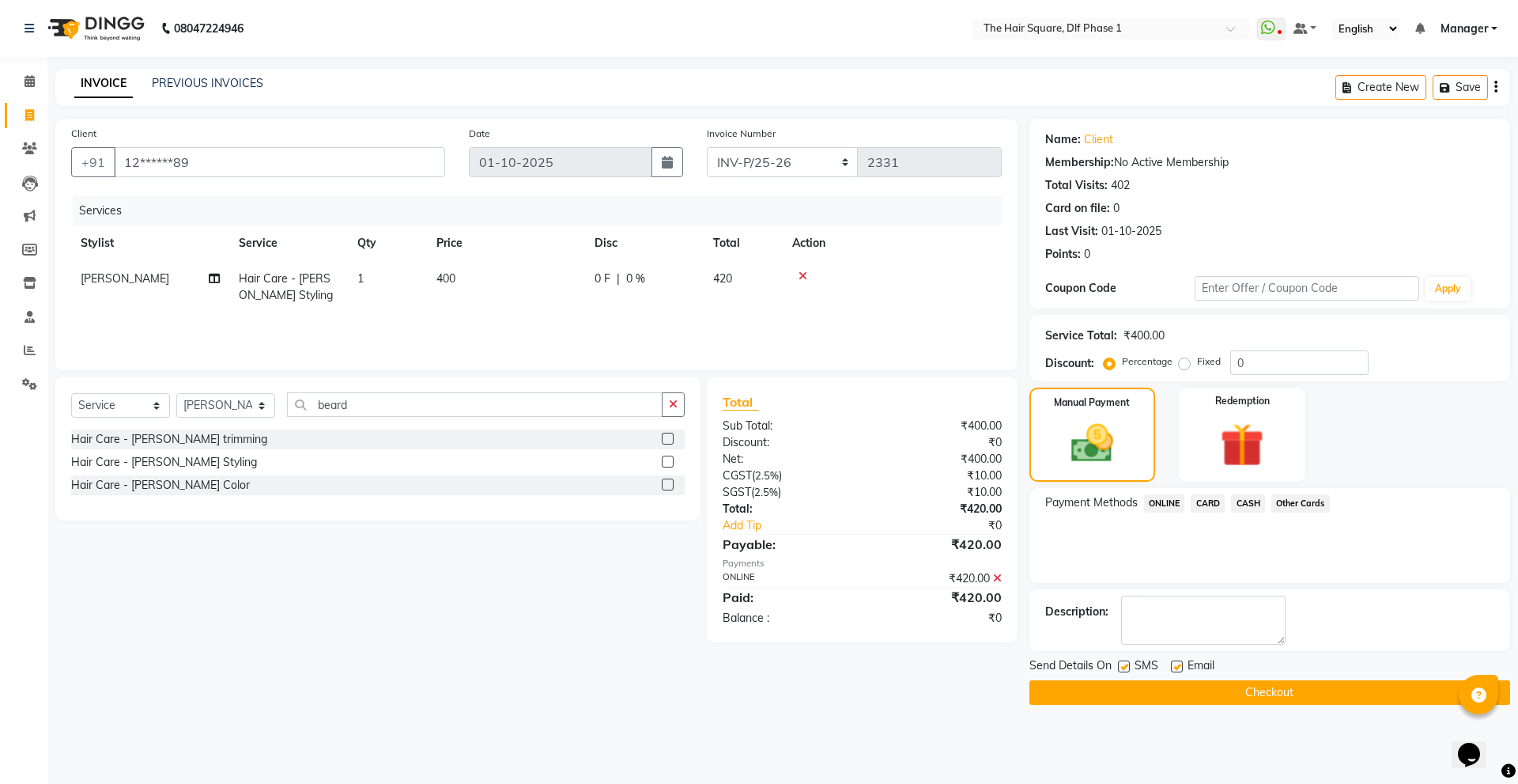
drag, startPoint x: 1125, startPoint y: 686, endPoint x: 995, endPoint y: 625, distance: 143.6
click at [1124, 686] on button "Checkout" at bounding box center [1270, 692] width 481 height 24
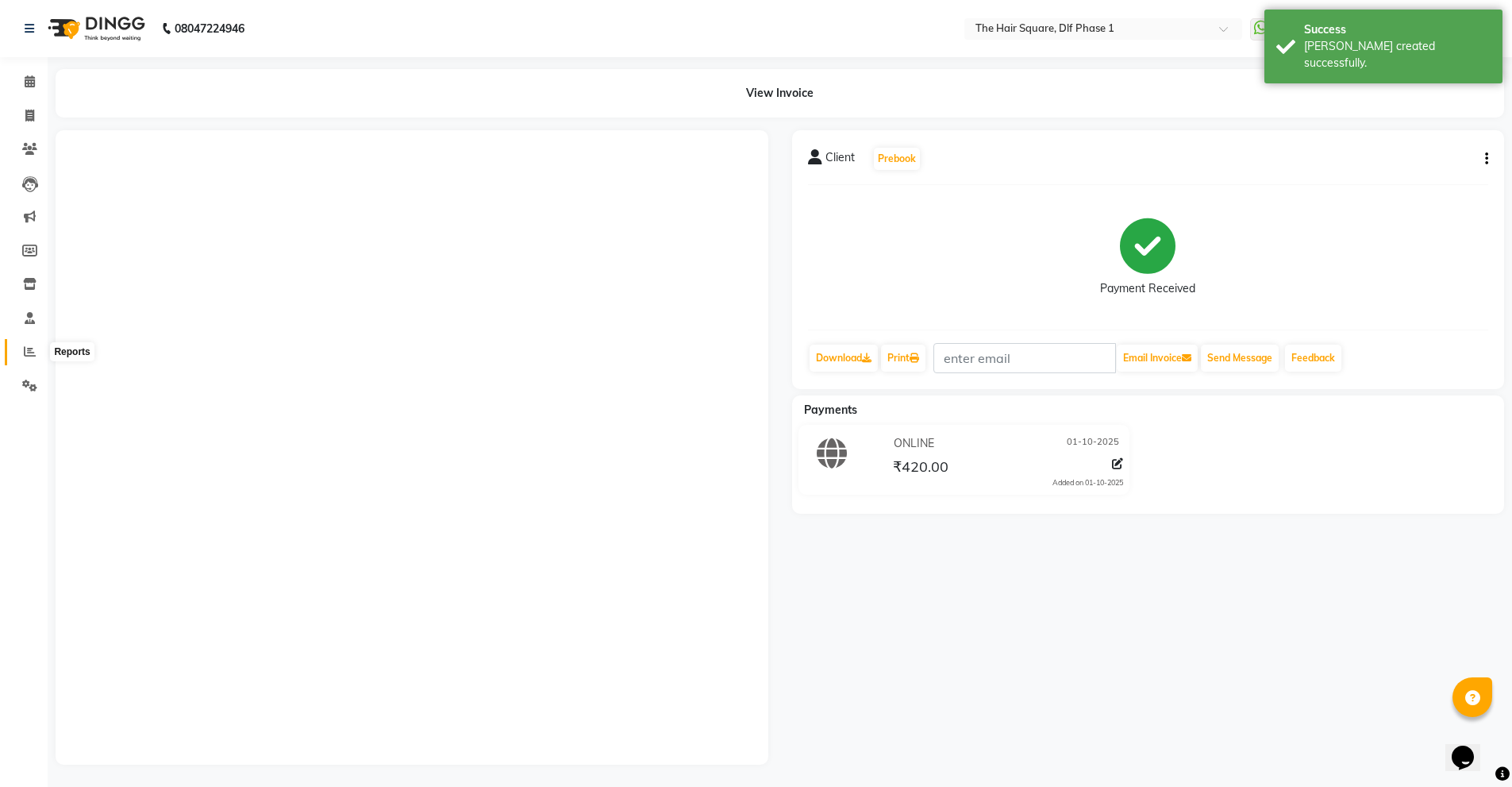
click at [24, 348] on icon at bounding box center [30, 351] width 12 height 12
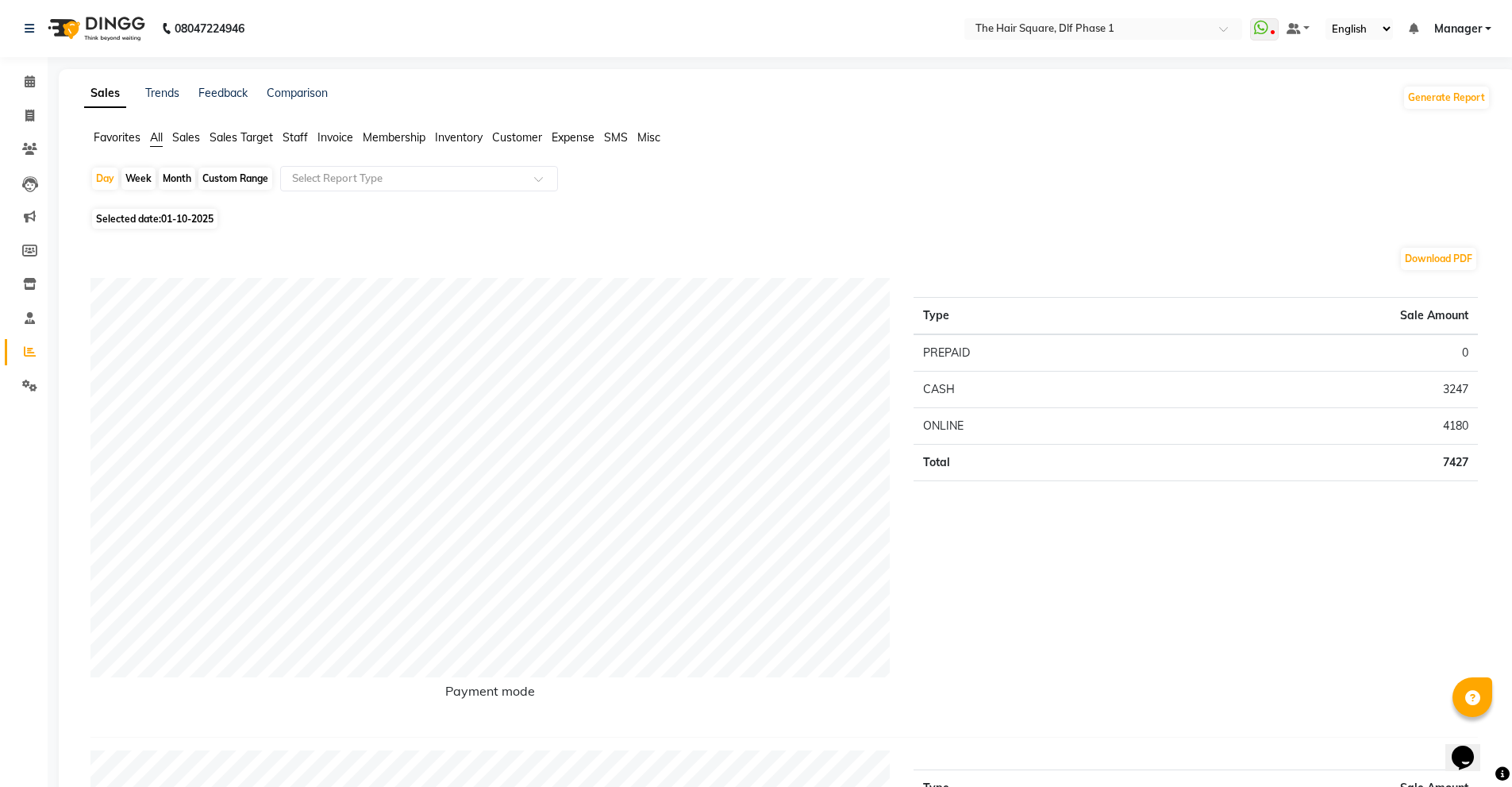
click at [1245, 527] on div "Type Sale Amount PREPAID 0 CASH 3247 ONLINE 4180 Total 7427" at bounding box center [1195, 501] width 588 height 446
click at [29, 325] on span at bounding box center [29, 319] width 28 height 18
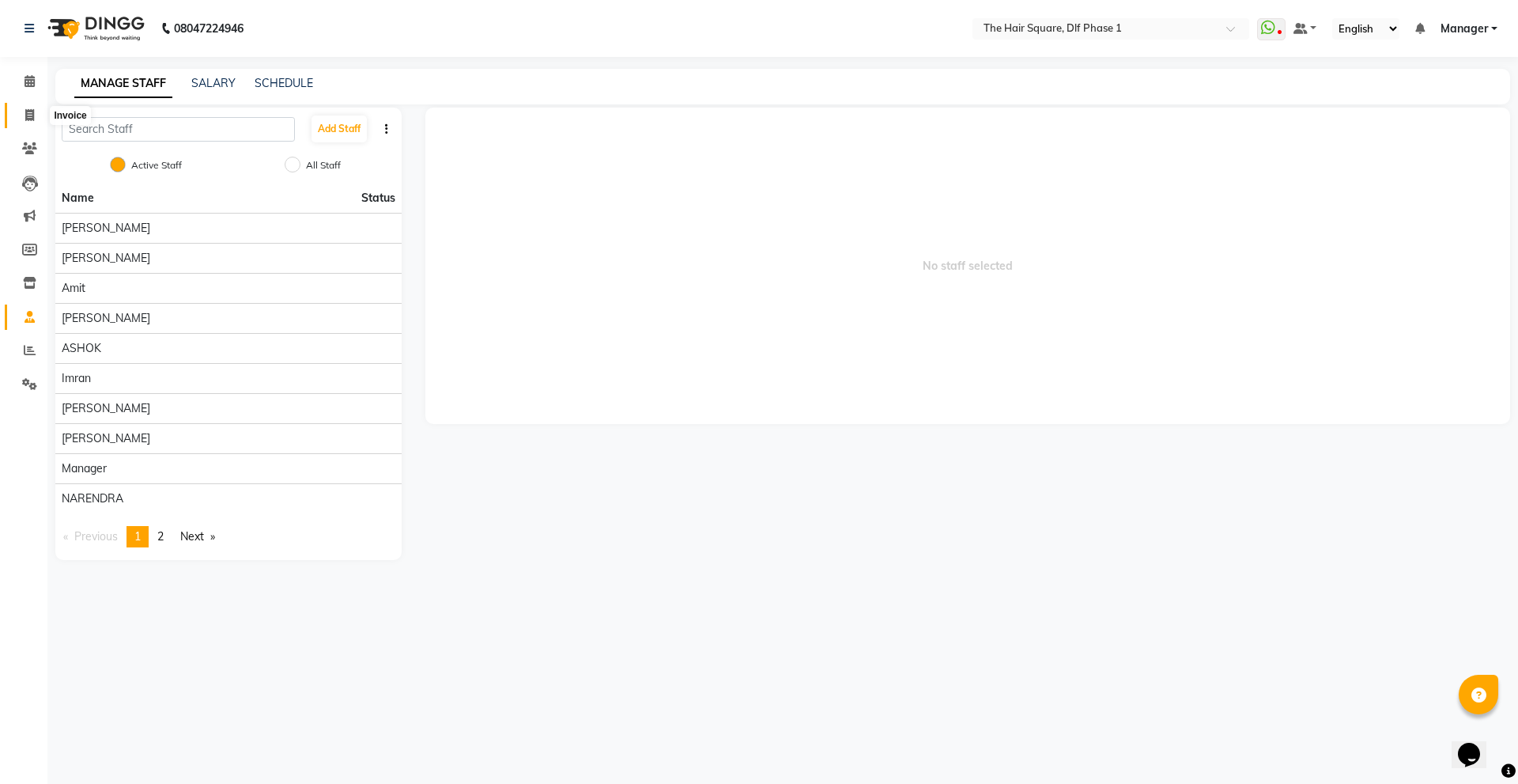
click at [22, 111] on span at bounding box center [29, 115] width 28 height 18
select select "service"
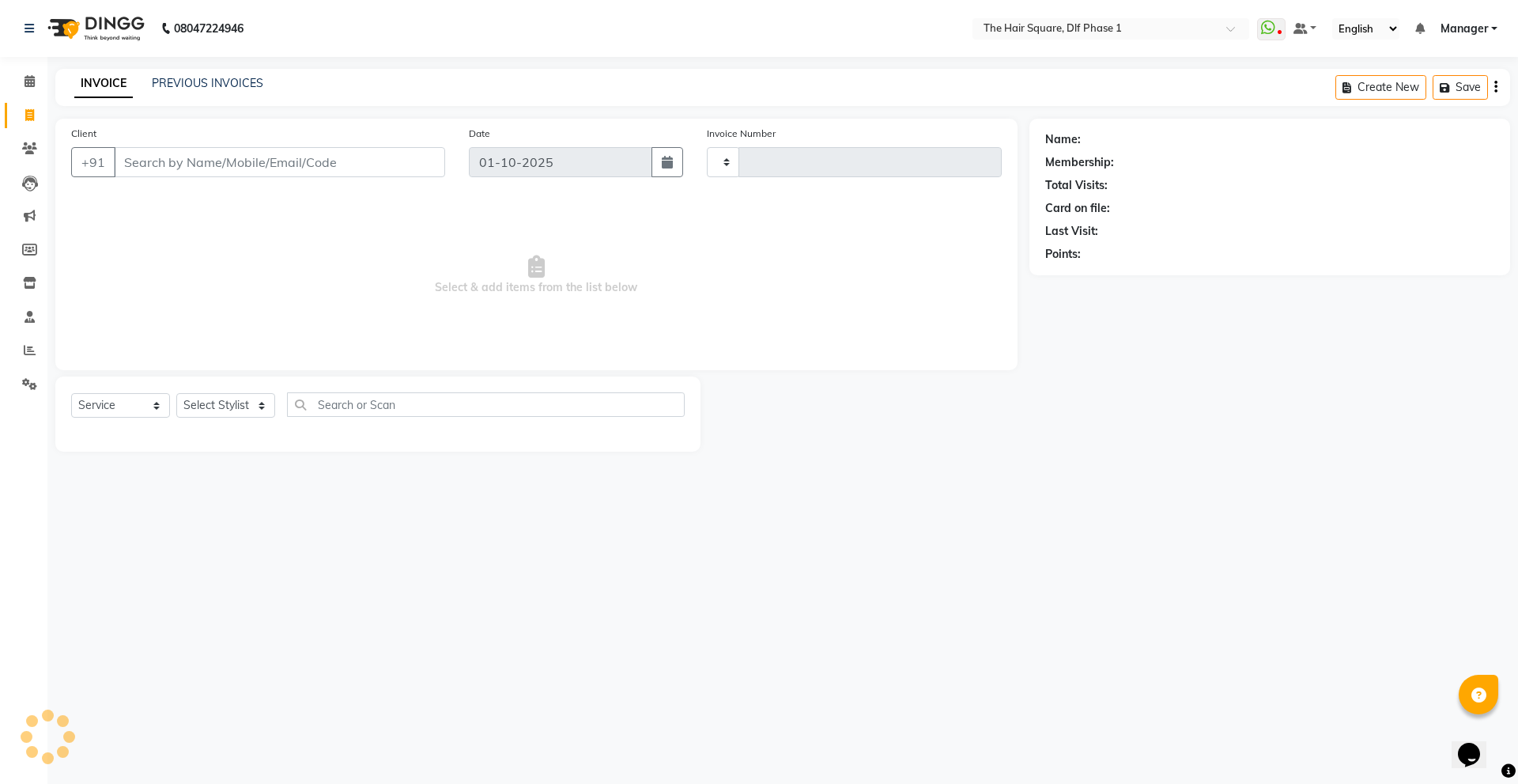
type input "2332"
select select "5766"
click at [162, 87] on link "PREVIOUS INVOICES" at bounding box center [208, 83] width 112 height 14
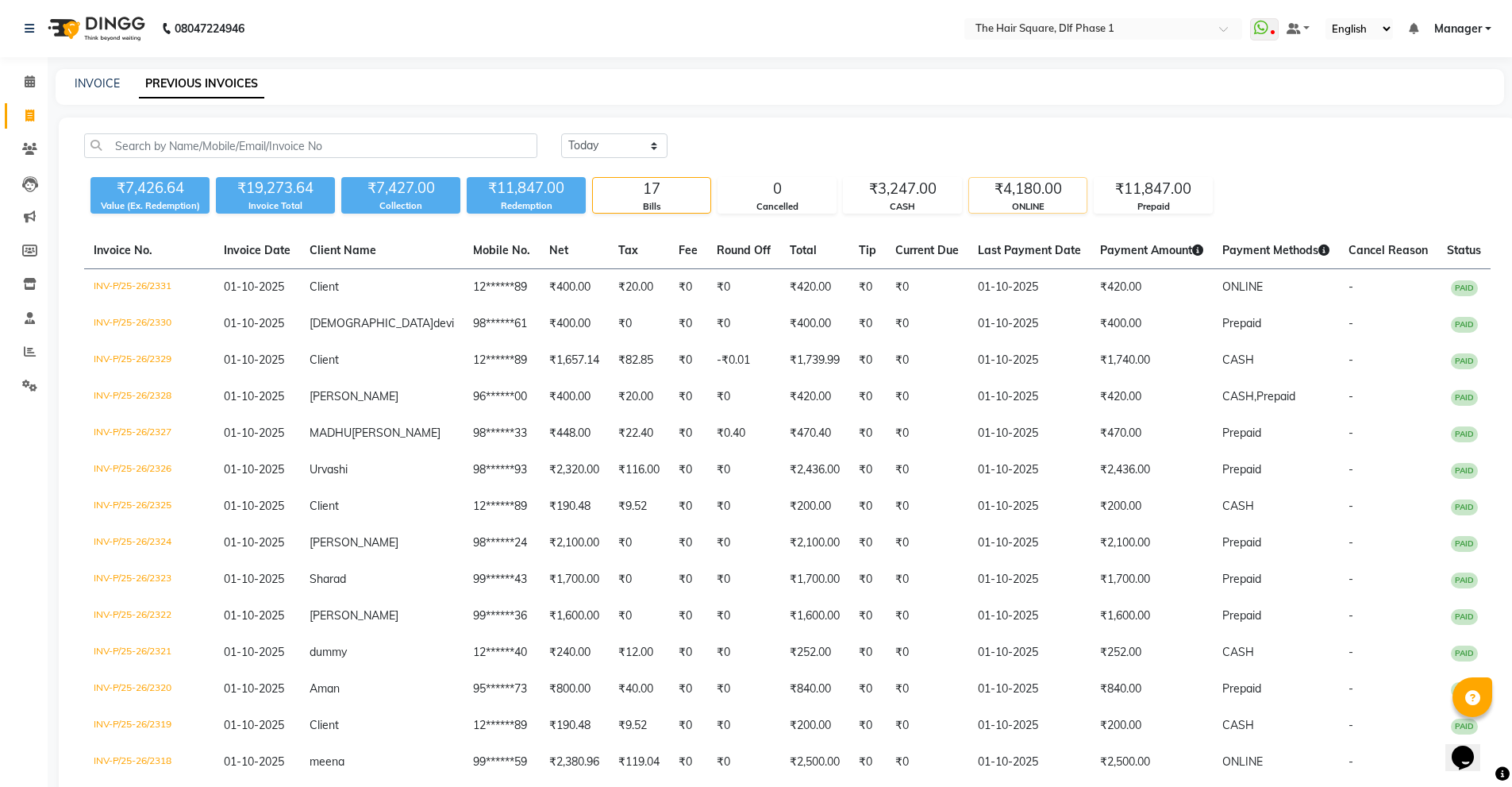
click at [1041, 209] on div "ONLINE" at bounding box center [1028, 207] width 118 height 14
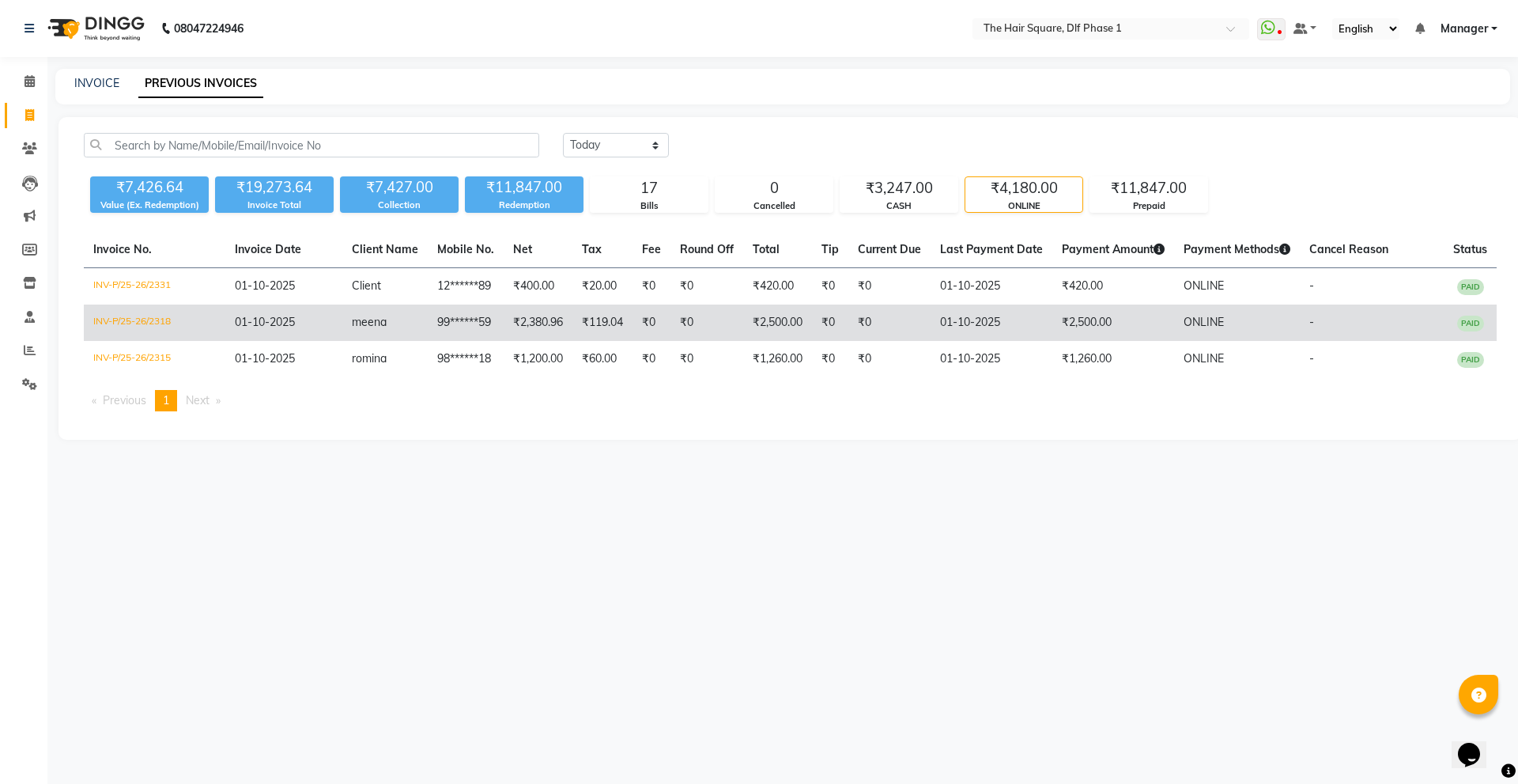
click at [768, 331] on td "₹2,500.00" at bounding box center [778, 322] width 69 height 37
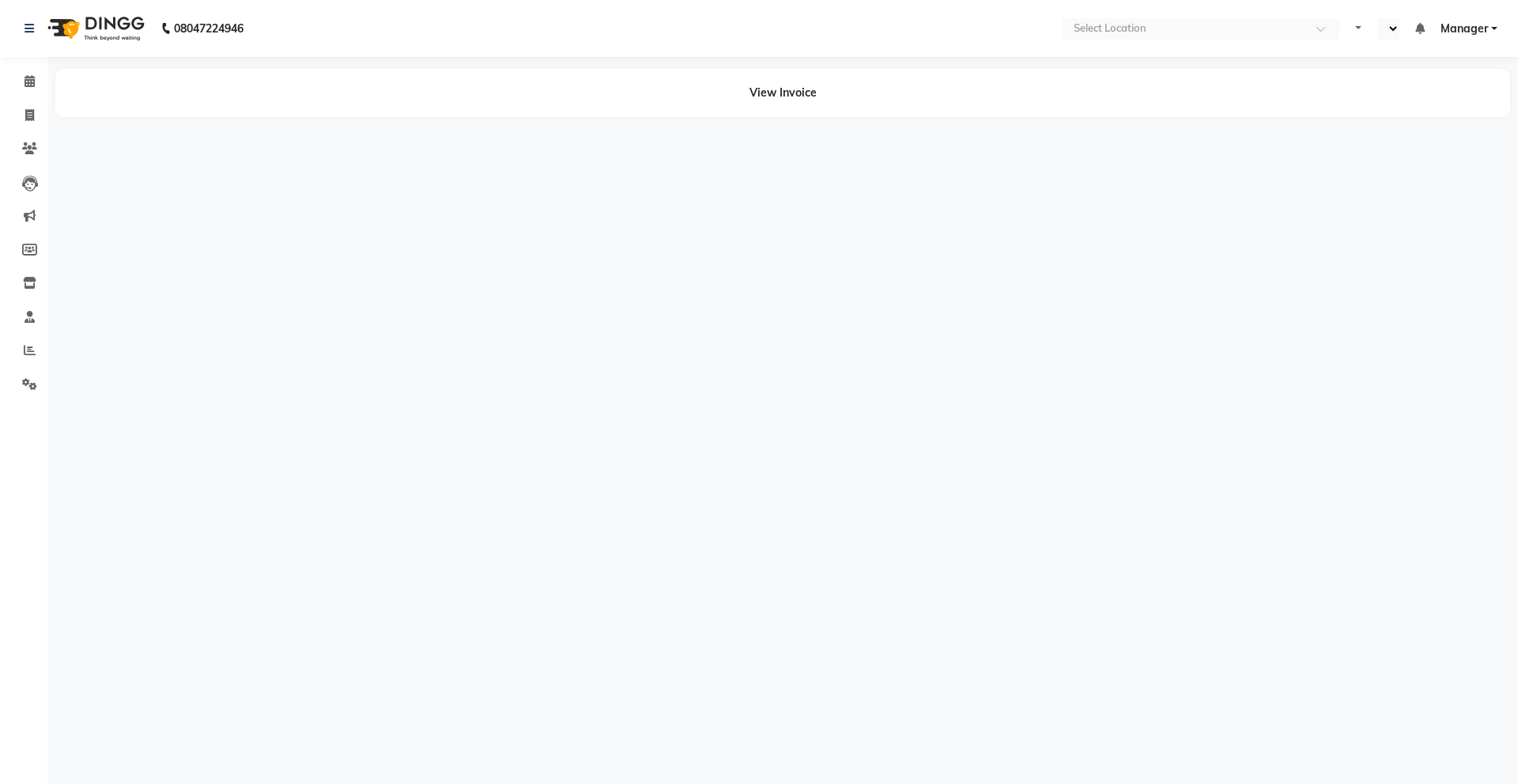
select select "en"
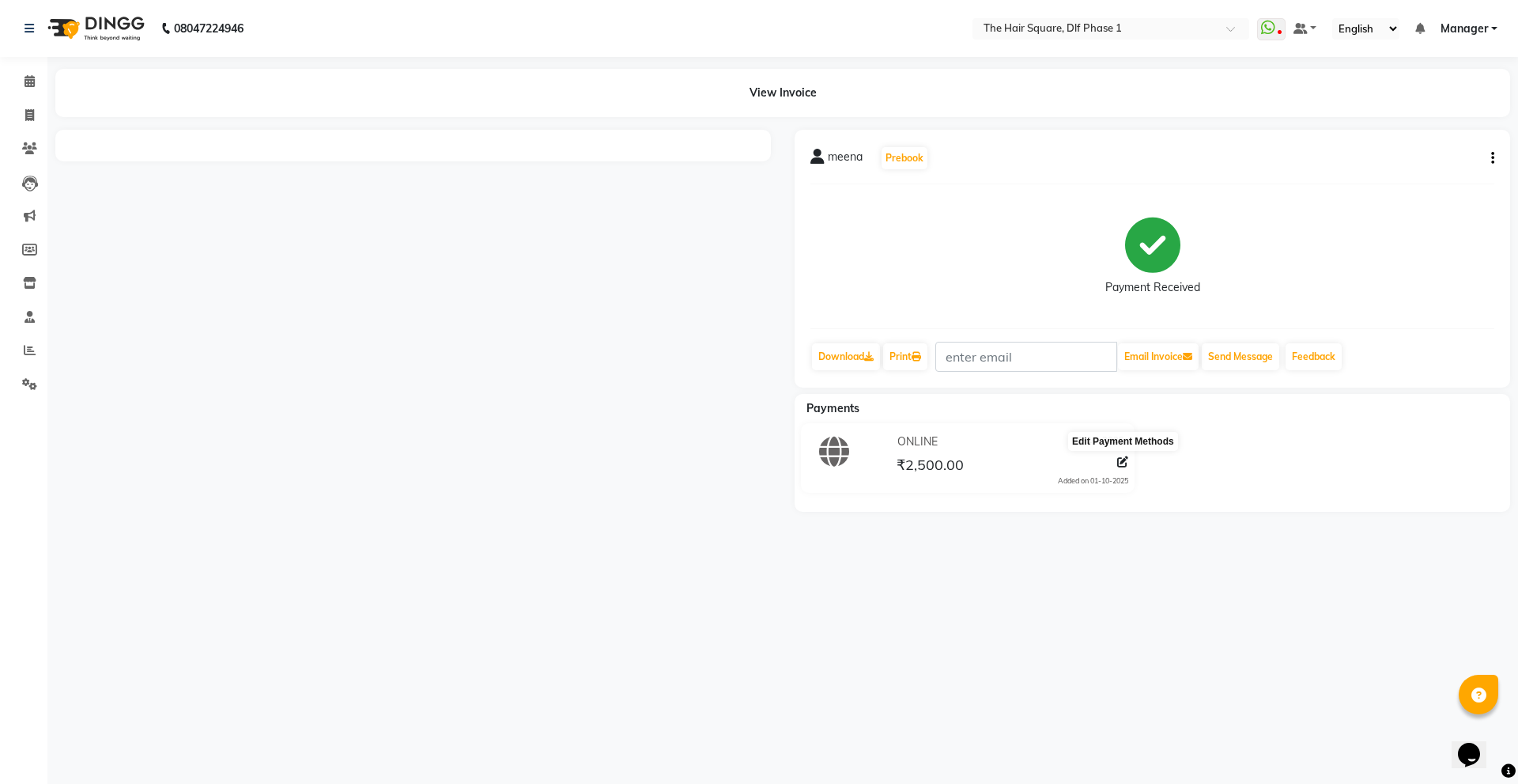
click at [1126, 460] on icon at bounding box center [1123, 462] width 12 height 12
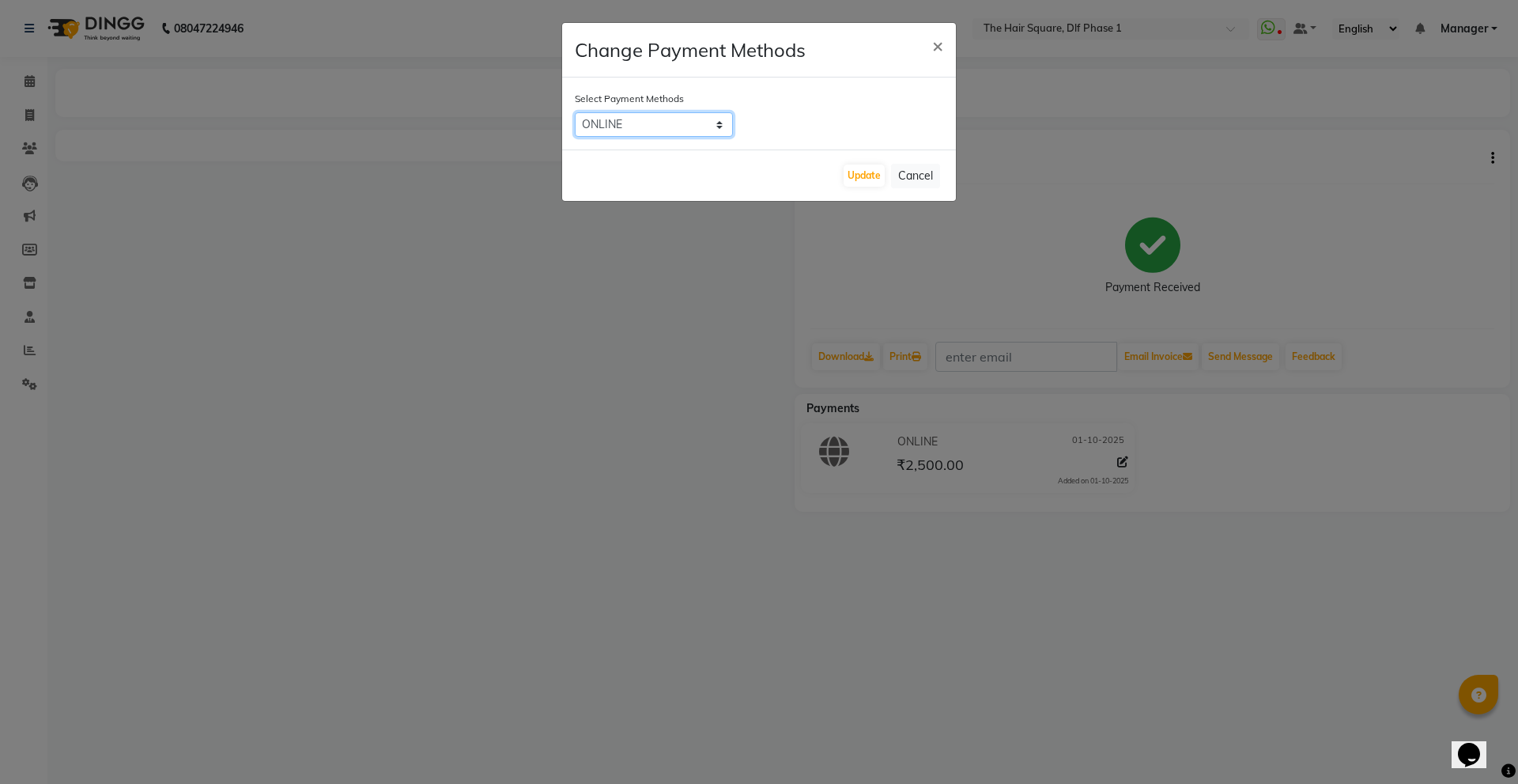
click at [707, 122] on select "ONLINE CARD CASH Other Cards" at bounding box center [654, 124] width 158 height 24
select select "1"
click at [575, 113] on select "ONLINE CARD CASH Other Cards" at bounding box center [654, 124] width 158 height 24
click at [854, 176] on button "Update" at bounding box center [864, 175] width 41 height 22
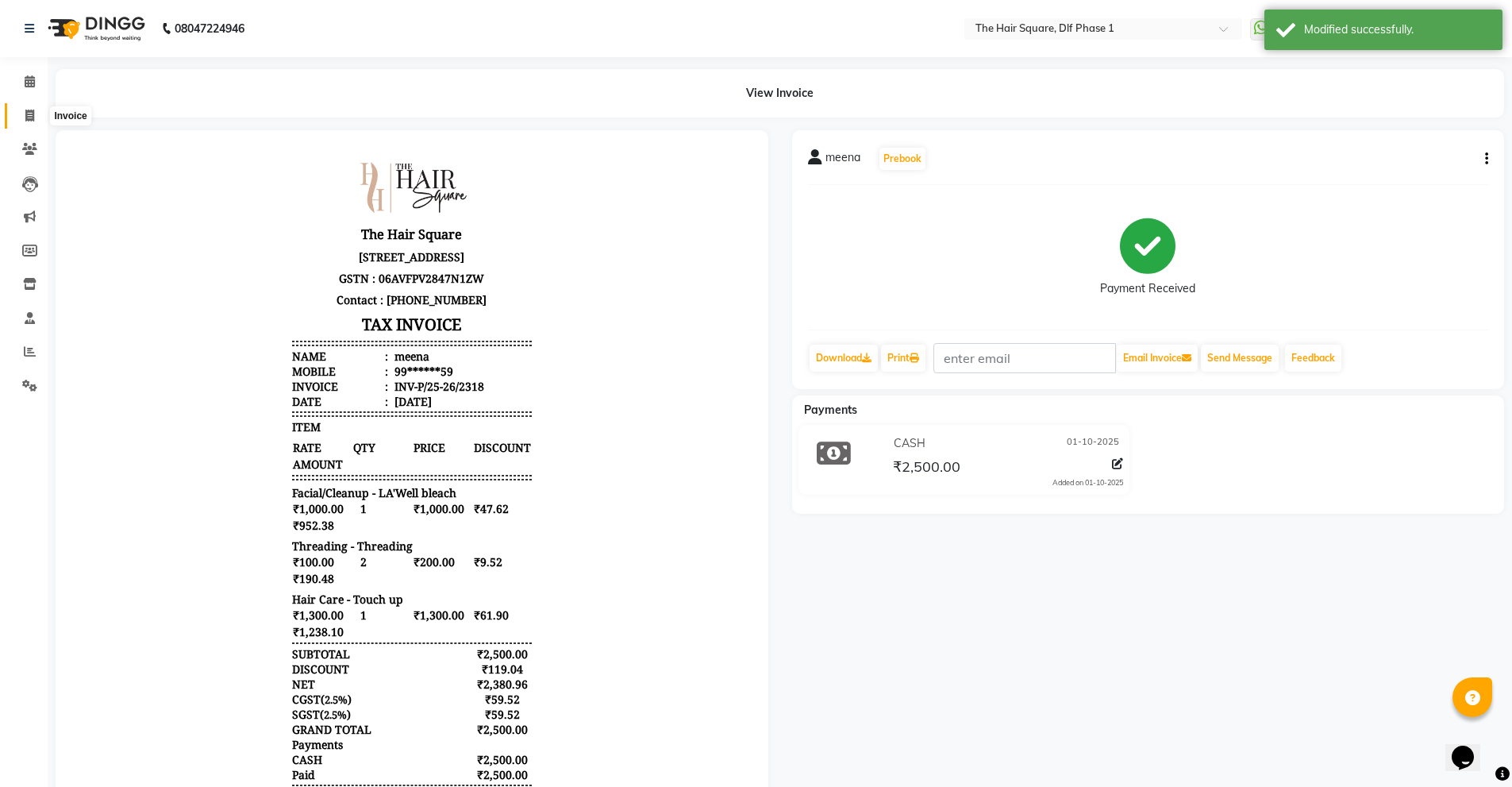
click at [30, 116] on icon at bounding box center [29, 115] width 9 height 12
select select "5766"
select select "service"
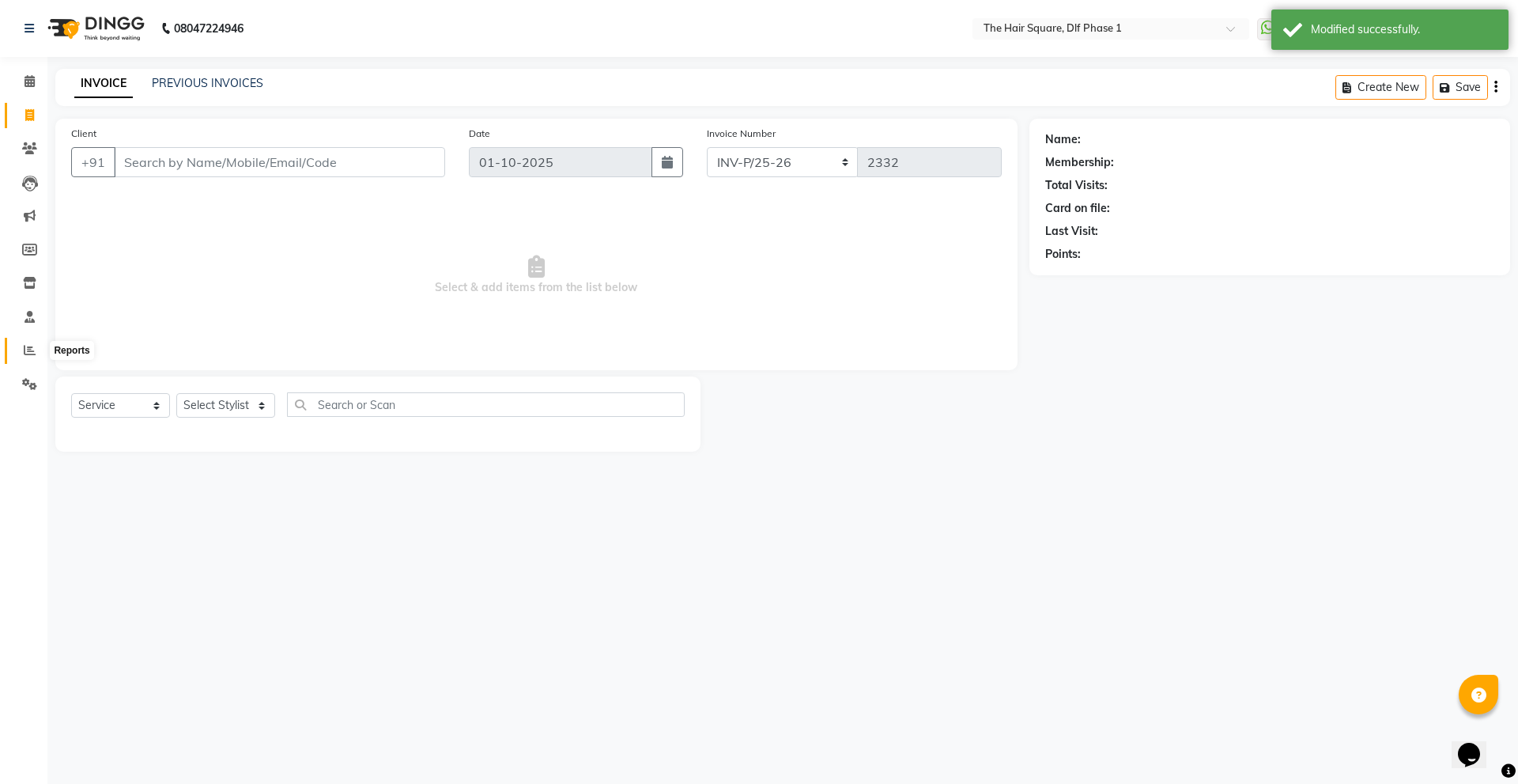
click at [37, 358] on span at bounding box center [29, 350] width 28 height 18
